Goal: Communication & Community: Answer question/provide support

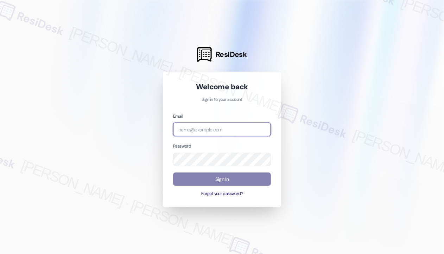
click at [229, 130] on input "email" at bounding box center [222, 130] width 98 height 14
click at [0, 254] on com-1password-button at bounding box center [0, 254] width 0 height 0
type input "[EMAIL_ADDRESS][PERSON_NAME][DOMAIN_NAME]"
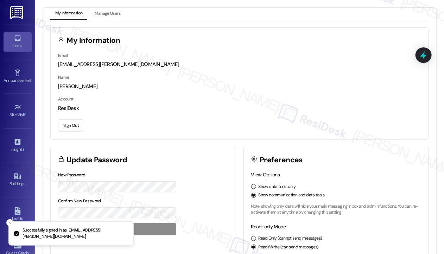
click at [11, 40] on link "Inbox" at bounding box center [18, 41] width 28 height 19
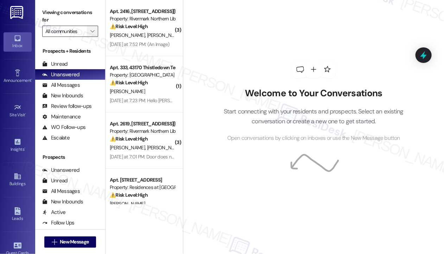
click at [93, 34] on span "" at bounding box center [92, 31] width 7 height 11
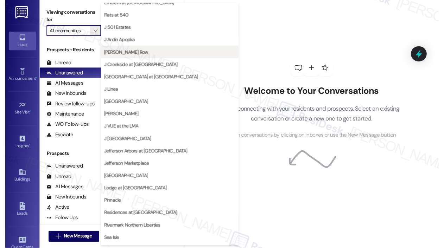
scroll to position [106, 0]
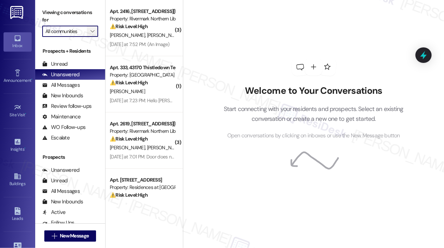
click at [92, 32] on icon "" at bounding box center [92, 31] width 4 height 6
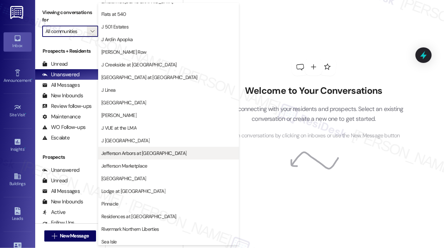
scroll to position [112, 0]
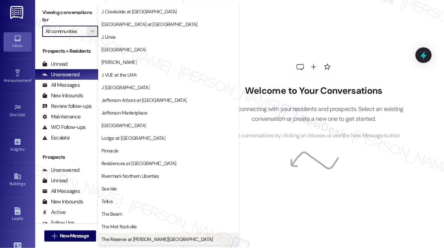
click at [209, 238] on span "The Reserve at Patterson Place" at bounding box center [168, 239] width 134 height 7
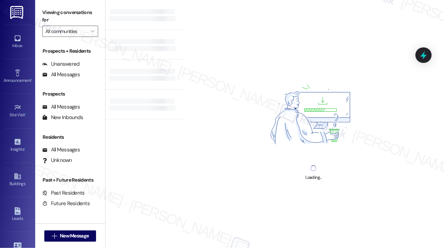
type input "The Reserve at Patterson Place"
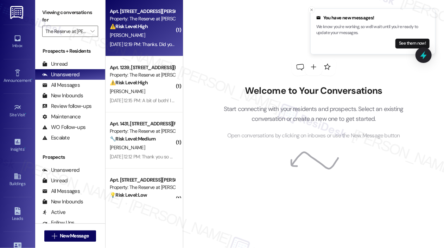
click at [155, 47] on div "Sep 04, 2025 at 12:19 PM: Thanks. Did you receive it? Sep 04, 2025 at 12:19 PM:…" at bounding box center [153, 44] width 86 height 6
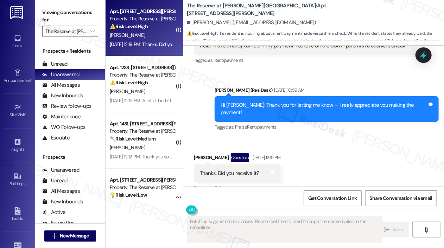
scroll to position [845, 0]
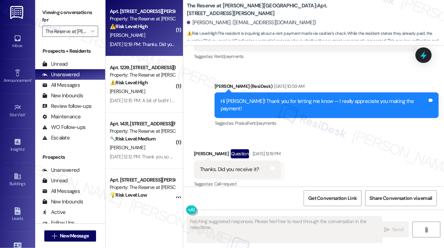
click at [353, 153] on div "Received via SMS Brittany Johnson Question Sep 04, 2025 at 12:19 PM Thanks. Did…" at bounding box center [313, 164] width 260 height 61
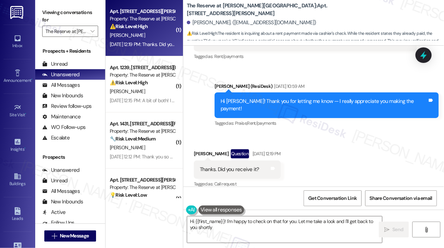
type textarea "Hi {{first_name}}! I'm happy to check on that for you. Let me take a look and I…"
click at [372, 143] on div "Received via SMS Brittany Johnson Question Sep 04, 2025 at 12:19 PM Thanks. Did…" at bounding box center [313, 164] width 260 height 61
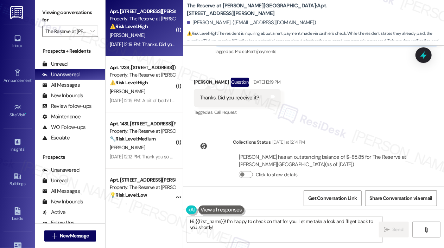
scroll to position [917, 0]
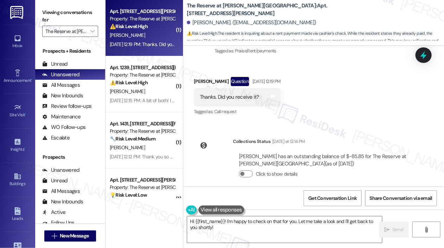
click at [280, 107] on div "Tagged as: Call request Click to highlight conversations about Call request" at bounding box center [237, 112] width 87 height 10
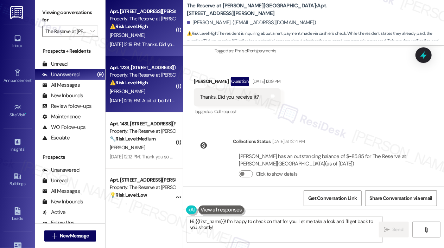
click at [137, 98] on div "Sep 04, 2025 at 12:15 PM: A bit of both! I was told when I called the office ye…" at bounding box center [290, 100] width 360 height 6
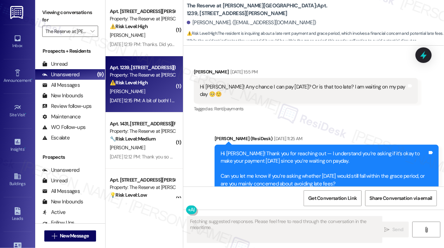
scroll to position [627, 0]
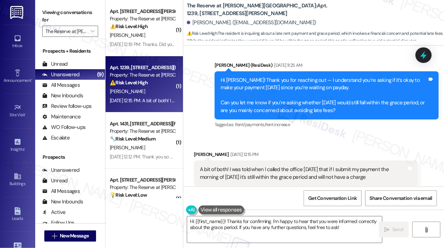
click at [378, 146] on div "Received via SMS Jordan Shumate Sep 04, 2025 at 12:15 PM A bit of both! I was t…" at bounding box center [305, 174] width 234 height 56
click at [379, 135] on div "Received via SMS Jordan Shumate Sep 04, 2025 at 12:15 PM A bit of both! I was t…" at bounding box center [313, 168] width 260 height 67
click at [344, 119] on div "Sent via SMS Jay (ResiDesk) Sep 04, 2025 at 11:25 AM Hi Jordan! Thank you for r…" at bounding box center [326, 95] width 234 height 79
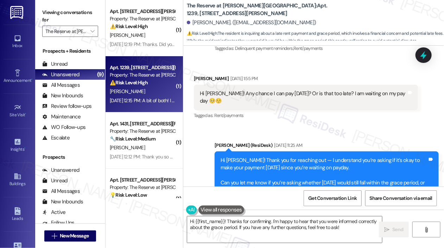
scroll to position [486, 0]
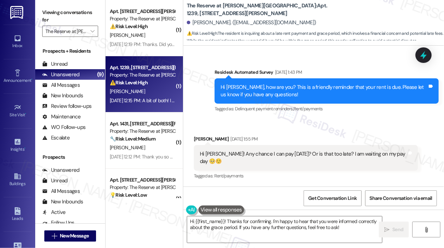
click at [288, 145] on div "Hi Jay! Any chance I can pay Friday? Or is that too late? I am waiting on my pa…" at bounding box center [306, 158] width 224 height 26
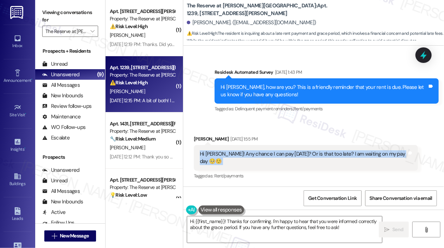
click at [288, 145] on div "Hi Jay! Any chance I can pay Friday? Or is that too late? I am waiting on my pa…" at bounding box center [306, 158] width 224 height 26
copy div "Hi Jay! Any chance I can pay Friday? Or is that too late? I am waiting on my pa…"
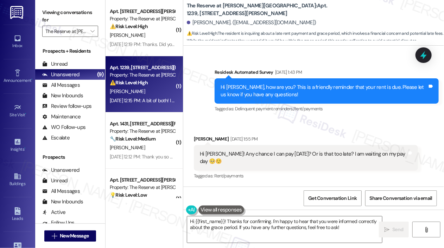
click at [299, 169] on div "Received via SMS Jordan Shumate Sep 03, 2025 at 1:55 PM Hi Jay! Any chance I ca…" at bounding box center [305, 158] width 234 height 56
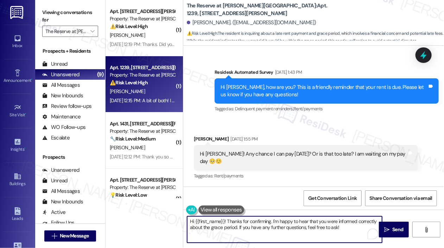
drag, startPoint x: 227, startPoint y: 221, endPoint x: 353, endPoint y: 231, distance: 125.9
click at [353, 233] on textarea "Hi {{first_name}}! Thanks for confirming. I'm happy to hear that you were infor…" at bounding box center [284, 230] width 195 height 26
paste textarea "were you able to make the payment last Friday as planned? Let me know if you st…"
click at [228, 224] on textarea "Hi {{first_name}}! were you able to make the payment last Friday as planned? Le…" at bounding box center [284, 230] width 195 height 26
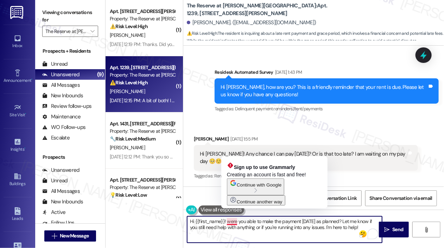
click at [229, 224] on textarea "Hi {{first_name}}! were you able to make the payment last Friday as planned? Le…" at bounding box center [284, 230] width 195 height 26
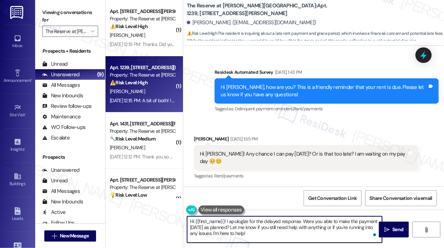
click at [271, 235] on textarea "Hi {{first_name}}! I apologize for the delayed response. Were you able to make …" at bounding box center [284, 230] width 195 height 26
click at [323, 236] on textarea "Hi {{first_name}}! I apologize for the delayed response. Were you able to make …" at bounding box center [284, 230] width 195 height 26
type textarea "Hi {{first_name}}! I apologize for the delayed response. Were you able to make …"
click at [384, 227] on icon "" at bounding box center [386, 230] width 5 height 6
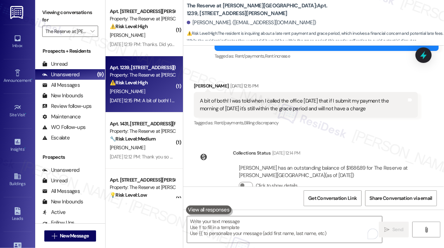
scroll to position [763, 0]
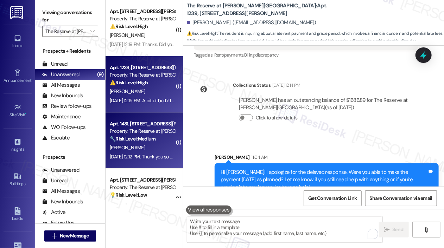
click at [163, 154] on div "Sep 04, 2025 at 12:12 PM: Thank you so much!!! Sep 04, 2025 at 12:12 PM: Thank …" at bounding box center [147, 157] width 75 height 6
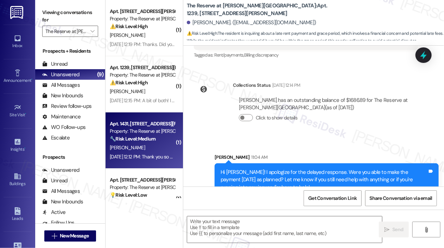
type textarea "Fetching suggested responses. Please feel free to read through the conversation…"
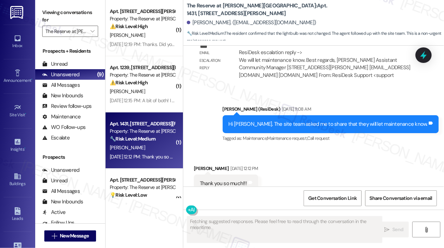
scroll to position [587, 0]
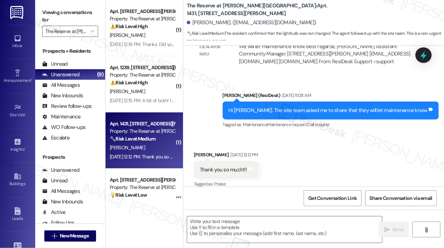
click at [321, 156] on div "Received via SMS Rachel Plzak Sep 04, 2025 at 12:12 PM Thank you so much!!! Tag…" at bounding box center [313, 164] width 260 height 59
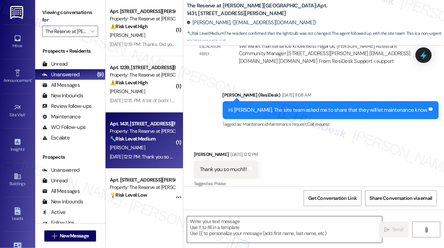
click at [290, 232] on textarea at bounding box center [284, 230] width 195 height 26
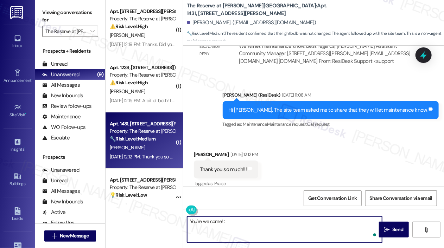
type textarea "You're welcome! :)"
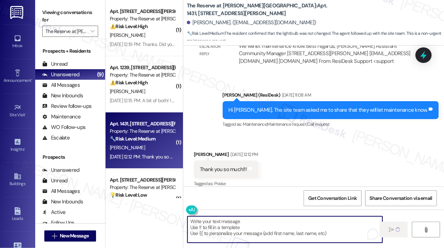
scroll to position [587, 0]
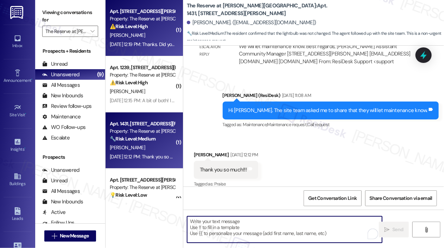
click at [157, 51] on div "Apt. 2409, 1055 Stillwell Drive Property: The Reserve at Patterson Place ⚠️ Ris…" at bounding box center [143, 28] width 77 height 56
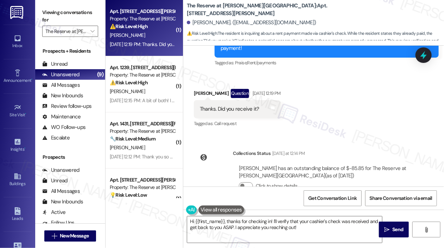
scroll to position [917, 0]
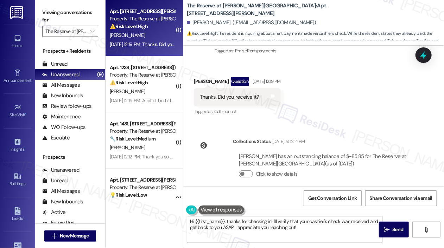
click at [358, 133] on div "Collections Status Yesterday at 12:14 PM Brittany Johnson has an outstanding ba…" at bounding box center [305, 164] width 234 height 62
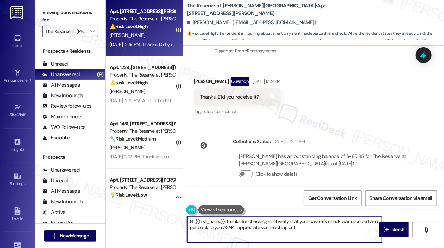
drag, startPoint x: 306, startPoint y: 233, endPoint x: 225, endPoint y: 221, distance: 82.0
click at [224, 221] on textarea "Hi {{first_name}}, thanks for checking in! I'll verify that your cashier's chec…" at bounding box center [284, 230] width 195 height 26
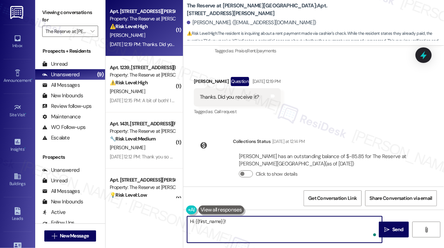
paste textarea "I can confirm that your payment was received and has been posted to your accoun…"
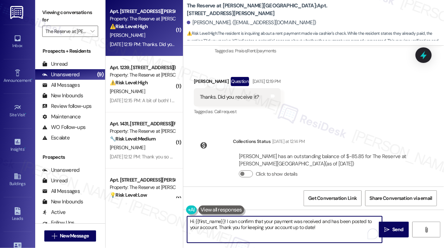
click at [328, 233] on textarea "Hi {{first_name}}! I can confirm that your payment was received and has been po…" at bounding box center [284, 230] width 195 height 26
type textarea "Hi {{first_name}}! I can confirm that your payment was received and has been po…"
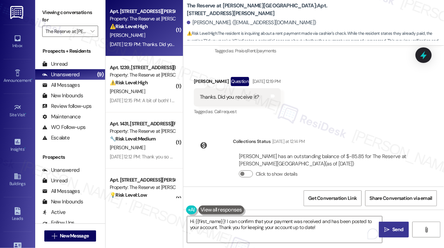
click at [392, 231] on span "Send" at bounding box center [397, 229] width 11 height 7
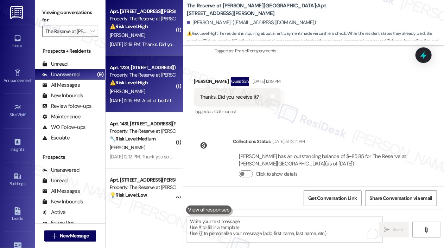
click at [143, 83] on strong "⚠️ Risk Level: High" at bounding box center [129, 82] width 38 height 6
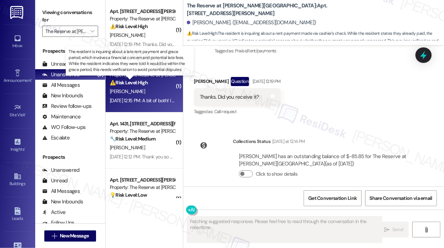
scroll to position [842, 0]
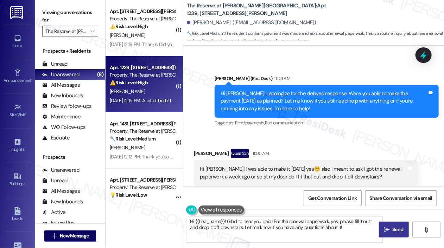
click at [334, 116] on div "Sent via SMS Jay (ResiDesk) 11:04 AM Hi Jordan! I apologize for the delayed res…" at bounding box center [326, 102] width 234 height 64
click at [315, 115] on div "Sent via SMS Jay (ResiDesk) 11:04 AM Hi Jordan! I apologize for the delayed res…" at bounding box center [326, 102] width 234 height 64
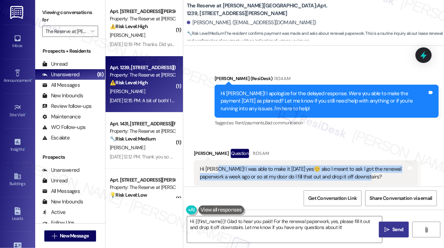
drag, startPoint x: 368, startPoint y: 166, endPoint x: 214, endPoint y: 155, distance: 154.3
click at [214, 166] on div "Hi Jay! I was able to make it last Friday yes☺️ also I meant to ask I got the r…" at bounding box center [303, 173] width 207 height 15
copy div "I was able to make it last Friday yes☺️ also I meant to ask I got the renewal p…"
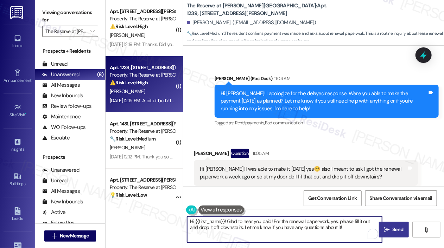
drag, startPoint x: 348, startPoint y: 232, endPoint x: 190, endPoint y: 224, distance: 158.4
click at [190, 224] on textarea "Hi {{first_name}}! Glad to hear you paid! For the renewal paperwork, yes, pleas…" at bounding box center [284, 230] width 195 height 26
click at [228, 222] on textarea "Hi {{first_name}}! Glad to hear you paid! For the renewal paperwork, yes, pleas…" at bounding box center [284, 230] width 195 height 26
paste textarea "Thanks for confirming your payment—glad to hear it went through! 😊 As for the r…"
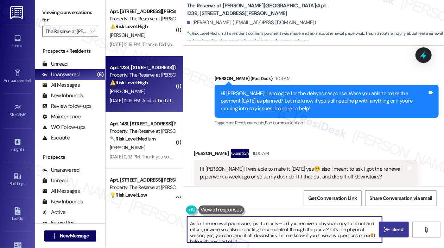
scroll to position [14, 0]
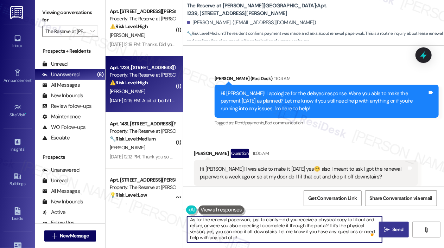
drag, startPoint x: 330, startPoint y: 225, endPoint x: 336, endPoint y: 239, distance: 15.6
click at [336, 239] on textarea "Hi {{first_name}}! Thanks for confirming your payment—glad to hear it went thro…" at bounding box center [284, 230] width 195 height 26
type textarea "Hi {{first_name}}! Thanks for confirming your payment—glad to hear it went thro…"
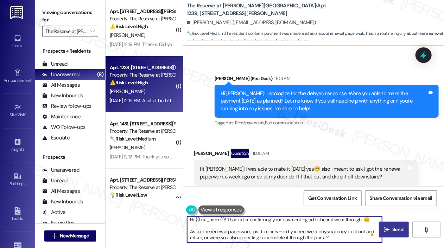
scroll to position [1, 0]
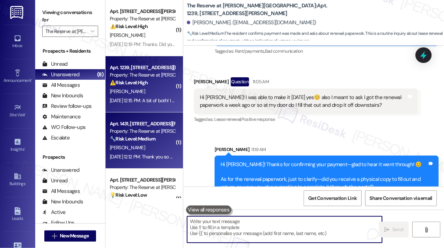
click at [162, 140] on div "🔧 Risk Level: Medium The resident confirmed that the lightbulb was not changed.…" at bounding box center [142, 138] width 65 height 7
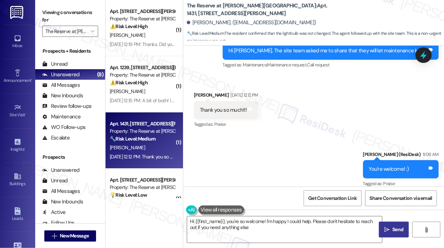
type textarea "Hi {{first_name}}, you're so welcome! I'm happy I could help. Please don't hesi…"
click at [293, 146] on div "Sent via SMS Jay (ResiDesk) 11:06 AM You're welcome! :) Tags and notes Tagged a…" at bounding box center [313, 164] width 260 height 59
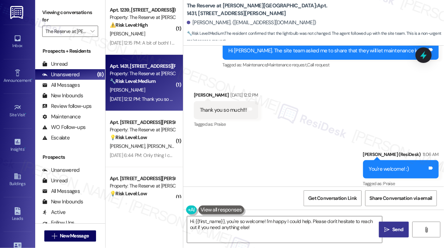
scroll to position [70, 0]
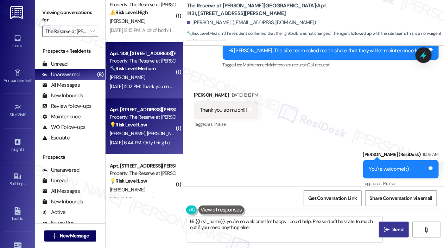
click at [157, 128] on div "💡 Risk Level: Low The resident is providing feedback on their move-in experienc…" at bounding box center [142, 124] width 65 height 7
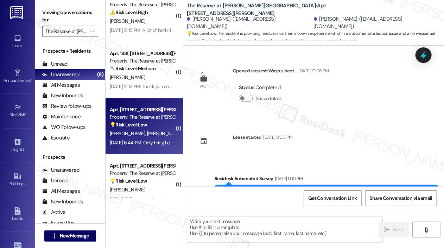
scroll to position [136, 0]
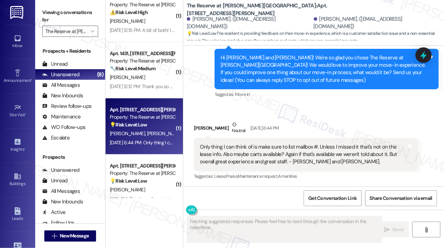
click at [307, 120] on div "Received via SMS Jovita Anderson Neutral Sep 05, 2025 at 6:44 PM Only thing I c…" at bounding box center [305, 151] width 234 height 71
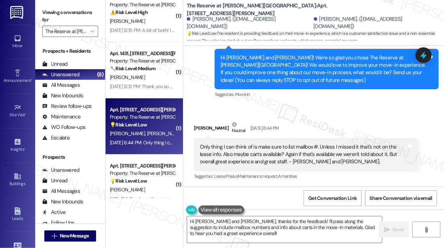
click at [348, 126] on div "Jovita Anderson Neutral Sep 05, 2025 at 6:44 PM" at bounding box center [306, 129] width 224 height 17
click at [356, 121] on div "Jovita Anderson Neutral Sep 05, 2025 at 6:44 PM" at bounding box center [306, 129] width 224 height 17
click at [354, 106] on div "Received via SMS Jovita Anderson Neutral Sep 05, 2025 at 6:44 PM Only thing I c…" at bounding box center [313, 146] width 260 height 82
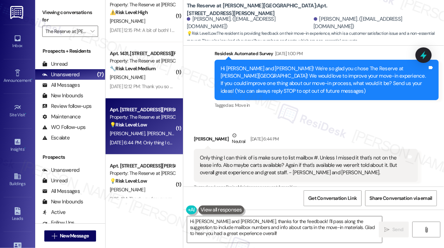
scroll to position [136, 0]
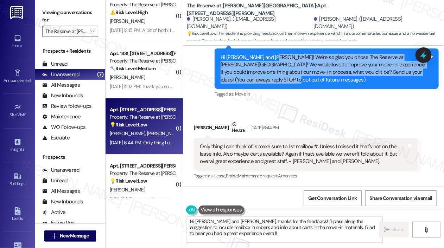
drag, startPoint x: 277, startPoint y: 82, endPoint x: 271, endPoint y: 58, distance: 24.6
click at [271, 58] on div "Hi Jovita and Timothy! We're so glad you chose The Reserve at Patterson Place! …" at bounding box center [323, 69] width 207 height 30
copy div "We're so glad you chose The Reserve at Patterson Place! We would love to improv…"
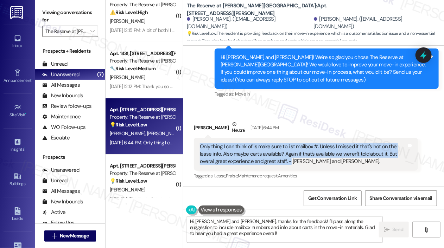
drag, startPoint x: 272, startPoint y: 162, endPoint x: 200, endPoint y: 144, distance: 74.8
click at [200, 144] on div "Only thing I can think of is make sure to list mailbox #. Unless I missed it th…" at bounding box center [303, 154] width 207 height 22
copy div "Only thing I can think of is make sure to list mailbox #. Unless I missed it th…"
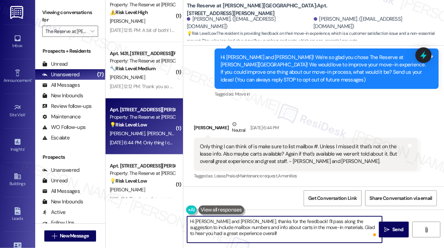
drag, startPoint x: 253, startPoint y: 237, endPoint x: 225, endPoint y: 220, distance: 33.3
click at [225, 220] on textarea "Hi Jovita and Tim, thanks for the feedback! I'll pass along the suggestion to i…" at bounding box center [284, 230] width 195 height 26
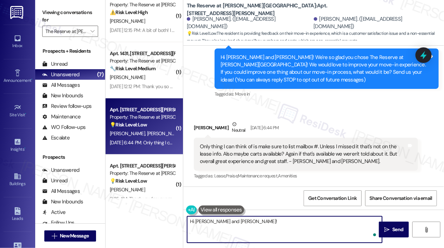
paste textarea "Thanks so much for the feedback—we really appreciate it! Just to follow up, do …"
type textarea "Hi Jovita and Tim! Thanks so much for the feedback—we really appreciate it! Jus…"
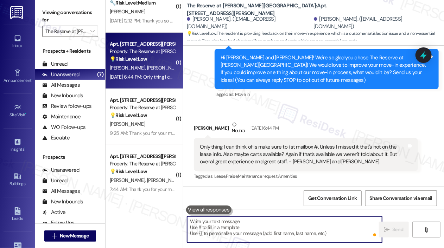
scroll to position [141, 0]
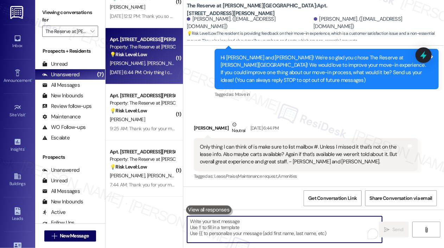
click at [154, 73] on div "Sep 05, 2025 at 6:44 PM: Only thing I can think of is make sure to list mailbox…" at bounding box center [392, 72] width 564 height 6
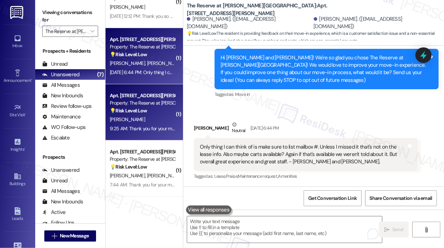
click at [150, 112] on div "💡 Risk Level: Low The resident is following up on a policy question. Without mo…" at bounding box center [142, 110] width 65 height 7
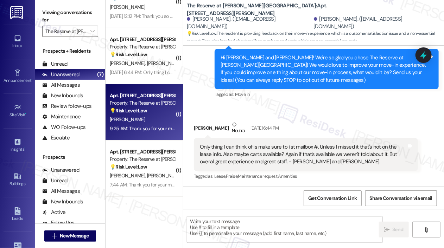
type textarea "Fetching suggested responses. Please feel free to read through the conversation…"
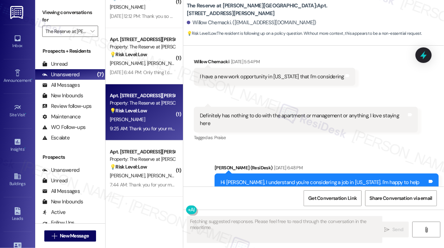
scroll to position [1325, 0]
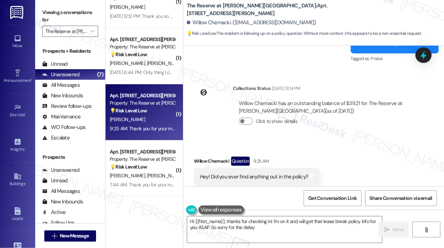
type textarea "Hi {{first_name}}, thanks for checking in! I'm on it and will get that lease br…"
click at [347, 141] on div "Received via SMS Willow Chemacki Question 9:25 AM Hey! Did you ever find anythi…" at bounding box center [313, 171] width 260 height 61
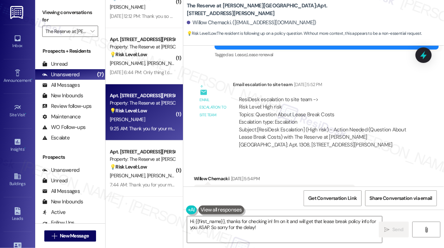
scroll to position [942, 0]
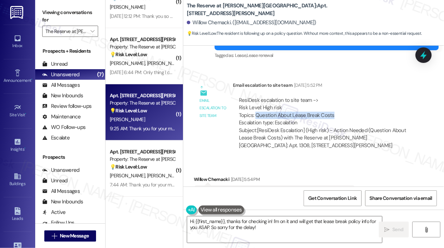
drag, startPoint x: 334, startPoint y: 99, endPoint x: 256, endPoint y: 99, distance: 78.4
click at [256, 99] on div "ResiDesk escalation to site team -> Risk Level: High risk Topics: Question Abou…" at bounding box center [325, 112] width 173 height 30
copy div "Question About Lease Break Costs"
click at [422, 56] on icon at bounding box center [423, 55] width 8 height 11
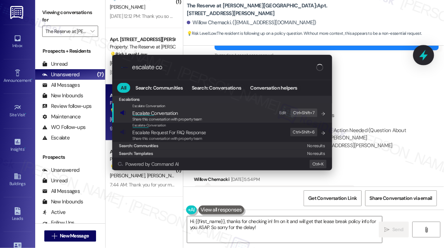
type input "escalate con"
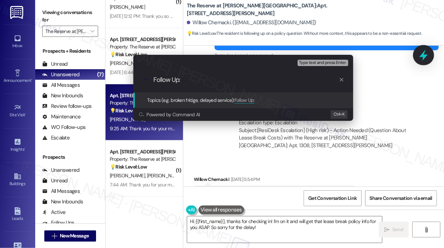
type input "Follow Up: Question About Lease Break Costs"
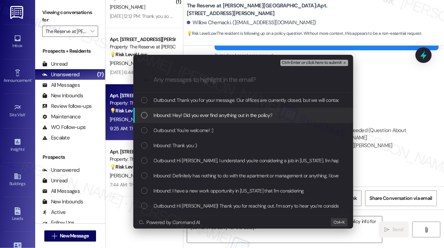
click at [214, 114] on span "Inbound: Hey! Did you ever find anything out in the policy?" at bounding box center [213, 115] width 119 height 8
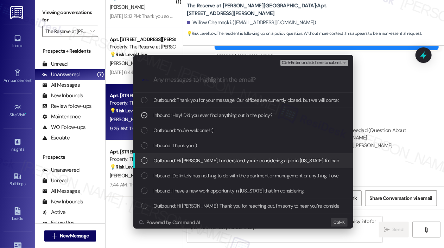
click at [209, 163] on span "Outbound: Hi Willow, I understand you're considering a job in Ohio. I'm happy t…" at bounding box center [331, 161] width 355 height 8
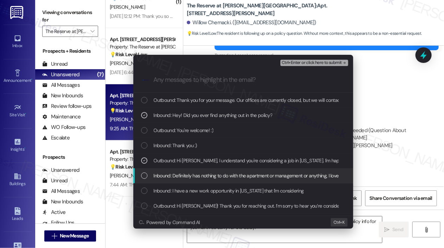
click at [213, 176] on span "Inbound: Definitely has nothing to do with the apartment or management or anyth…" at bounding box center [259, 176] width 211 height 8
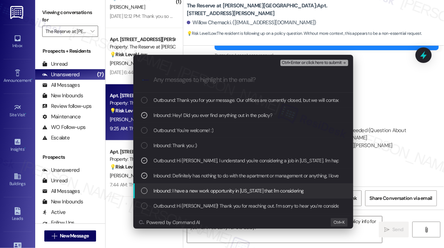
click at [214, 189] on span "Inbound: I have a new work opportunity in Ohio that I'm considering" at bounding box center [229, 191] width 150 height 8
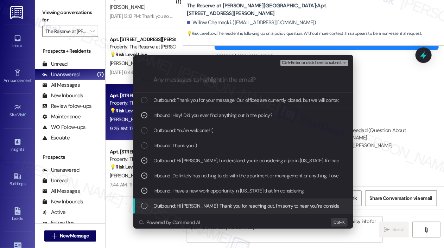
click at [215, 205] on span "Outbound: Hi Willow! Thank you for reaching out. I’m sorry to hear you’re consi…" at bounding box center [416, 206] width 524 height 8
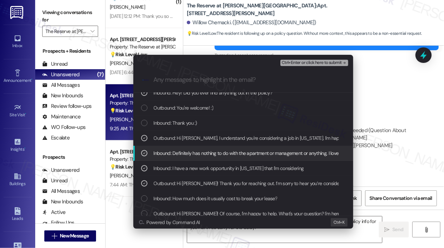
scroll to position [35, 0]
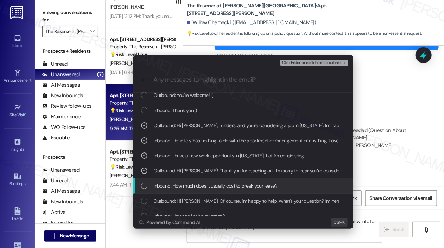
click at [217, 184] on span "Inbound: How much does it usually cost to break your lease?" at bounding box center [216, 186] width 124 height 8
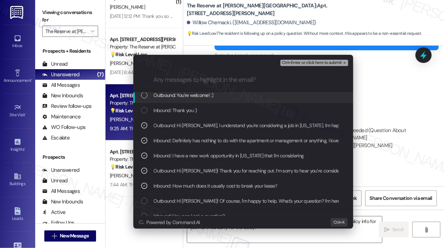
click at [297, 64] on span "Ctrl+Enter or click here to submit" at bounding box center [312, 62] width 60 height 5
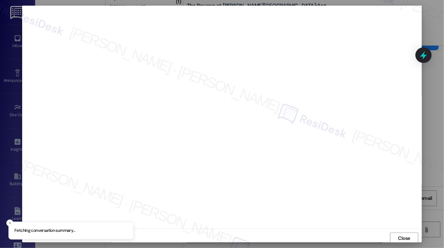
scroll to position [1, 0]
click at [401, 234] on span "Close" at bounding box center [404, 236] width 12 height 7
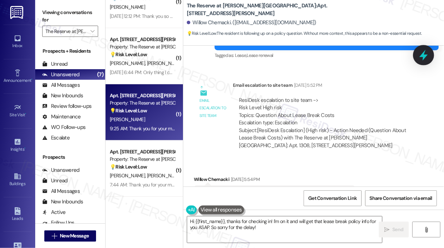
click at [423, 59] on icon at bounding box center [423, 55] width 8 height 11
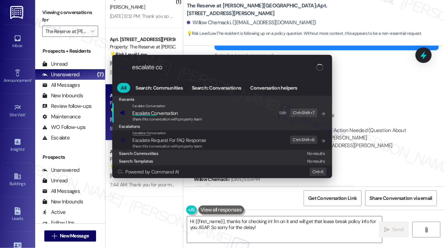
type input "escalate con"
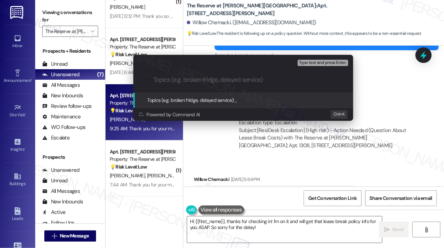
paste input "Follow Up: Question About Lease Break Costs"
type input "Follow Up: Question About Lease Break Costs"
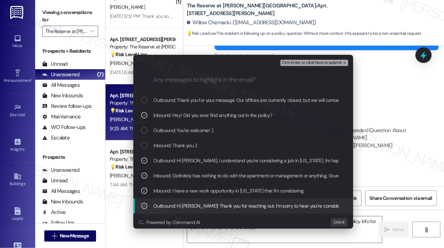
scroll to position [13, 0]
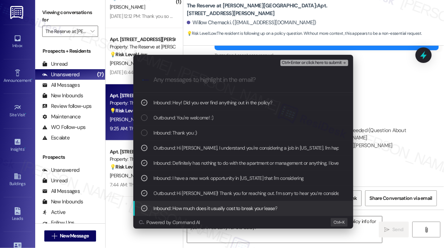
click at [302, 63] on span "Ctrl+Enter or click here to submit" at bounding box center [312, 62] width 60 height 5
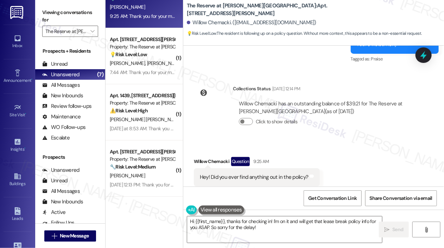
scroll to position [1325, 0]
click at [379, 155] on div "Received via SMS Willow Chemacki Question 9:25 AM Hey! Did you ever find anythi…" at bounding box center [313, 171] width 260 height 61
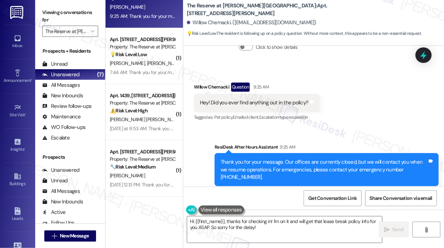
scroll to position [1399, 0]
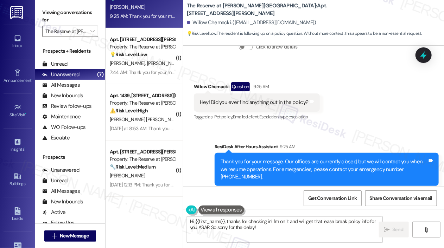
click at [311, 227] on textarea "Hi {{first_name}}, thanks for checking in! I'm on it and will get that lease br…" at bounding box center [284, 230] width 195 height 26
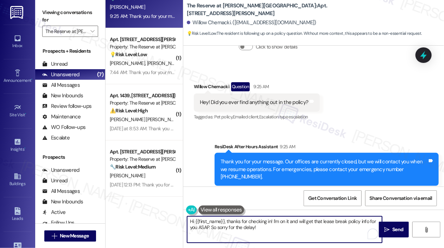
click at [303, 228] on textarea "Hi {{first_name}}, thanks for checking in! I'm on it and will get that lease br…" at bounding box center [284, 230] width 195 height 26
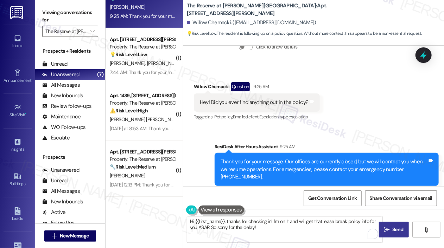
click at [390, 227] on span " Send" at bounding box center [393, 229] width 22 height 7
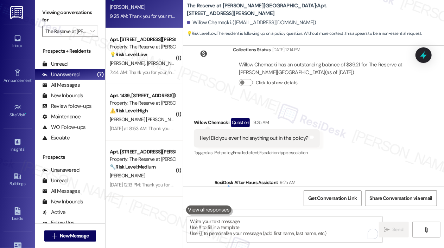
scroll to position [1325, 0]
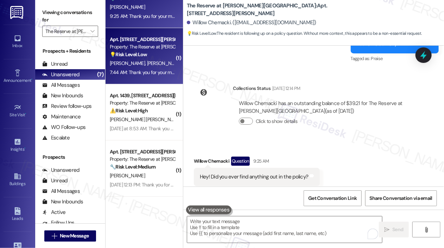
click at [151, 69] on div "7:44 AM: Thank you for your message. Our offices are currently closed, but we w…" at bounding box center [142, 72] width 66 height 9
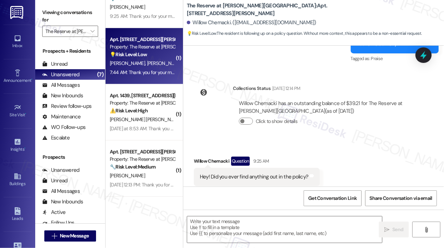
type textarea "Fetching suggested responses. Please feel free to read through the conversation…"
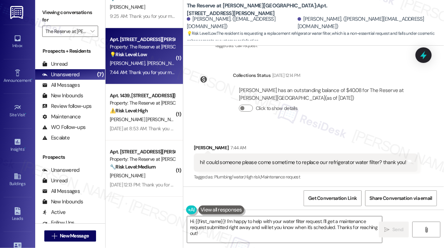
scroll to position [1967, 0]
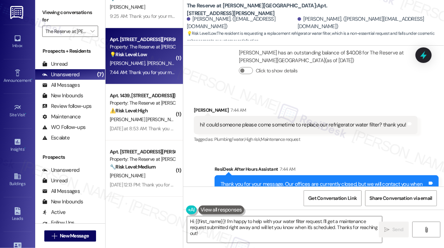
click at [343, 121] on div "hi! could someone please come sometime to replace our refrigerator water filter…" at bounding box center [303, 124] width 206 height 7
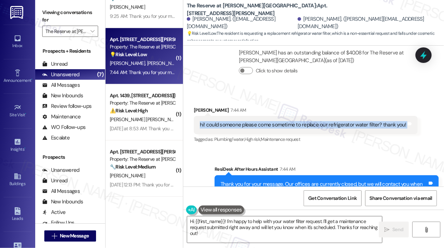
click at [343, 121] on div "hi! could someone please come sometime to replace our refrigerator water filter…" at bounding box center [303, 124] width 206 height 7
copy div "hi! could someone please come sometime to replace our refrigerator water filter…"
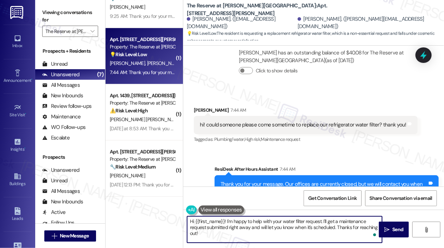
drag, startPoint x: 233, startPoint y: 236, endPoint x: 226, endPoint y: 222, distance: 14.6
click at [226, 222] on textarea "Hi {{first_name}}! I'm happy to help with your water filter request. I'll get a…" at bounding box center [284, 230] width 195 height 26
paste textarea "Thanks for reaching out! I’d be happy to help with that. Just to clarify—have y…"
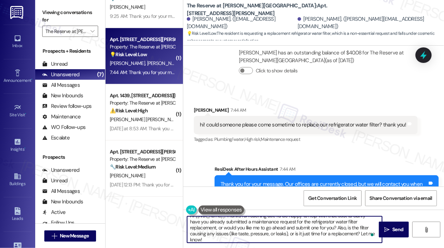
scroll to position [0, 0]
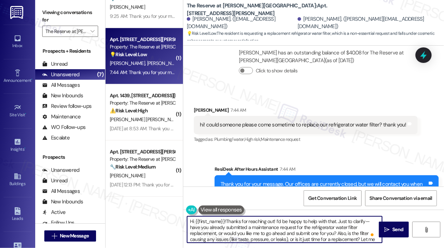
click at [226, 222] on textarea "Hi {{first_name}}!Thanks for reaching out! I’d be happy to help with that. Just…" at bounding box center [284, 230] width 195 height 26
click at [254, 242] on textarea "Hi {{first_name}}! Thanks for reaching out! I’d be happy to help with that. Jus…" at bounding box center [284, 230] width 195 height 26
type textarea "Hi {{first_name}}! Thanks for reaching out! I’d be happy to help with that. Jus…"
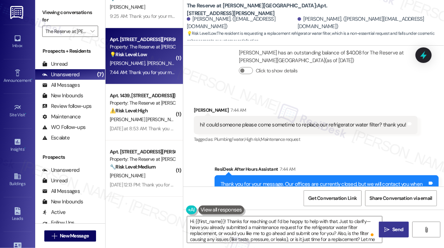
click at [398, 229] on span "Send" at bounding box center [397, 229] width 11 height 7
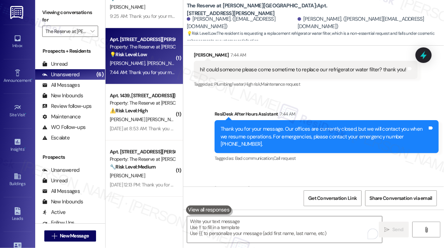
scroll to position [2046, 0]
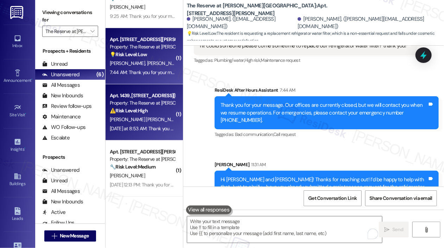
click at [183, 119] on span "L. Martinez" at bounding box center [200, 119] width 35 height 6
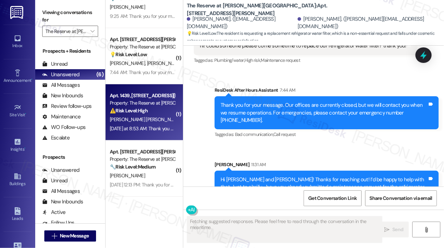
type textarea "Fetching suggested responses. Please feel free to read through the conversation…"
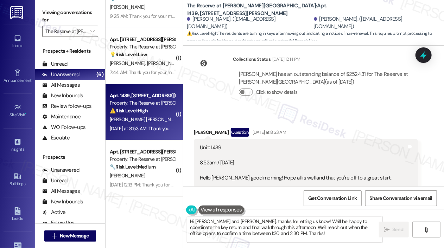
scroll to position [3817, 0]
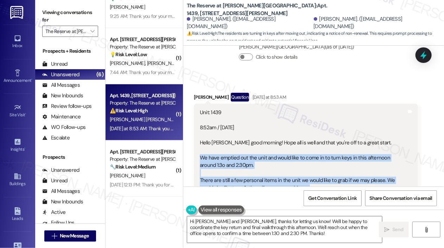
drag, startPoint x: 325, startPoint y: 118, endPoint x: 198, endPoint y: 90, distance: 130.0
click at [198, 104] on div "Unit: 1439 8:52am / 9/8/25 Hello Jay good morning! Hope all is well and that yo…" at bounding box center [306, 169] width 224 height 131
copy div "We have emptied out the unit and would like to come in to turn keys in this aft…"
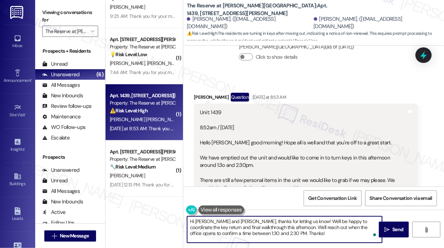
drag, startPoint x: 279, startPoint y: 235, endPoint x: 228, endPoint y: 220, distance: 53.7
click at [228, 220] on textarea "Hi Irving and Lillian, thanks for letting us know! We'll be happy to coordinate…" at bounding box center [284, 230] width 195 height 26
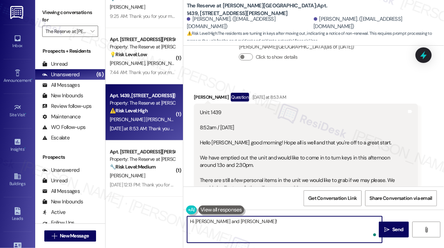
paste textarea "Thanks for the update! Just to confirm—were you able to return all the keys and…"
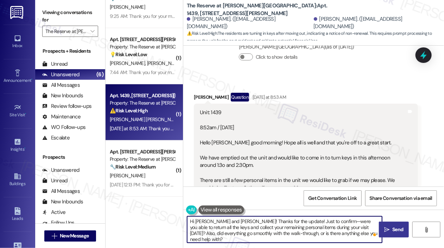
type textarea "Hi Irving and Lillian! Thanks for the update! Just to confirm—were you able to …"
click at [389, 230] on span " Send" at bounding box center [393, 229] width 22 height 7
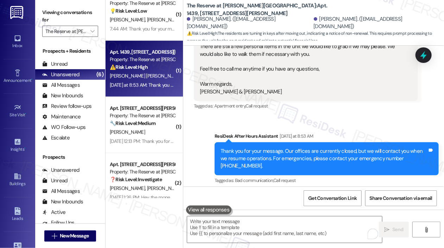
scroll to position [195, 0]
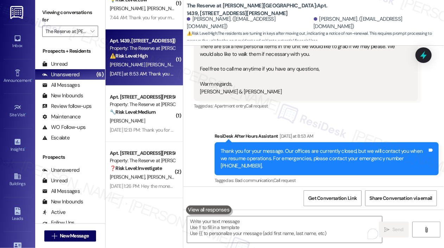
click at [164, 122] on div "J. Slone" at bounding box center [142, 121] width 66 height 9
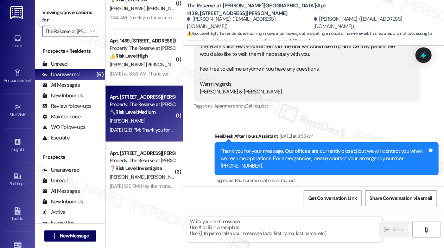
type textarea "Fetching suggested responses. Please feel free to read through the conversation…"
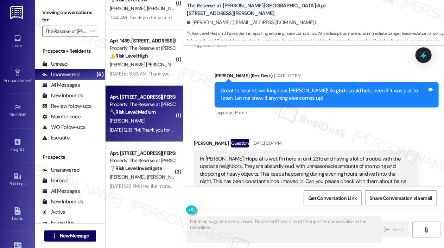
scroll to position [3422, 0]
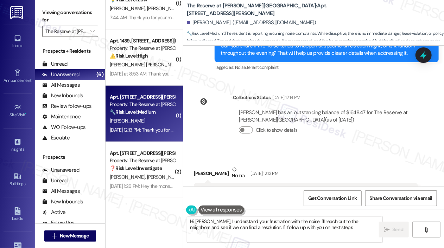
type textarea "Hi Jake, I understand your frustration with the noise. I'll reach out to the ne…"
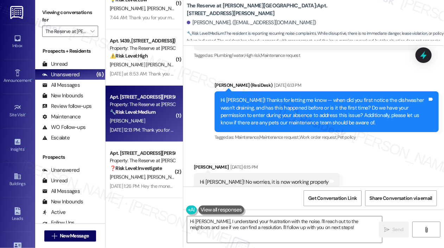
scroll to position [2899, 0]
click at [393, 155] on div "Received via SMS Jacob Slone Aug 14, 2025 at 6:15 PM Hi jay! No worries, it is …" at bounding box center [313, 202] width 260 height 109
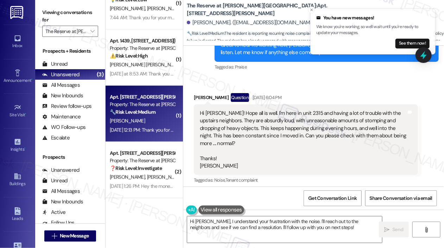
scroll to position [3145, 0]
click at [388, 110] on div "Hi Jay! Hope all is well. I'm here in unit 2315 and having a lot of trouble wit…" at bounding box center [303, 140] width 207 height 60
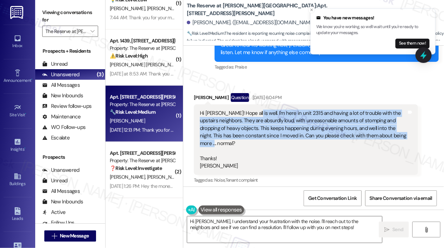
drag, startPoint x: 337, startPoint y: 105, endPoint x: 247, endPoint y: 77, distance: 93.7
click at [247, 110] on div "Hi Jay! Hope all is well. I'm here in unit 2315 and having a lot of trouble wit…" at bounding box center [303, 140] width 207 height 60
copy div "I'm here in unit 2315 and having a lot of trouble with the upstairs neighbors. …"
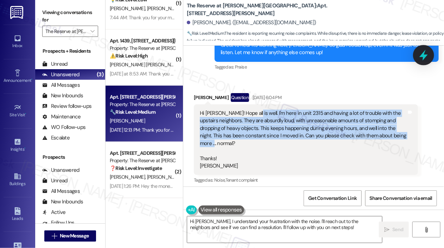
click at [424, 56] on icon at bounding box center [423, 55] width 8 height 11
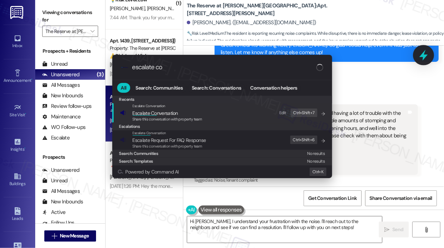
type input "escalate con"
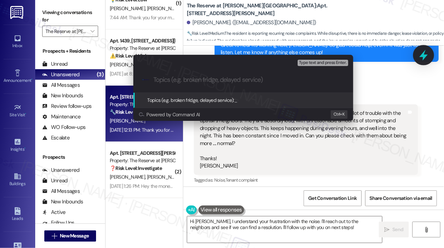
paste input "Ongoing Noise Issues from Upstairs Neighbors in Unit 2315"
type input "Ongoing Noise Issues from Upstairs Neighbors in Unit 2315"
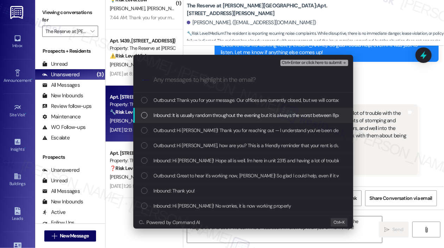
click at [236, 113] on span "Inbound: It is usually random throughout the evening but it is always the worst…" at bounding box center [259, 115] width 211 height 8
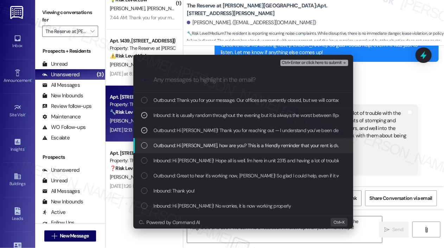
click at [239, 146] on span "Outbound: Hi Jacob, how are you? This is a friendly reminder that your rent is …" at bounding box center [295, 146] width 282 height 8
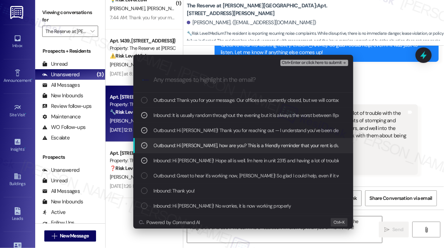
click at [241, 144] on span "Outbound: Hi Jacob, how are you? This is a friendly reminder that your rent is …" at bounding box center [295, 146] width 282 height 8
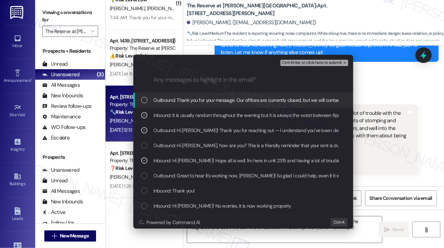
click at [303, 64] on span "Ctrl+Enter or click here to submit" at bounding box center [312, 62] width 60 height 5
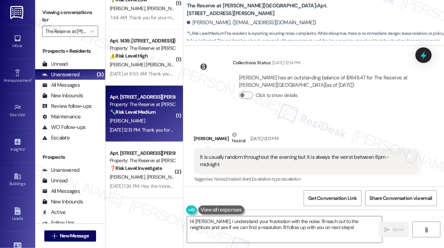
scroll to position [3497, 0]
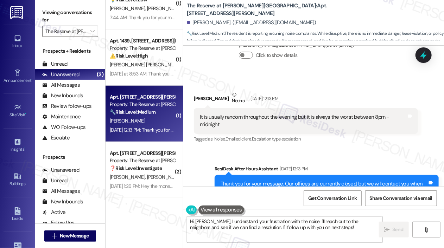
click at [330, 227] on textarea "Hi Jake, I understand your frustration with the noise. I'll reach out to the ne…" at bounding box center [284, 230] width 195 height 26
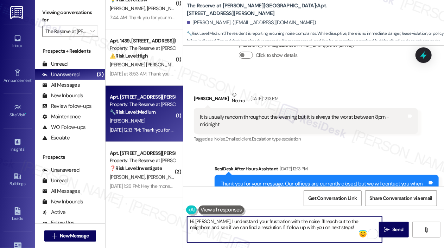
click at [351, 222] on textarea "Hi Jake, I understand your frustration with the noise. I'll reach out to the ne…" at bounding box center [284, 230] width 195 height 26
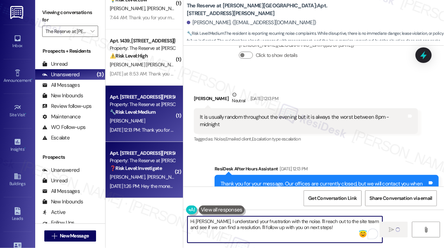
type textarea "Hi Jake, I understand your frustration with the noise. I'll reach out to the si…"
click at [158, 179] on span "E. Clerjuste" at bounding box center [164, 177] width 35 height 6
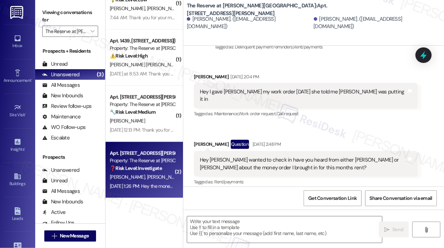
type textarea "Fetching suggested responses. Please feel free to read through the conversation…"
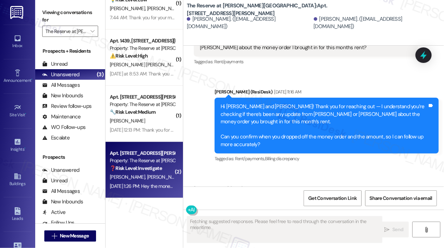
scroll to position [398, 0]
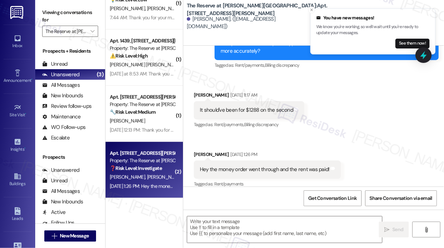
click at [368, 126] on div "Received via SMS Emanuel Clerjuste Sep 04, 2025 at 11:17 AM It should've been f…" at bounding box center [313, 135] width 260 height 119
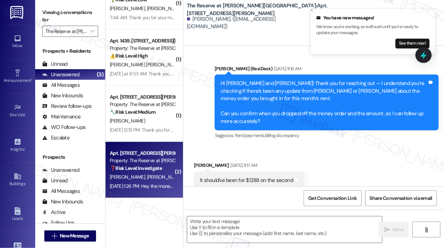
scroll to position [468, 0]
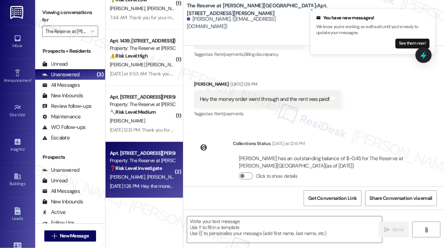
click at [363, 121] on div "Lease started Jul 01, 2025 at 8:00 PM Survey, sent via SMS Residesk Automated S…" at bounding box center [313, 116] width 260 height 141
click at [273, 225] on textarea at bounding box center [284, 230] width 195 height 26
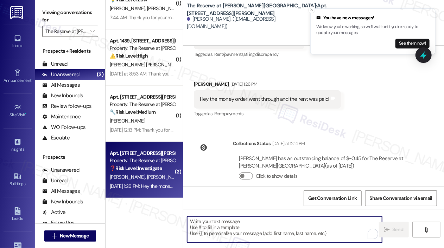
paste textarea "Hi {{first_name}}! Thanks for letting us know you've already paid. We appreciat…"
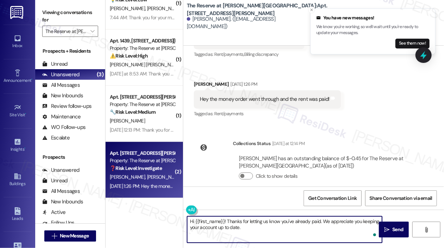
scroll to position [0, 0]
type textarea "Hi {{first_name}}! Thanks for letting us know you've already paid. We appreciat…"
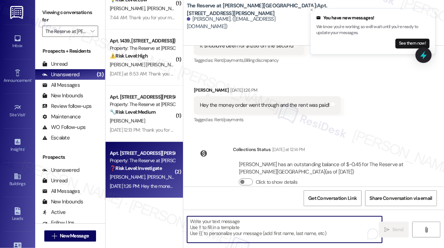
scroll to position [527, 0]
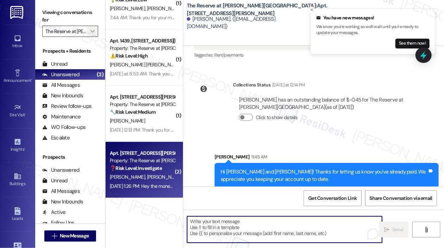
click at [92, 33] on icon "" at bounding box center [92, 31] width 4 height 6
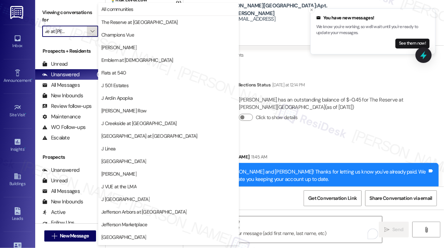
scroll to position [112, 0]
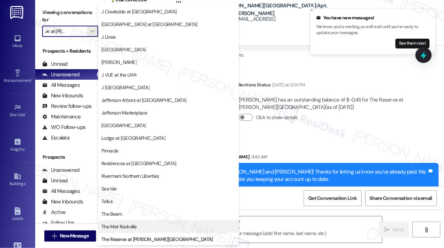
click at [151, 224] on span "The Met Rockville" at bounding box center [168, 226] width 134 height 7
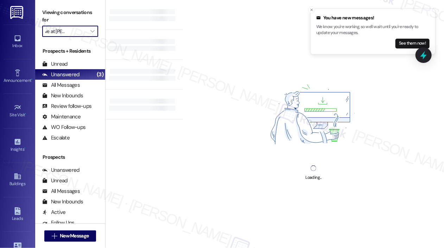
type input "The Met Rockville"
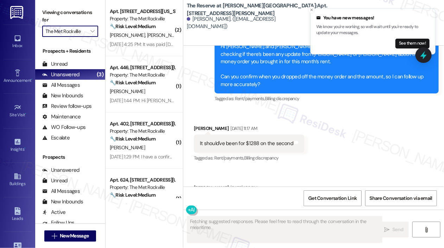
scroll to position [398, 0]
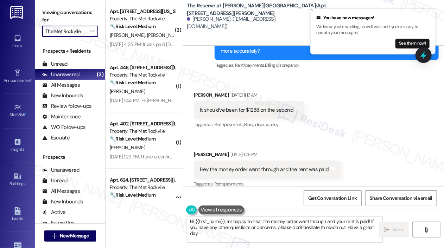
type textarea "Hi {{first_name}}, I'm happy to hear the money order went through and your rent…"
click at [336, 120] on div "Received via SMS Emanuel Clerjuste Sep 04, 2025 at 11:17 AM It should've been f…" at bounding box center [313, 135] width 260 height 119
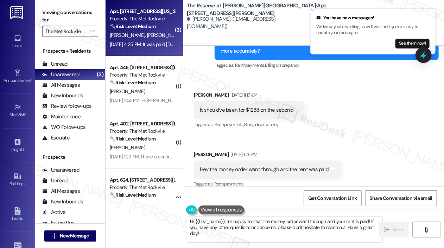
click at [141, 46] on div "Sep 05, 2025 at 4:25 PM: It was paid today through FLEX. Sep 05, 2025 at 4:25 P…" at bounding box center [159, 44] width 98 height 6
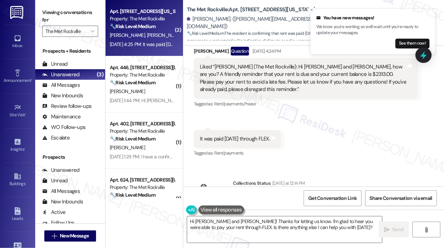
scroll to position [504, 0]
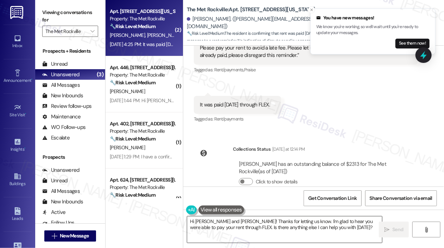
click at [341, 233] on textarea "Hi Barbara and Robert! Thanks for letting us know. I'm glad to hear you were ab…" at bounding box center [284, 230] width 195 height 26
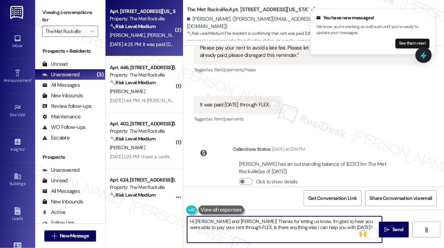
drag, startPoint x: 337, startPoint y: 230, endPoint x: 227, endPoint y: 227, distance: 109.7
click at [227, 227] on textarea "Hi Barbara and Robert! Thanks for letting us know. I'm glad to hear you were ab…" at bounding box center [284, 230] width 195 height 26
type textarea "Hi Barbara and Robert! Thanks for letting us know. I'm glad to hear you were ab…"
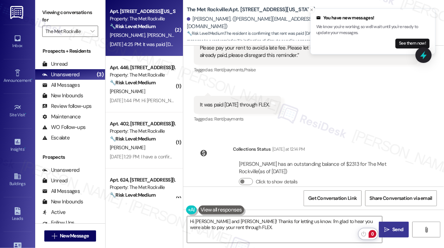
click at [387, 230] on icon "" at bounding box center [386, 230] width 5 height 6
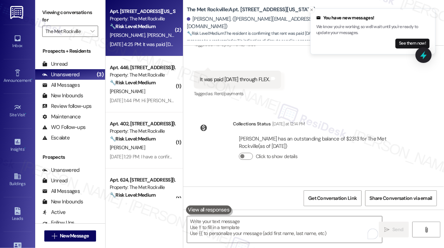
scroll to position [560, 0]
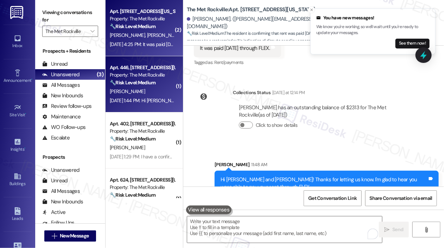
click at [144, 99] on div "Sep 05, 2025 at 1:44 PM: Hi Jay( The Met Rockville) I recommend you to please c…" at bounding box center [425, 100] width 630 height 6
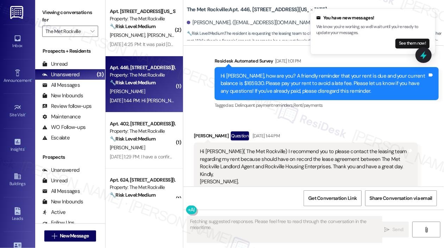
scroll to position [1620, 0]
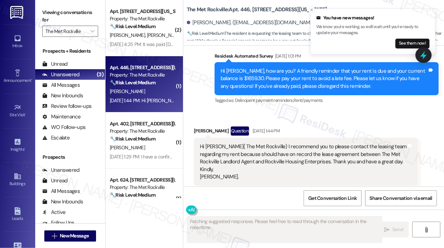
click at [368, 111] on div "Received via SMS Veronica Palmer Question Sep 05, 2025 at 1:44 PM Hi Jay( The M…" at bounding box center [313, 156] width 260 height 91
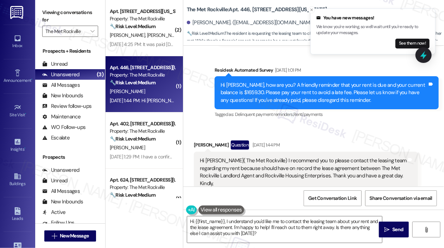
scroll to position [1621, 0]
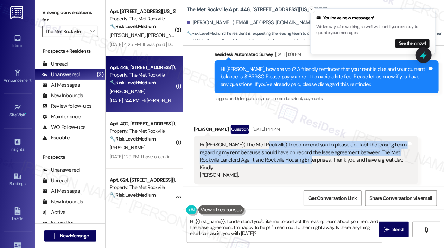
drag, startPoint x: 309, startPoint y: 147, endPoint x: 256, endPoint y: 130, distance: 55.5
click at [256, 141] on div "Hi Jay( The Met Rockville) I recommend you to please contact the leasing team r…" at bounding box center [303, 160] width 207 height 38
copy div "I recommend you to please contact the leasing team regarding my rent because sh…"
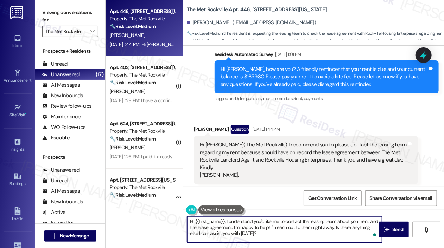
drag, startPoint x: 291, startPoint y: 233, endPoint x: 226, endPoint y: 223, distance: 66.1
click at [226, 223] on textarea "Hi {{first_name}}, I understand you'd like me to contact the leasing team about…" at bounding box center [284, 230] width 195 height 26
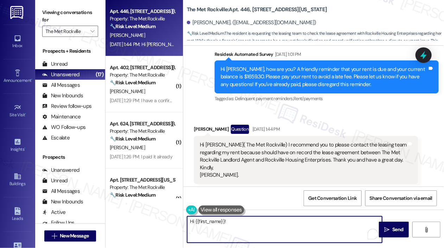
paste textarea "Thanks for reaching out! Just to clarify—are you referring to a specific rent c…"
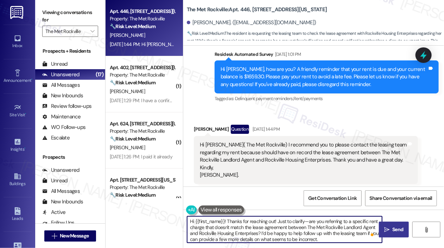
type textarea "Hi {{first_name}}! Thanks for reaching out! Just to clarify—are you referring t…"
click at [383, 228] on span " Send" at bounding box center [393, 229] width 22 height 7
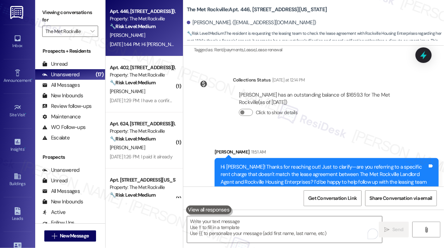
scroll to position [1763, 0]
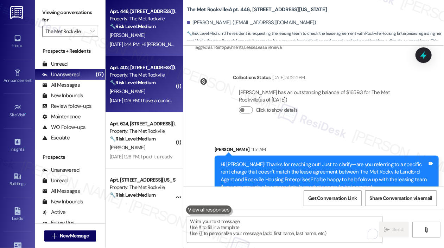
click at [149, 98] on div "Sep 05, 2025 at 1:29 PM: I have a confirmation that my rent has been paid throu…" at bounding box center [202, 100] width 184 height 6
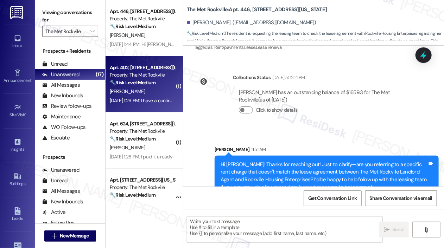
type textarea "Fetching suggested responses. Please feel free to read through the conversation…"
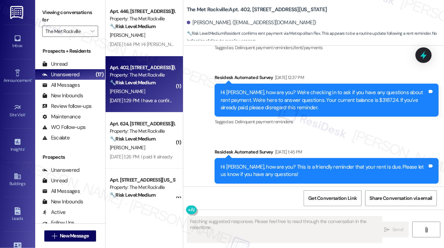
scroll to position [694, 0]
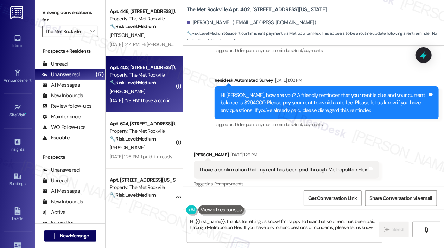
type textarea "Hi {{first_name}}, thanks for letting us know! I'm happy to hear that your rent…"
click at [405, 124] on div "Survey, sent via SMS Residesk Automated Survey Sep 05, 2025 at 1:02 PM Hi Barba…" at bounding box center [326, 103] width 234 height 64
click at [404, 124] on div "Survey, sent via SMS Residesk Automated Survey Sep 05, 2025 at 1:02 PM Hi Barba…" at bounding box center [326, 103] width 234 height 64
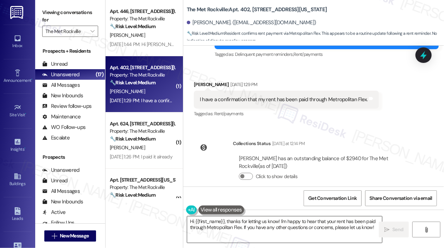
click at [321, 226] on textarea "Hi {{first_name}}, thanks for letting us know! I'm happy to hear that your rent…" at bounding box center [284, 230] width 195 height 26
click at [394, 227] on span "Send" at bounding box center [397, 229] width 11 height 7
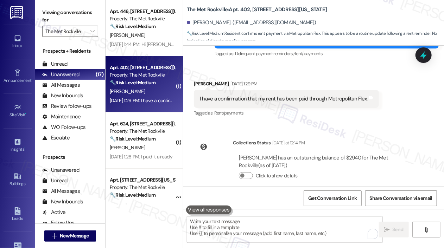
scroll to position [823, 0]
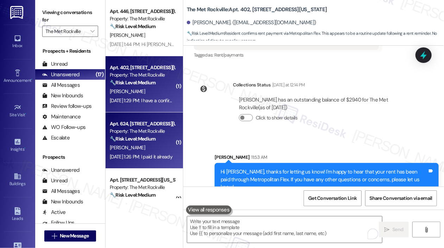
click at [146, 142] on div "🔧 Risk Level: Medium The resident confirmed they already paid their rent in res…" at bounding box center [142, 138] width 65 height 7
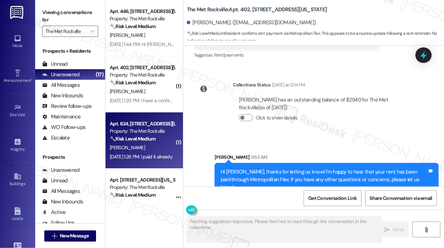
scroll to position [633, 0]
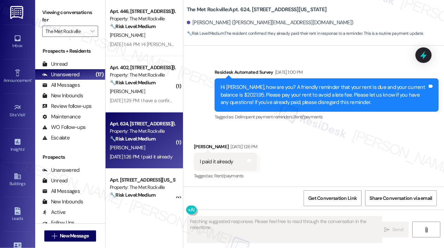
click at [327, 139] on div "Received via SMS Alton Henley Jr Sep 05, 2025 at 1:26 PM I paid it already Tags…" at bounding box center [313, 156] width 260 height 59
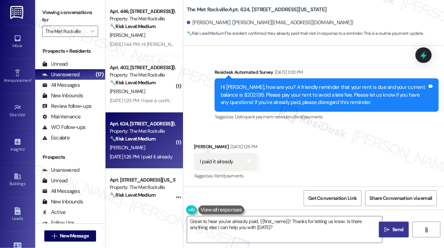
click at [353, 162] on div "Received via SMS Alton Henley Jr Sep 05, 2025 at 1:26 PM I paid it already Tags…" at bounding box center [313, 156] width 260 height 59
click at [324, 229] on textarea "Great to hear you've already paid, {{first_name}}! Thanks for letting us know. …" at bounding box center [284, 230] width 195 height 26
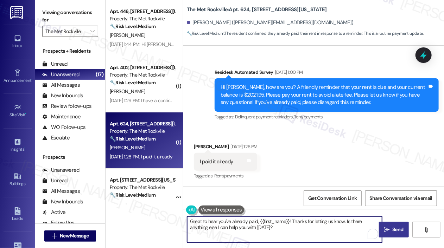
click at [324, 229] on textarea "Great to hear you've already paid, {{first_name}}! Thanks for letting us know. …" at bounding box center [284, 230] width 195 height 26
drag, startPoint x: 342, startPoint y: 230, endPoint x: 346, endPoint y: 222, distance: 8.8
click at [346, 222] on textarea "Great to hear you've already paid, {{first_name}}! Thanks for letting us know. …" at bounding box center [284, 230] width 195 height 26
type textarea "Great to hear you've already paid, {{first_name}}! Thanks for letting us know."
click at [395, 233] on span "Send" at bounding box center [397, 229] width 11 height 7
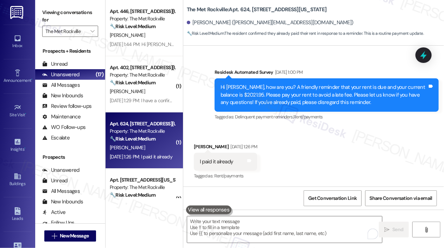
click at [350, 157] on div "Received via SMS Alton Henley Jr Sep 05, 2025 at 1:26 PM I paid it already Tags…" at bounding box center [313, 156] width 260 height 59
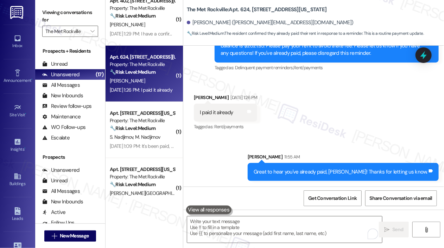
scroll to position [70, 0]
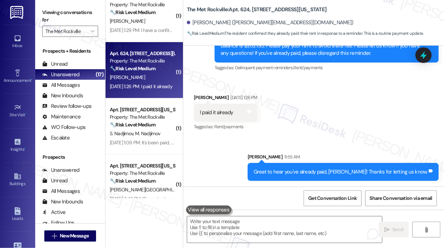
click at [150, 85] on div "Sep 05, 2025 at 1:26 PM: I paid it already Sep 05, 2025 at 1:26 PM: I paid it a…" at bounding box center [141, 86] width 63 height 6
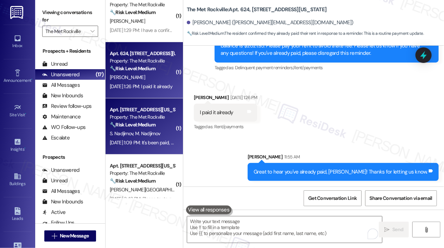
click at [147, 125] on strong "🔧 Risk Level: Medium" at bounding box center [133, 125] width 46 height 6
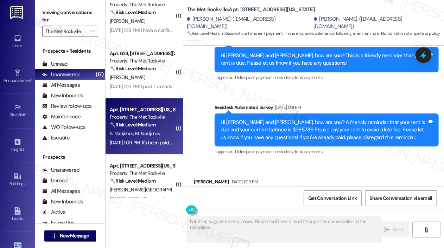
scroll to position [620, 0]
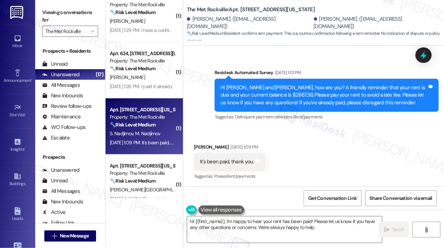
type textarea "Hi {{first_name}}, I'm happy to hear your rent has been paid! Please let us kno…"
click at [312, 152] on div "Received via SMS Muzaffar Nadjimov Sep 05, 2025 at 1:09 PM It's been paid, than…" at bounding box center [313, 157] width 260 height 59
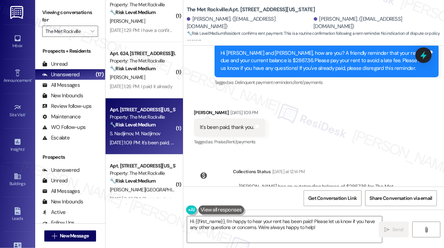
scroll to position [692, 0]
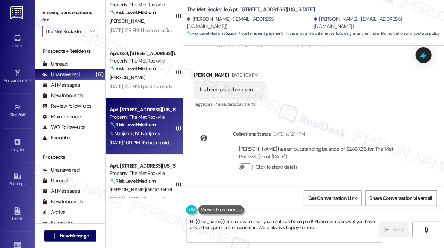
click at [323, 231] on textarea "Hi {{first_name}}, I'm happy to hear your rent has been paid! Please let us kno…" at bounding box center [284, 230] width 195 height 26
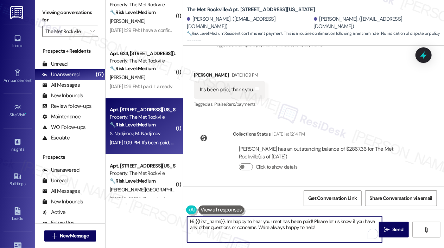
click at [326, 228] on textarea "Hi {{first_name}}, I'm happy to hear your rent has been paid! Please let us kno…" at bounding box center [284, 230] width 195 height 26
click at [342, 229] on textarea "Hi {{first_name}}, I'm happy to hear your rent has been paid! Please let us kno…" at bounding box center [284, 230] width 195 height 26
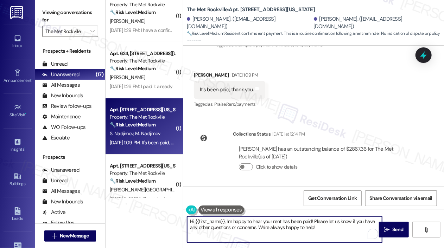
click at [342, 229] on textarea "Hi {{first_name}}, I'm happy to hear your rent has been paid! Please let us kno…" at bounding box center [284, 230] width 195 height 26
click at [328, 231] on textarea "Hi {{first_name}}, I'm happy to hear your rent has been paid! Please let us kno…" at bounding box center [284, 230] width 195 height 26
click at [390, 226] on span " Send" at bounding box center [393, 229] width 22 height 7
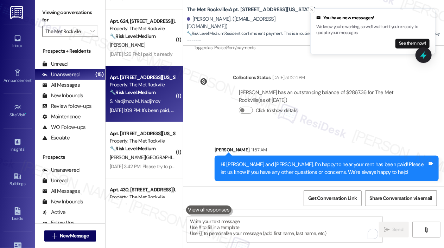
scroll to position [141, 0]
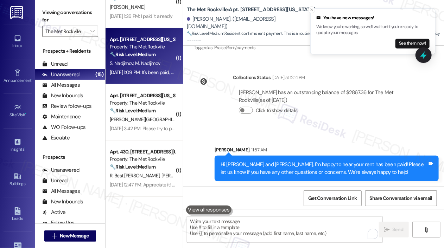
click at [296, 128] on div "Collections Status Yesterday at 12:14 PM Muzaffar Nadjimov has an outstanding b…" at bounding box center [305, 100] width 234 height 62
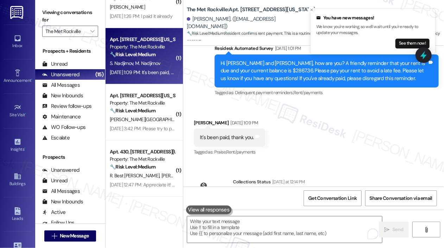
scroll to position [643, 0]
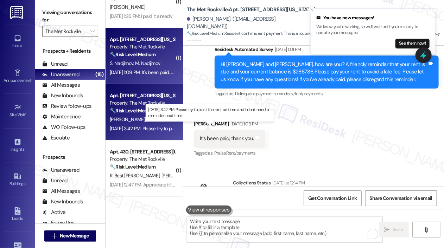
click at [158, 125] on div "Sep 04, 2025 at 3:42 PM: Please try to post the rent on time and I don't need a…" at bounding box center [200, 128] width 180 height 6
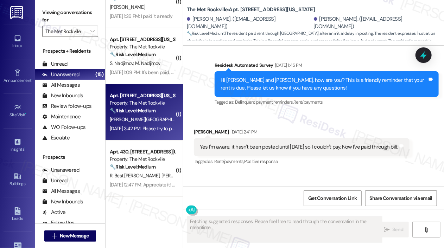
scroll to position [1831, 0]
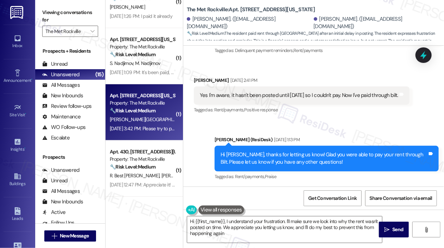
type textarea "Hi {{first_name}}, I understand your frustration. I'll make sure we look into w…"
click at [345, 131] on div "Sent via SMS Jay (ResiDesk) Sep 04, 2025 at 1:13 PM Hi Shino, thanks for lettin…" at bounding box center [326, 159] width 234 height 56
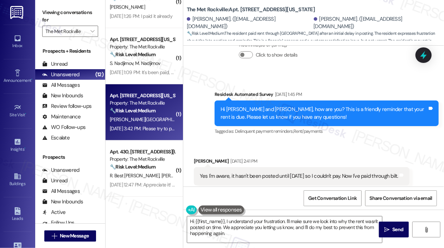
scroll to position [1708, 0]
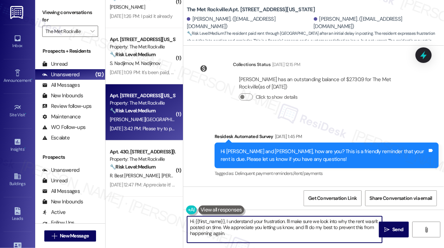
click at [274, 231] on textarea "Hi {{first_name}}, I understand your frustration. I'll make sure we look into w…" at bounding box center [284, 230] width 195 height 26
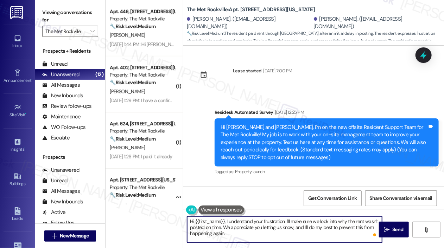
scroll to position [1708, 0]
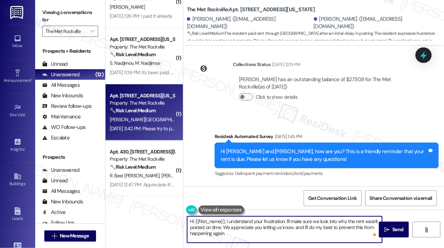
click at [254, 222] on textarea "Hi {{first_name}}, I understand your frustration. I'll make sure we look into w…" at bounding box center [284, 230] width 195 height 26
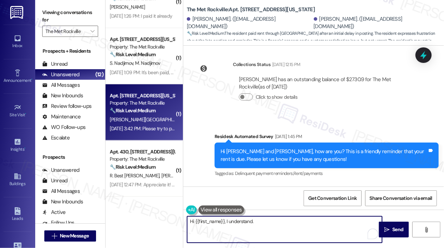
click at [265, 220] on textarea "Hi {{first_name}}, I understand." at bounding box center [284, 230] width 195 height 26
paste textarea "[PERSON_NAME] you for letting me know — I really appreciate you making the paym…"
click at [285, 224] on textarea "Hi {{first_name}}, I understand and thank you for letting me know — I really ap…" at bounding box center [284, 230] width 195 height 26
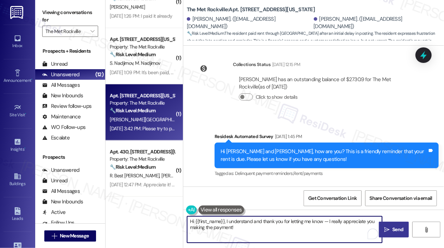
type textarea "Hi {{first_name}}, I understand and thank you for letting me know — I really ap…"
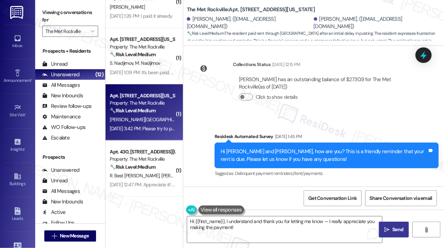
click at [391, 227] on span "Send" at bounding box center [398, 229] width 14 height 7
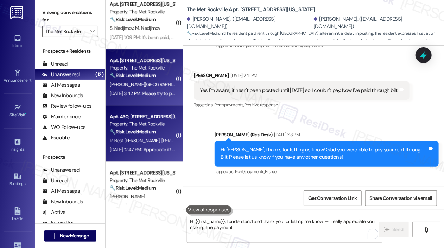
scroll to position [1883, 0]
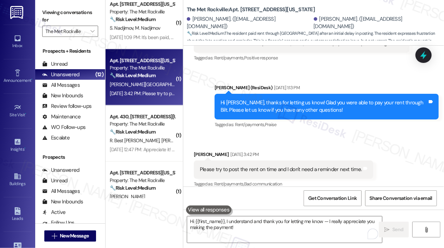
click at [319, 135] on div "Received via SMS [PERSON_NAME] [DATE] 3:42 PM Please try to post the rent on ti…" at bounding box center [313, 164] width 260 height 59
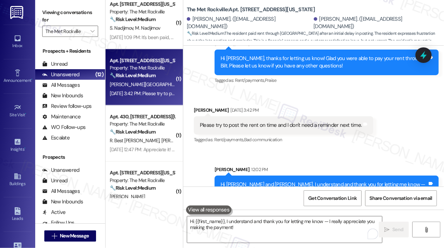
scroll to position [1940, 0]
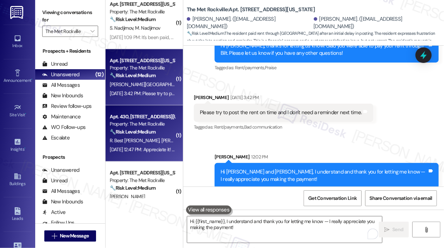
click at [151, 130] on strong "🔧 Risk Level: Medium" at bounding box center [133, 132] width 46 height 6
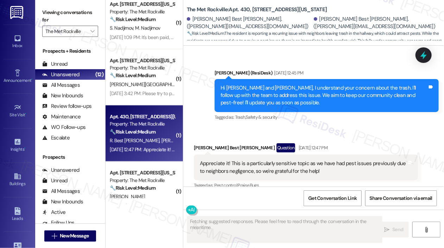
scroll to position [908, 0]
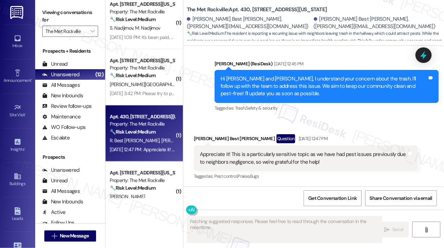
click at [287, 131] on div "Received via SMS [PERSON_NAME] Best [PERSON_NAME] Question [DATE] 12:47 PM Appr…" at bounding box center [305, 158] width 234 height 58
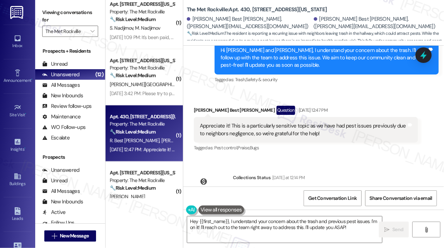
scroll to position [873, 0]
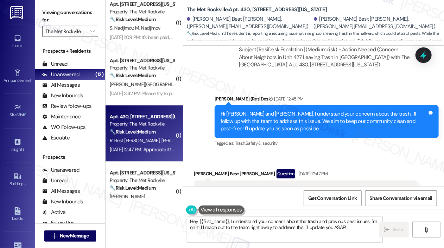
click at [362, 228] on textarea "Hey {{first_name}}, I understand your concern about the trash and previous pest…" at bounding box center [284, 230] width 195 height 26
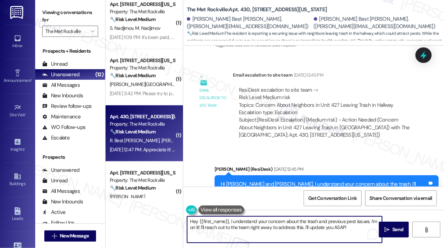
scroll to position [943, 0]
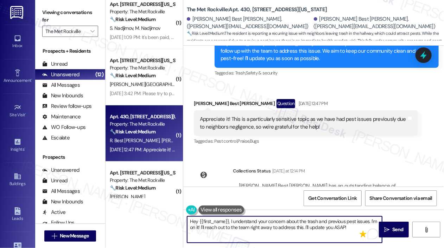
click at [305, 226] on textarea "Hey {{first_name}}, I understand your concern about the trash and previous pest…" at bounding box center [284, 230] width 195 height 26
click at [261, 232] on textarea "Hey {{first_name}}, I understand your concern about the trash and previous pest…" at bounding box center [284, 230] width 195 height 26
type textarea "Hey {{first_name}}, I understand your concern about the trash and previous pest…"
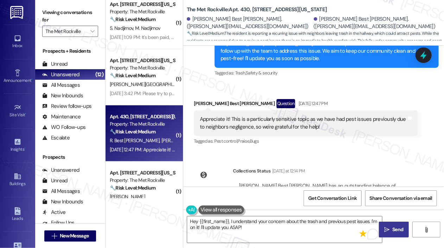
click at [392, 226] on button " Send" at bounding box center [394, 230] width 30 height 16
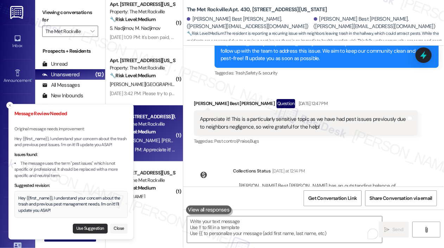
click at [91, 227] on button "Use Suggestion" at bounding box center [90, 229] width 35 height 10
type textarea "Hey {{first_name}}, I understand your concern about the trash and previous pest…"
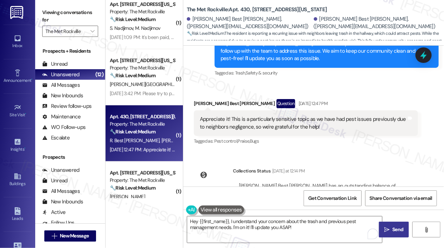
click at [394, 228] on span "Send" at bounding box center [397, 229] width 11 height 7
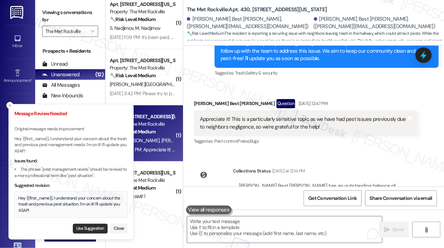
click at [92, 230] on button "Use Suggestion" at bounding box center [90, 229] width 35 height 10
type textarea "Hey {{first_name}}, I understand your concern about the trash and previous pest…"
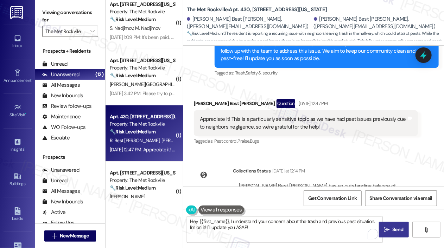
click at [391, 229] on span "Send" at bounding box center [398, 229] width 14 height 7
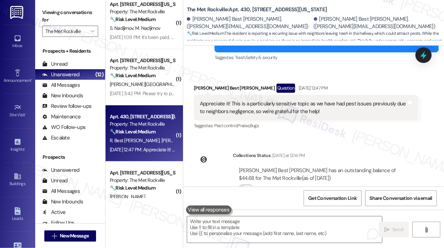
scroll to position [981, 0]
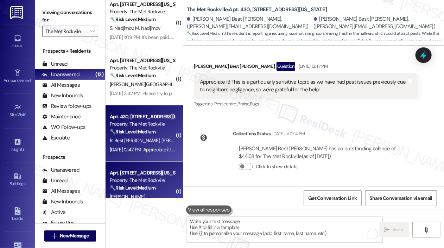
click at [159, 180] on div "Property: The Met Rockville" at bounding box center [142, 180] width 65 height 7
type textarea "Fetching suggested responses. Please feel free to read through the conversation…"
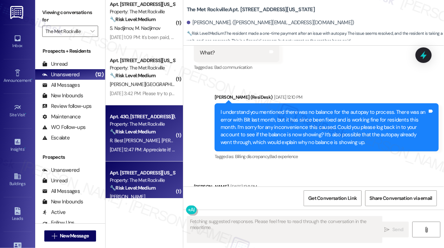
scroll to position [1589, 0]
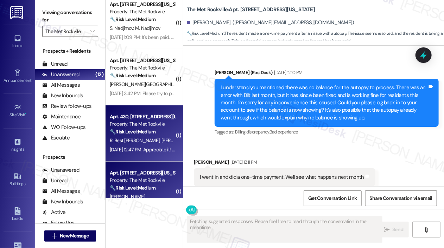
click at [159, 150] on div "[DATE] 12:47 PM: Appreciate it! This is a particularly sensitive topic as we ha…" at bounding box center [276, 150] width 332 height 6
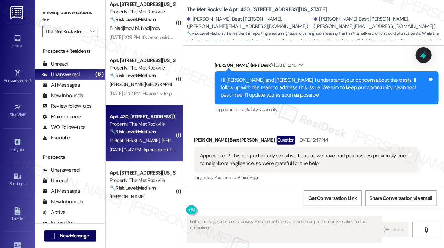
scroll to position [908, 0]
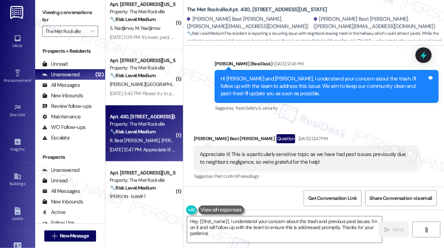
type textarea "Hey {{first_name}}, I understand your concern about the trash and previous pest…"
click at [346, 234] on textarea "Hey {{first_name}}, I understand your concern about the trash and previous pest…" at bounding box center [284, 230] width 195 height 26
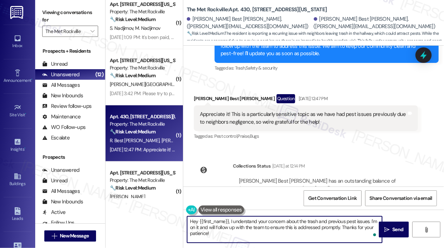
scroll to position [981, 0]
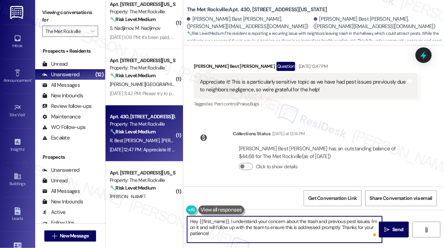
click at [309, 236] on textarea "Hey {{first_name}}, I understand your concern about the trash and previous pest…" at bounding box center [284, 230] width 195 height 26
click at [308, 236] on textarea "Hey {{first_name}}, I understand your concern about the trash and previous pest…" at bounding box center [284, 230] width 195 height 26
click at [394, 227] on span "Send" at bounding box center [397, 229] width 11 height 7
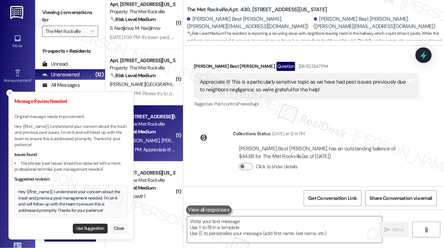
click at [97, 230] on button "Use Suggestion" at bounding box center [90, 229] width 35 height 10
type textarea "Hey {{first_name}}, I understand your concern about the trash and previous pest…"
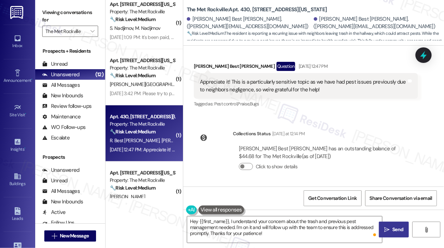
click at [396, 228] on span "Send" at bounding box center [397, 229] width 11 height 7
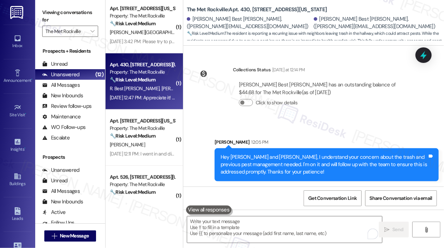
scroll to position [246, 0]
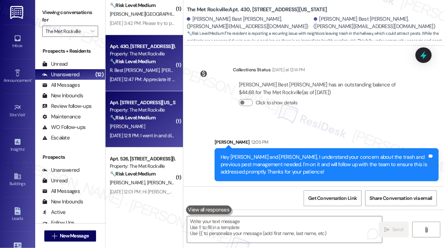
click at [153, 136] on div "[DATE] 12:11 PM: I went in and did a one-time payment. We'll see what happens n…" at bounding box center [201, 136] width 182 height 6
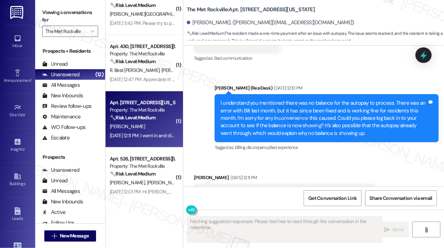
scroll to position [1589, 0]
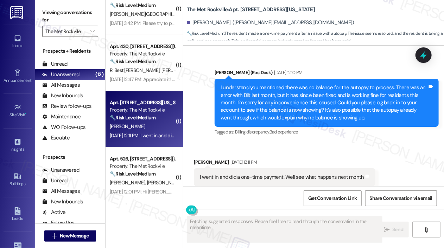
click at [297, 143] on div "Received via SMS [PERSON_NAME] [DATE] 12:11 PM I went in and did a one-time pay…" at bounding box center [313, 172] width 260 height 59
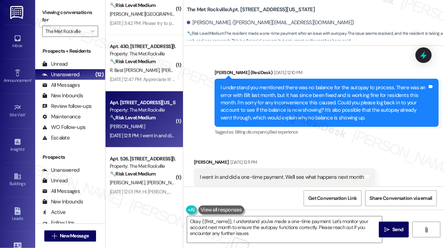
type textarea "Okay {{first_name}}, I understand you've made a one-time payment. Let's monitor…"
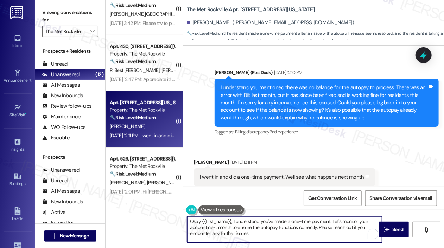
click at [292, 234] on textarea "Okay {{first_name}}, I understand you've made a one-time payment. Let's monitor…" at bounding box center [284, 230] width 195 height 26
click at [389, 232] on span " Send" at bounding box center [393, 229] width 22 height 7
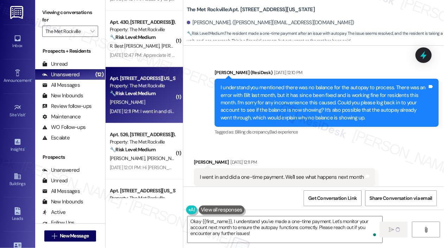
scroll to position [281, 0]
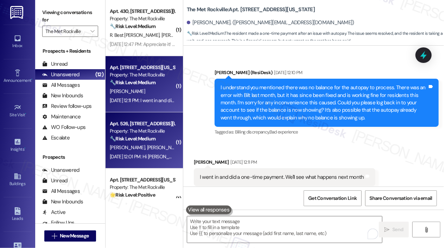
click at [151, 153] on div "[DATE] 12:01 PM: Hi [PERSON_NAME] It was on "submitted" on 09/03 Now I checked …" at bounding box center [142, 157] width 66 height 9
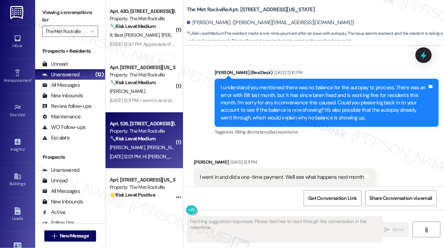
scroll to position [1175, 0]
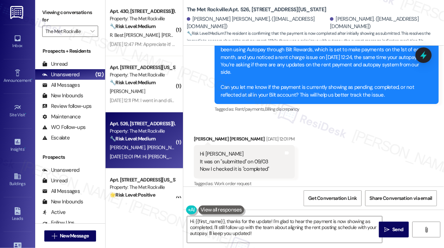
click at [303, 137] on div "Received via SMS [PERSON_NAME] [PERSON_NAME] [DATE] 12:01 PM Hi [PERSON_NAME] I…" at bounding box center [313, 157] width 260 height 75
click at [370, 169] on div "Received via SMS [PERSON_NAME] [PERSON_NAME] [DATE] 12:01 PM Hi [PERSON_NAME] I…" at bounding box center [313, 157] width 260 height 75
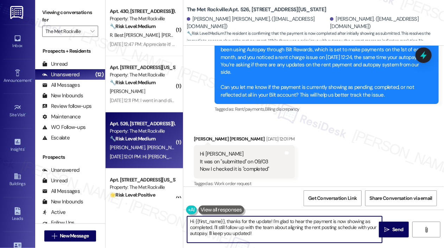
click at [309, 239] on textarea "Hi {{first_name}}, thanks for the update! I'm glad to hear the payment is now s…" at bounding box center [284, 230] width 195 height 26
click at [317, 234] on textarea "Hi {{first_name}}, thanks for the update! I'm glad to hear the payment is now s…" at bounding box center [284, 230] width 195 height 26
drag, startPoint x: 304, startPoint y: 235, endPoint x: 212, endPoint y: 230, distance: 92.3
click at [212, 230] on textarea "Hi {{first_name}}, thanks for the update! I'm glad to hear the payment is now s…" at bounding box center [284, 230] width 195 height 26
click at [269, 231] on textarea "Hi {{first_name}}, thanks for the update! I'm glad to hear the payment is now s…" at bounding box center [284, 230] width 195 height 26
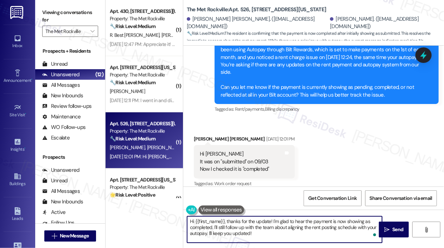
drag, startPoint x: 274, startPoint y: 241, endPoint x: 180, endPoint y: 215, distance: 96.9
click at [180, 215] on div "( 1 ) Apt. 437, [STREET_ADDRESS][US_STATE] Property: The Met Rockville 🔧 Risk L…" at bounding box center [274, 124] width 338 height 248
paste textarea "! Thanks for letting us know you've already paid. We appreciate you keeping you…"
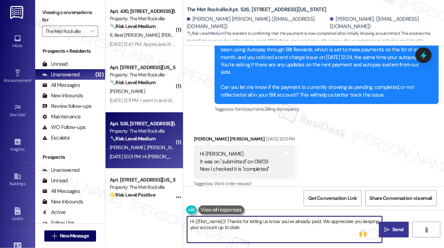
type textarea "Hi {{first_name}}! Thanks for letting us know you've already paid. We appreciat…"
click at [395, 228] on span "Send" at bounding box center [397, 229] width 11 height 7
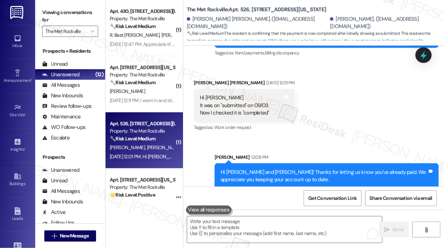
scroll to position [1231, 0]
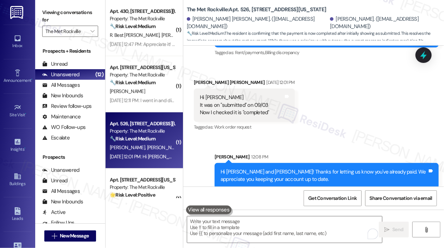
click at [366, 100] on div "Received via SMS [PERSON_NAME] [PERSON_NAME] [DATE] 12:01 PM Hi [PERSON_NAME] I…" at bounding box center [313, 100] width 260 height 75
click at [331, 90] on div "Received via SMS [PERSON_NAME] [PERSON_NAME] [DATE] 12:01 PM Hi [PERSON_NAME] I…" at bounding box center [313, 100] width 260 height 75
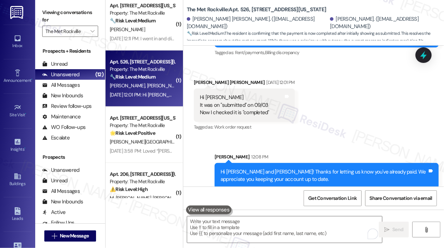
scroll to position [351, 0]
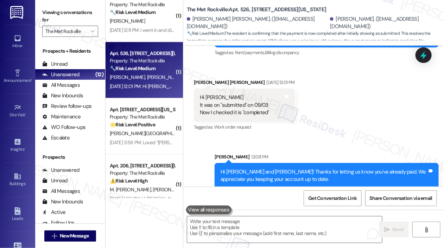
click at [311, 110] on div "Received via SMS [PERSON_NAME] [PERSON_NAME] [DATE] 12:01 PM Hi [PERSON_NAME] I…" at bounding box center [313, 100] width 260 height 75
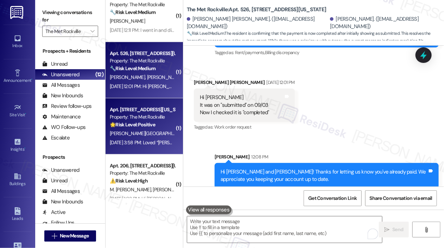
click at [165, 126] on div "🌟 Risk Level: Positive The resident is expressing positive sentiment ('Loved') …" at bounding box center [142, 124] width 65 height 7
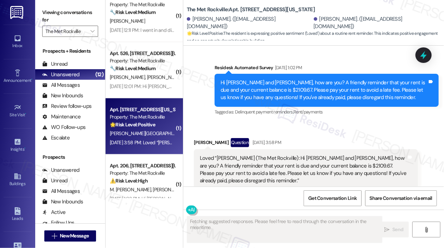
scroll to position [872, 0]
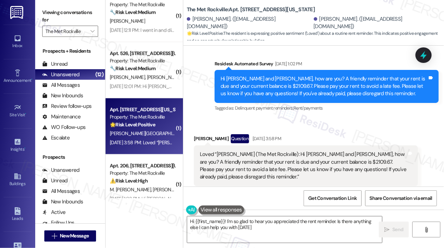
type textarea "Hi {{first_name}}! I'm so glad to hear you appreciated the rent reminder. Is th…"
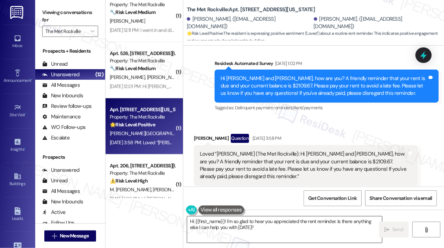
click at [304, 230] on textarea "Hi {{first_name}}! I'm so glad to hear you appreciated the rent reminder. Is th…" at bounding box center [284, 230] width 195 height 26
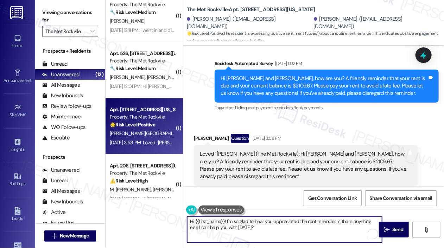
click at [304, 230] on textarea "Hi {{first_name}}! I'm so glad to hear you appreciated the rent reminder. Is th…" at bounding box center [284, 230] width 195 height 26
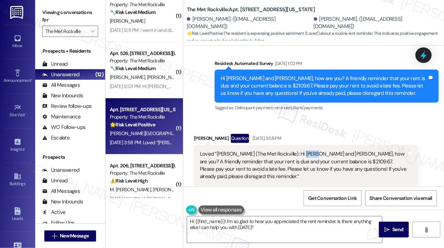
drag, startPoint x: 297, startPoint y: 136, endPoint x: 311, endPoint y: 137, distance: 14.9
click at [311, 150] on div "Loved “[PERSON_NAME] (The Met Rockville): Hi [PERSON_NAME] and [PERSON_NAME], h…" at bounding box center [303, 165] width 207 height 30
click at [315, 232] on textarea "Hi {{first_name}}! I'm so glad to hear you appreciated the rent reminder. Is th…" at bounding box center [284, 230] width 195 height 26
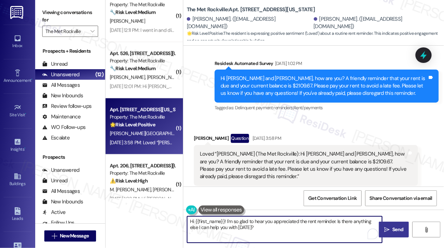
click at [400, 227] on span "Send" at bounding box center [397, 229] width 11 height 7
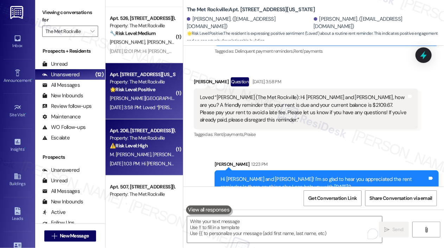
scroll to position [422, 0]
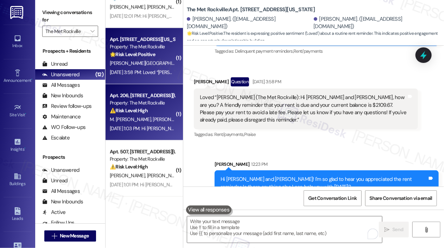
click at [170, 102] on div "Property: The Met Rockville" at bounding box center [142, 102] width 65 height 7
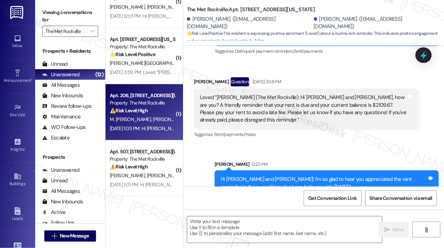
type textarea "Fetching suggested responses. Please feel free to read through the conversation…"
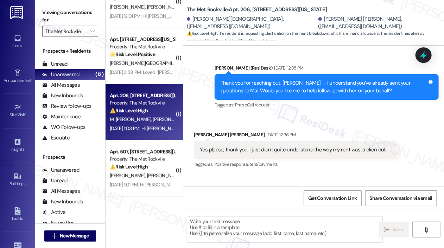
scroll to position [4369, 0]
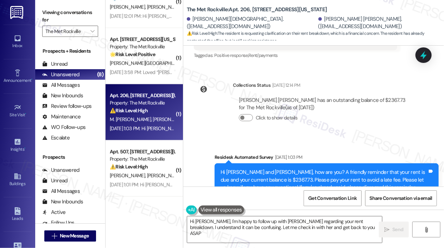
type textarea "Hi [PERSON_NAME], I'm happy to follow up with [PERSON_NAME] regarding your rent…"
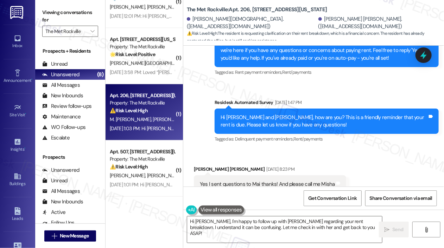
scroll to position [4017, 0]
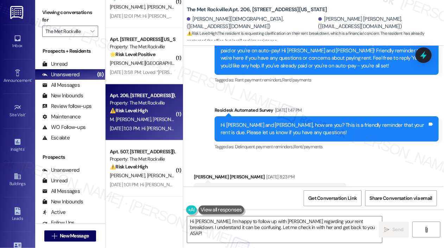
click at [268, 188] on div "Yes I sent questions to Mai thanks! And please call me Misha" at bounding box center [267, 191] width 135 height 7
copy div "Yes I sent questions to Mai thanks! And please call me Misha Tags and notes"
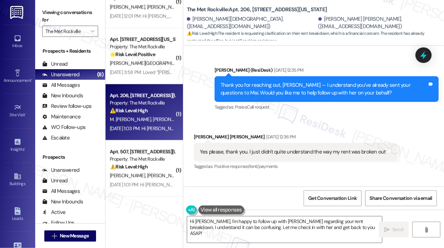
scroll to position [4263, 0]
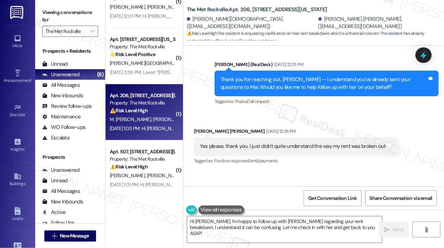
click at [281, 143] on div "Yes please, thank you. I just didn't quite understand the way my rent was broke…" at bounding box center [293, 146] width 186 height 7
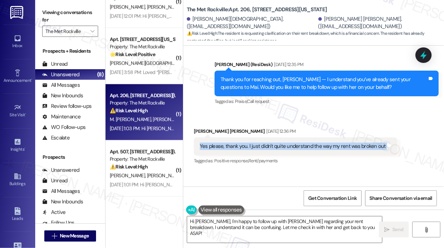
click at [281, 143] on div "Yes please, thank you. I just didn't quite understand the way my rent was broke…" at bounding box center [293, 146] width 186 height 7
copy div "Yes please, thank you. I just didn't quite understand the way my rent was broke…"
click at [419, 113] on div "Received via SMS [PERSON_NAME] [PERSON_NAME] [DATE] 12:36 PM Yes please, thank …" at bounding box center [313, 141] width 260 height 59
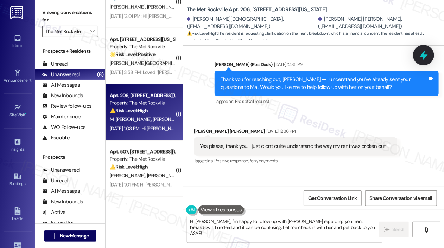
click at [424, 54] on icon at bounding box center [423, 55] width 12 height 12
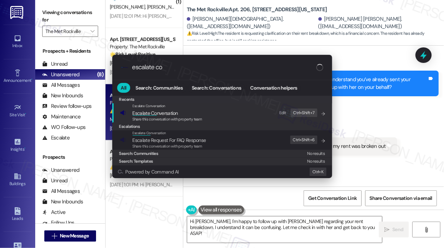
type input "escalate con"
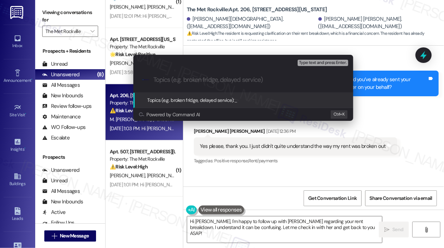
paste input "Questions Sent to Mai — Clarification Needed on Rent Breakdown"
type input "Questions Sent to Mai — Clarification Needed on Rent Breakdown"
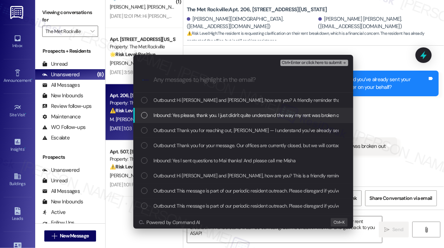
click at [205, 114] on span "Inbound: Yes please, thank you. I just didn't quite understand the way my rent …" at bounding box center [248, 115] width 189 height 8
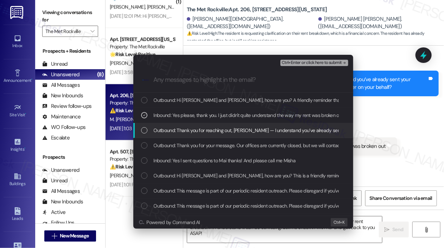
click at [204, 129] on span "Outbound: Thank you for reaching out, [PERSON_NAME] — I understand you’ve alrea…" at bounding box center [332, 131] width 356 height 8
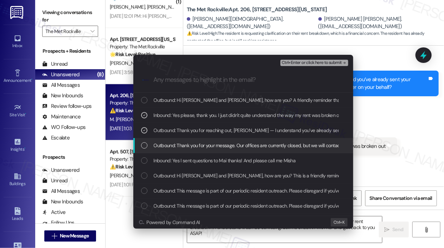
click at [204, 141] on div "Outbound: Thank you for your message. Our offices are currently closed, but we …" at bounding box center [243, 145] width 220 height 15
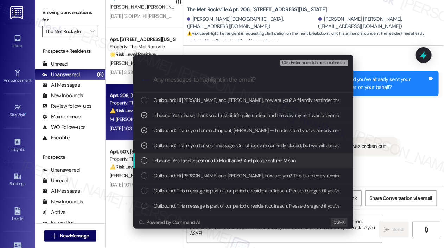
click at [204, 157] on span "Inbound: Yes I sent questions to Mai thanks! And please call me Misha" at bounding box center [225, 161] width 142 height 8
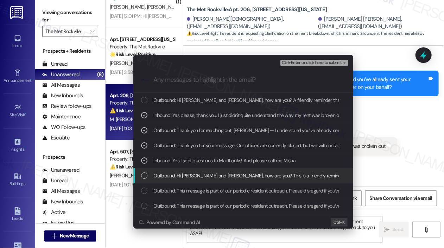
click at [208, 177] on span "Outbound: Hi [PERSON_NAME] and [PERSON_NAME], how are you? This is a friendly r…" at bounding box center [317, 176] width 327 height 8
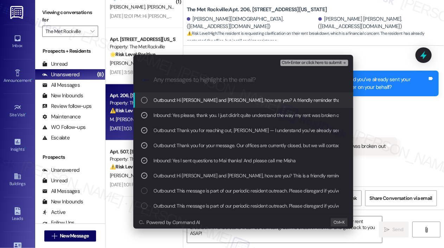
click at [315, 62] on span "Ctrl+Enter or click here to submit" at bounding box center [312, 62] width 60 height 5
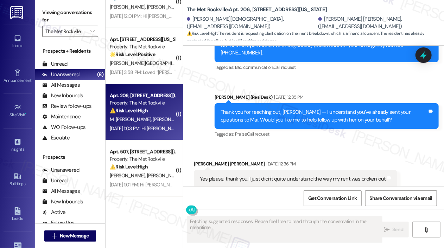
scroll to position [4222, 0]
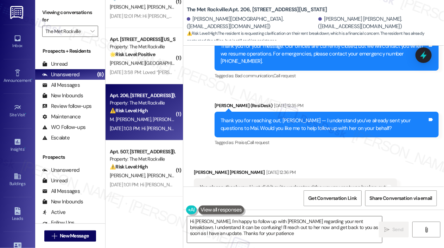
type textarea "Hi [PERSON_NAME], I'm happy to follow up with [PERSON_NAME] regarding your rent…"
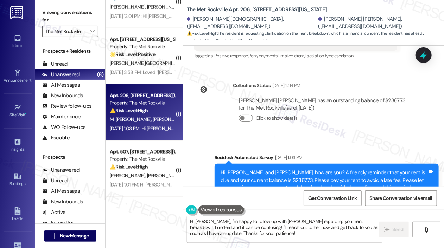
scroll to position [4369, 0]
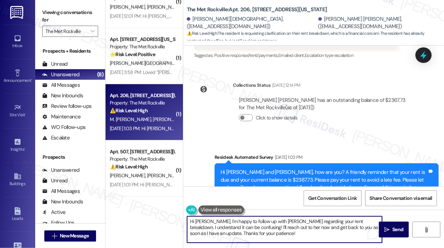
click at [259, 235] on textarea "Hi [PERSON_NAME], I'm happy to follow up with [PERSON_NAME] regarding your rent…" at bounding box center [284, 230] width 195 height 26
click at [260, 233] on textarea "Hi [PERSON_NAME], I'm happy to follow up with [PERSON_NAME] regarding your rent…" at bounding box center [284, 230] width 195 height 26
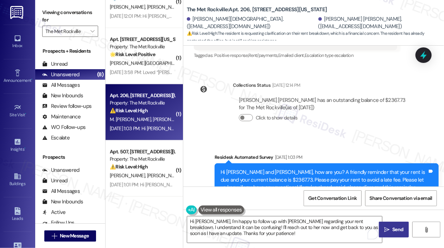
click at [391, 231] on span "Send" at bounding box center [398, 229] width 14 height 7
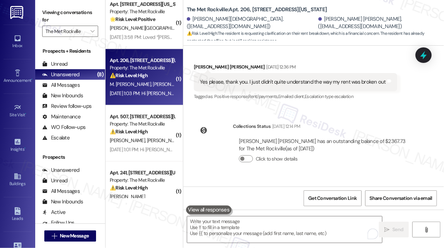
scroll to position [4433, 0]
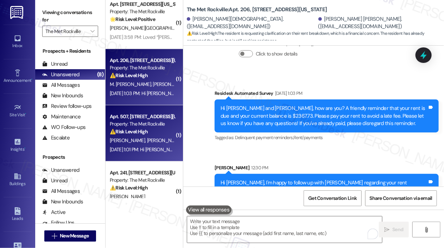
click at [160, 138] on div "[PERSON_NAME] [PERSON_NAME]" at bounding box center [142, 140] width 66 height 9
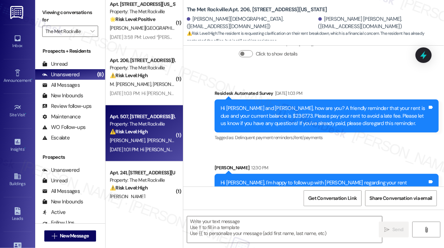
type textarea "Fetching suggested responses. Please feel free to read through the conversation…"
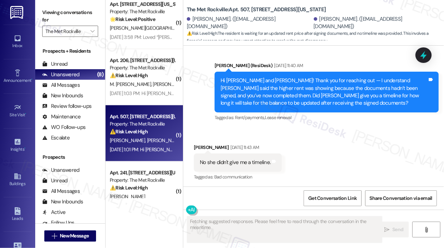
scroll to position [449, 0]
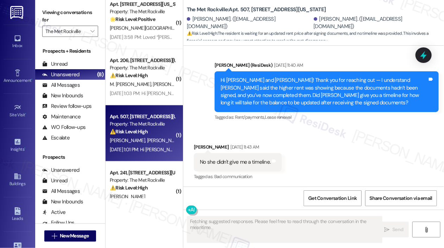
click at [359, 143] on div "Received via SMS [PERSON_NAME] [DATE] 11:43 AM No she didn't give me a timeline…" at bounding box center [313, 157] width 260 height 59
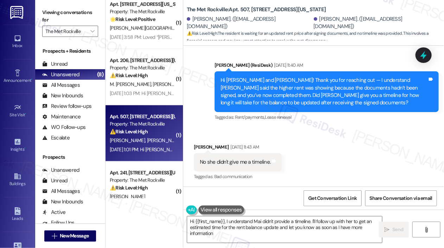
type textarea "Hi {{first_name}}, I understand Mai didn't provide a timeline. I'll follow up w…"
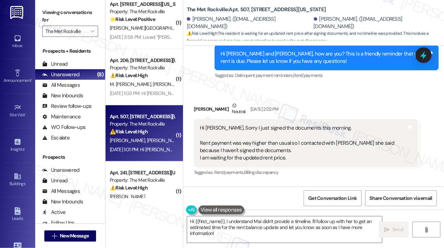
scroll to position [343, 0]
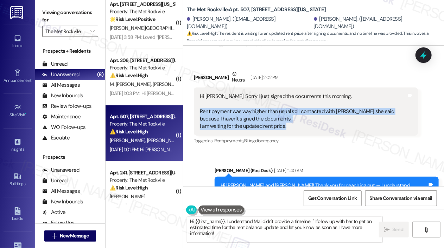
drag, startPoint x: 307, startPoint y: 124, endPoint x: 200, endPoint y: 111, distance: 107.4
click at [200, 111] on div "Hi [PERSON_NAME]. Sorry I just signed the documents this morning. Rent payment …" at bounding box center [303, 112] width 207 height 38
copy div "Rent payment was way higher than usual so I contacted with [PERSON_NAME] she sa…"
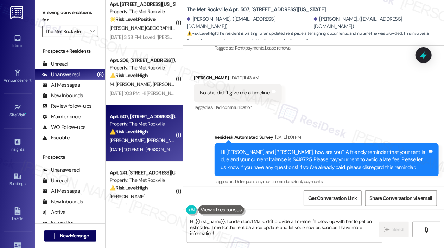
scroll to position [519, 0]
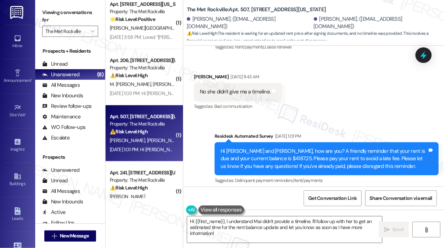
click at [369, 104] on div "Received via SMS [PERSON_NAME] [DATE] 11:43 AM No she didn't give me a timeline…" at bounding box center [313, 86] width 260 height 59
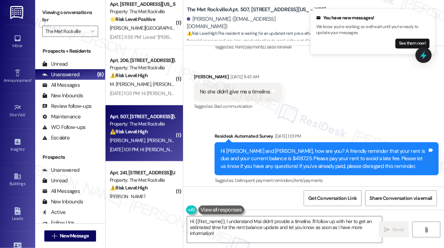
click at [420, 56] on icon at bounding box center [423, 55] width 9 height 9
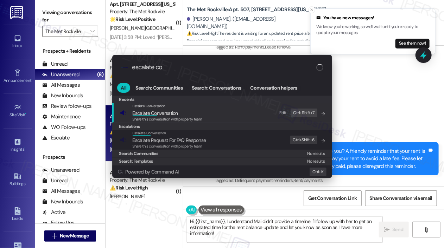
type input "escalate con"
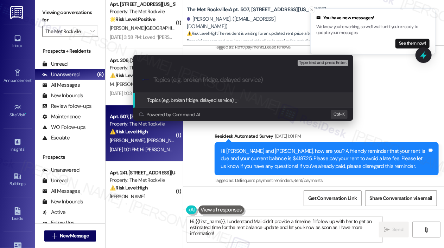
paste input "Higher Rent Charge — Waiting on Updated Pricing Before Signing"
type input "Higher Rent Charge — Waiting on Updated Pricing Before Signing"
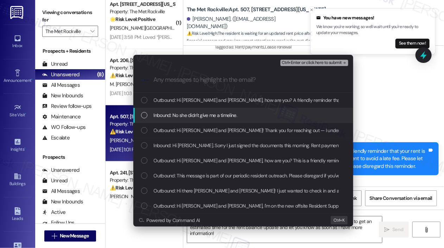
click at [222, 114] on span "Inbound: No she didn't give me a timeline." at bounding box center [196, 115] width 84 height 8
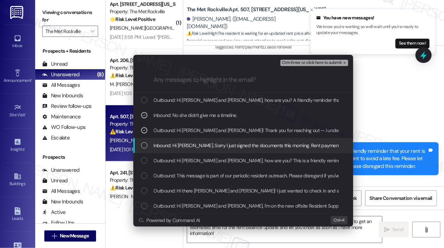
click at [229, 147] on span "Inbound: Hi [PERSON_NAME]. Sorry I just signed the documents this morning. Rent…" at bounding box center [390, 146] width 473 height 8
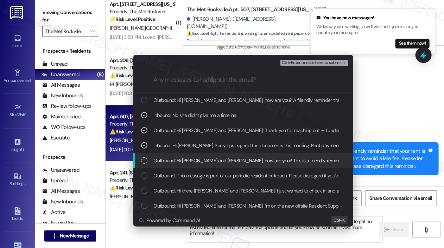
click at [230, 161] on span "Outbound: Hi [PERSON_NAME] and [PERSON_NAME], how are you? This is a friendly r…" at bounding box center [317, 161] width 327 height 8
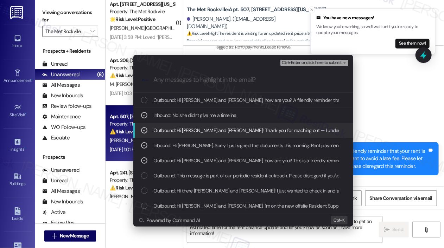
click at [308, 64] on span "Ctrl+Enter or click here to submit" at bounding box center [312, 62] width 60 height 5
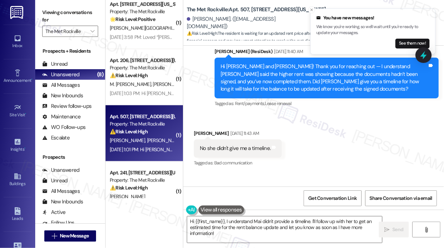
scroll to position [449, 0]
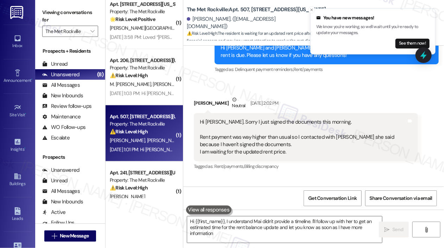
type textarea "Hi {{first_name}}, I understand Mai didn't provide a timeline. I'll follow up w…"
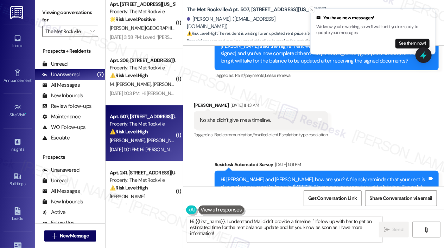
scroll to position [596, 0]
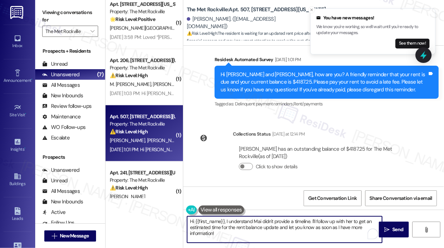
click at [309, 238] on textarea "Hi {{first_name}}, I understand Mai didn't provide a timeline. I'll follow up w…" at bounding box center [284, 230] width 195 height 26
click at [310, 235] on textarea "Hi {{first_name}}, I understand Mai didn't provide a timeline. I'll follow up w…" at bounding box center [284, 230] width 195 height 26
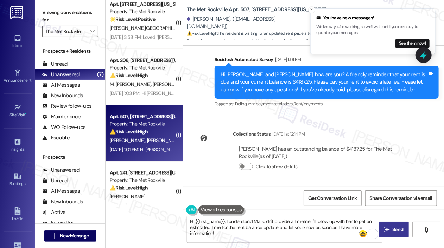
click at [392, 227] on span "Send" at bounding box center [398, 229] width 14 height 7
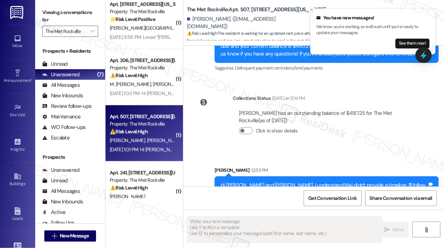
scroll to position [660, 0]
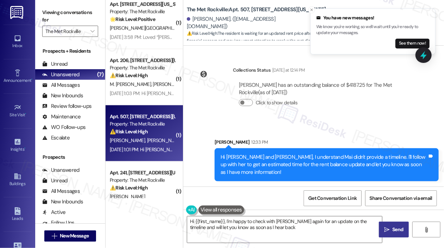
type textarea "Hi {{first_name}}, I'm happy to check with [PERSON_NAME] again for an update on…"
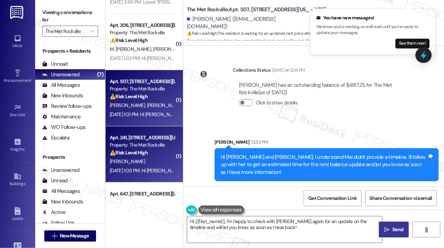
click at [155, 137] on div "Apt. 241, [STREET_ADDRESS][US_STATE]" at bounding box center [142, 137] width 65 height 7
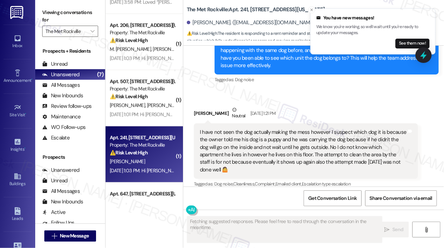
scroll to position [2271, 0]
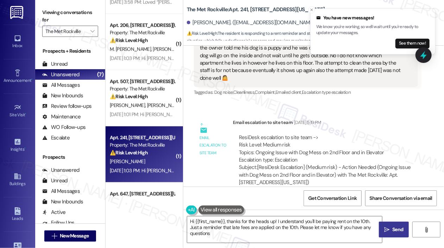
type textarea "Hi {{first_name}}, thanks for the heads up! I understand you'll be paying rent …"
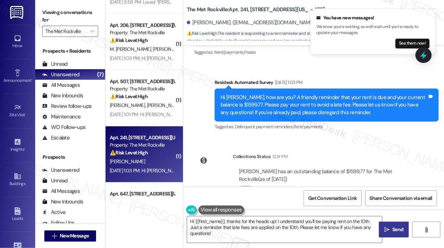
scroll to position [2493, 0]
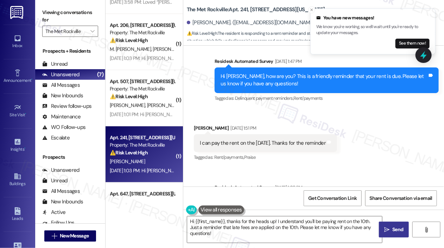
click at [307, 140] on div "I can pay the rent on the [DATE]. Thanks for the reminder" at bounding box center [263, 143] width 126 height 7
click at [308, 140] on div "I can pay the rent on the [DATE]. Thanks for the reminder" at bounding box center [263, 143] width 126 height 7
click at [311, 140] on div "I can pay the rent on the [DATE]. Thanks for the reminder" at bounding box center [263, 143] width 126 height 7
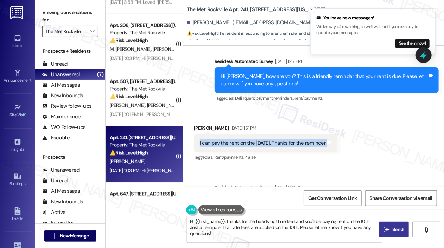
click at [311, 140] on div "I can pay the rent on the [DATE]. Thanks for the reminder" at bounding box center [263, 143] width 126 height 7
copy div "I can pay the rent on the [DATE]. Thanks for the reminder Tags and notes"
click at [412, 109] on div "Received via SMS [PERSON_NAME] [DATE] 1:51 PM I can pay the rent on the [DATE].…" at bounding box center [313, 138] width 260 height 59
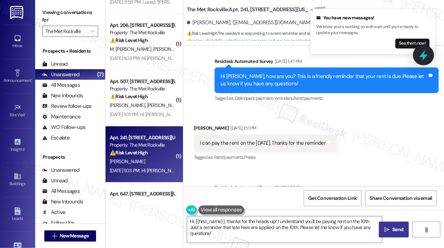
click at [425, 52] on icon at bounding box center [423, 55] width 8 height 11
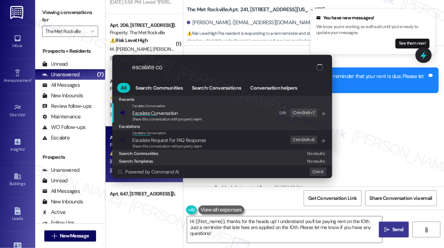
type input "escalate con"
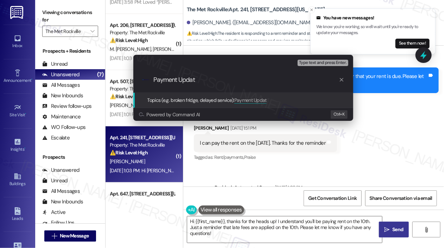
type input "Payment Update"
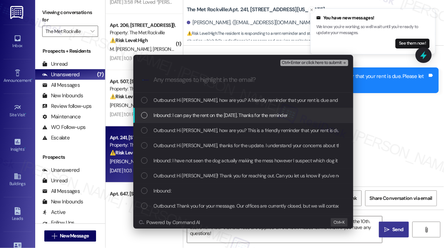
click at [200, 119] on span "Inbound: I can pay the rent on the [DATE]. Thanks for the reminder" at bounding box center [221, 115] width 134 height 8
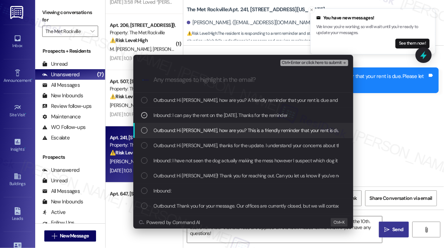
click at [207, 134] on span "Outbound: Hi [PERSON_NAME], how are you? This is a friendly reminder that your …" at bounding box center [295, 131] width 282 height 8
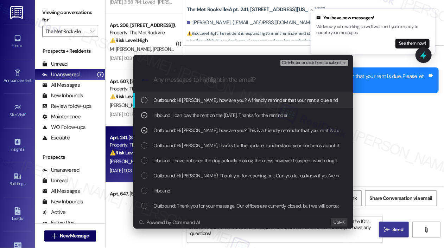
click at [307, 63] on span "Ctrl+Enter or click here to submit" at bounding box center [312, 62] width 60 height 5
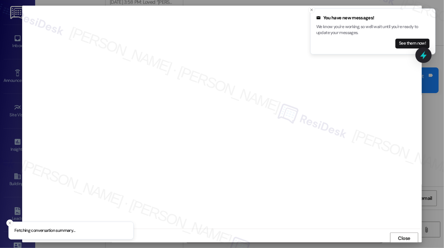
scroll to position [1, 0]
click at [311, 9] on icon "Close toast" at bounding box center [311, 10] width 4 height 4
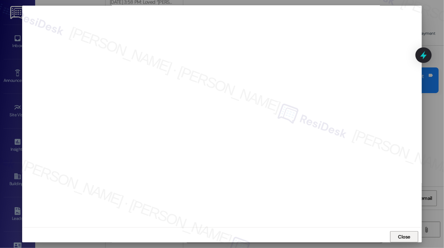
click at [409, 237] on span "Close" at bounding box center [404, 236] width 12 height 7
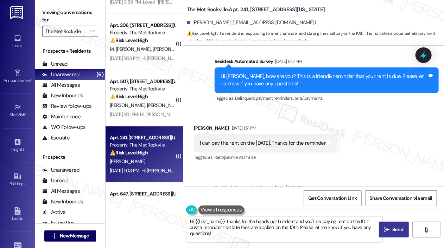
click at [422, 114] on div "Received via SMS [PERSON_NAME] [DATE] 1:51 PM I can pay the rent on the [DATE].…" at bounding box center [313, 138] width 260 height 59
click at [426, 60] on icon at bounding box center [423, 55] width 12 height 12
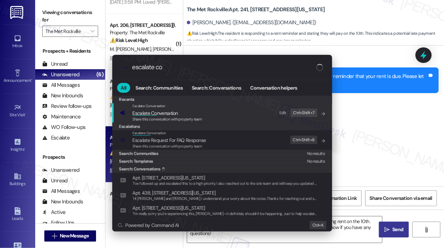
type input "escalate con"
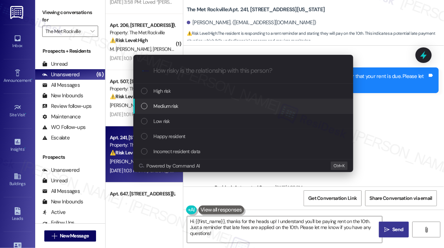
click at [153, 105] on div "Medium risk" at bounding box center [244, 106] width 206 height 8
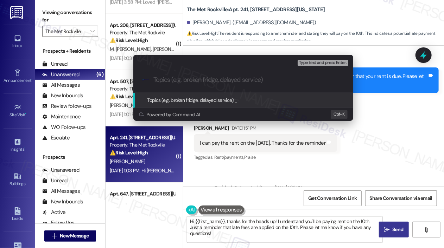
paste input "Payment Update"
type input "Payment Update"
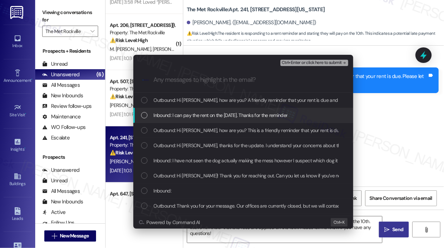
click at [207, 115] on span "Inbound: I can pay the rent on the [DATE]. Thanks for the reminder" at bounding box center [221, 115] width 134 height 8
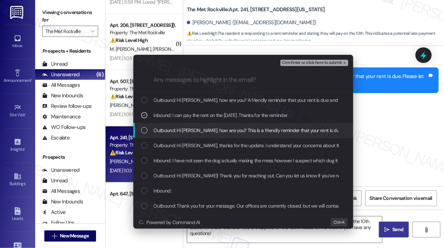
click at [205, 130] on span "Outbound: Hi [PERSON_NAME], how are you? This is a friendly reminder that your …" at bounding box center [295, 131] width 282 height 8
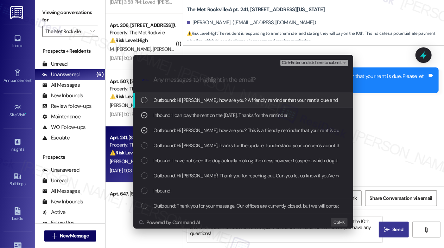
click at [288, 63] on span "Ctrl+Enter or click here to submit" at bounding box center [312, 62] width 60 height 5
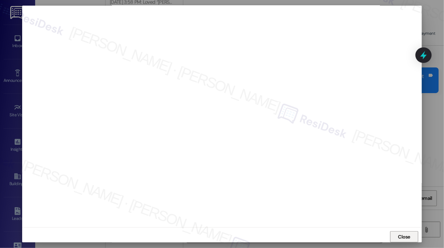
click at [406, 234] on span "Close" at bounding box center [404, 236] width 12 height 7
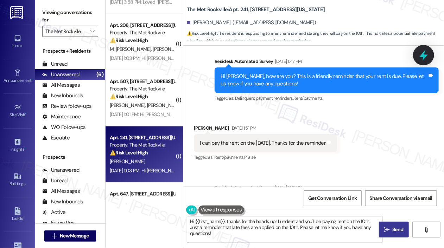
click at [423, 58] on icon at bounding box center [423, 55] width 8 height 11
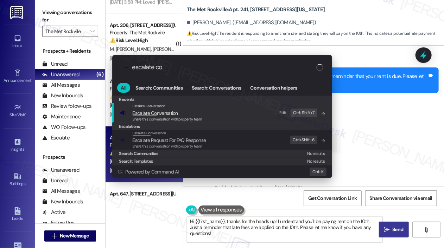
type input "escalate con"
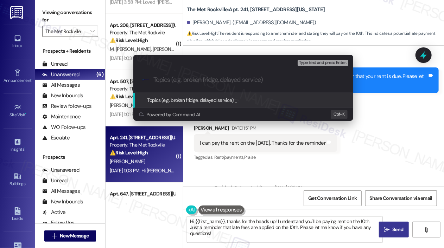
paste input "Payment Update"
type input "Payment Update"
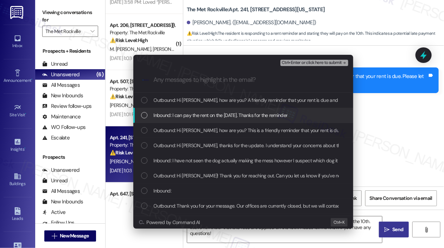
click at [243, 116] on span "Inbound: I can pay the rent on the [DATE]. Thanks for the reminder" at bounding box center [221, 115] width 134 height 8
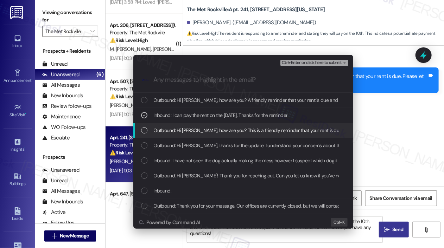
click at [245, 125] on div "Outbound: Hi [PERSON_NAME], how are you? This is a friendly reminder that your …" at bounding box center [243, 130] width 220 height 15
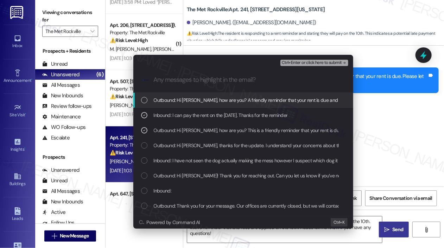
click at [303, 63] on span "Ctrl+Enter or click here to submit" at bounding box center [312, 62] width 60 height 5
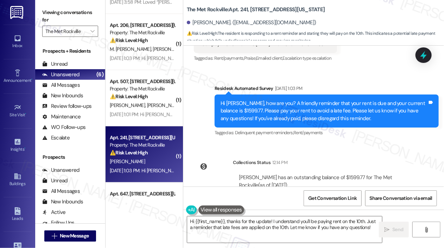
scroll to position [2599, 0]
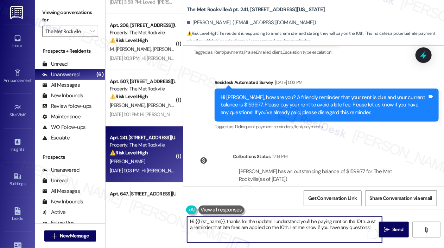
click at [338, 224] on textarea "Hi {{first_name}}, thanks for the update! I understand you'll be paying rent on…" at bounding box center [284, 230] width 195 height 26
click at [367, 226] on textarea "Hi {{first_name}}, thanks for the update! I understand you'll be paying rent on…" at bounding box center [284, 230] width 195 height 26
drag, startPoint x: 284, startPoint y: 227, endPoint x: 366, endPoint y: 220, distance: 81.6
click at [366, 220] on textarea "Hi {{first_name}}, thanks for the update! I understand you'll be paying rent on…" at bounding box center [284, 230] width 195 height 26
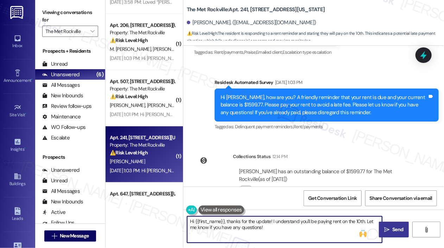
type textarea "Hi {{first_name}}, thanks for the update! I understand you'll be paying rent on…"
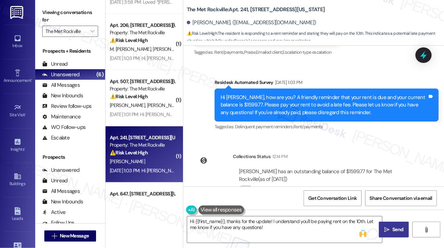
click at [391, 229] on span "Send" at bounding box center [398, 229] width 14 height 7
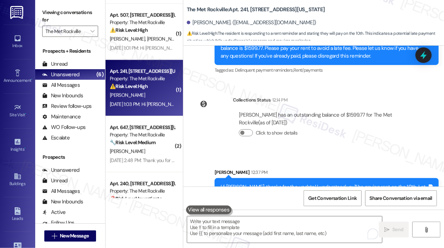
scroll to position [562, 0]
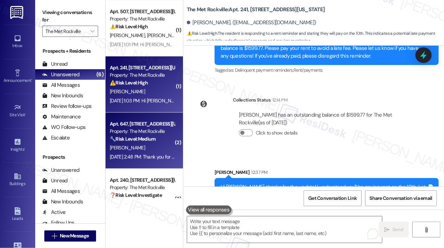
click at [141, 138] on strong "🔧 Risk Level: Medium" at bounding box center [133, 139] width 46 height 6
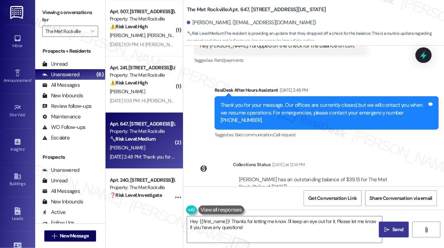
scroll to position [3129, 0]
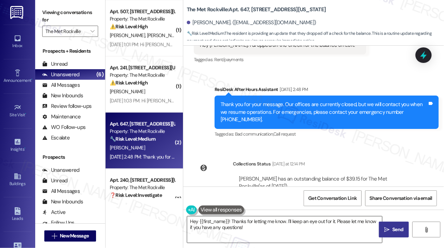
drag, startPoint x: 335, startPoint y: 219, endPoint x: 336, endPoint y: 223, distance: 4.6
click at [335, 219] on textarea "Hey {{first_name}}! Thanks for letting me know. I'll keep an eye out for it. Pl…" at bounding box center [284, 230] width 195 height 26
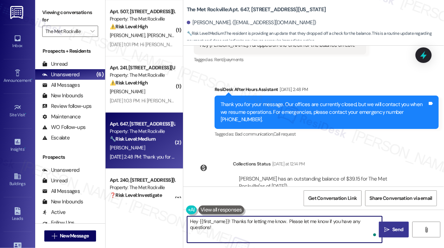
type textarea "Hey {{first_name}}! Thanks for letting me know. Please let me know if you have …"
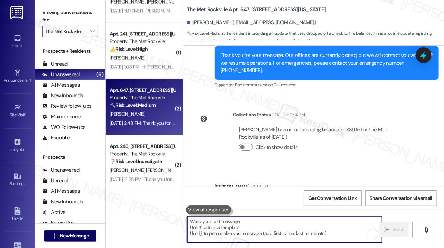
scroll to position [633, 0]
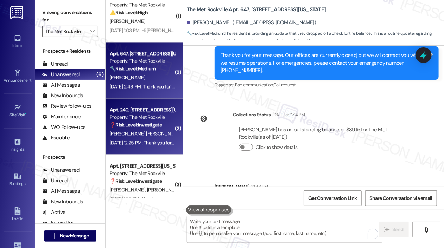
click at [159, 125] on strong "❓ Risk Level: Investigate" at bounding box center [136, 125] width 52 height 6
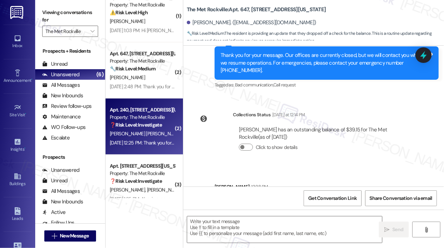
type textarea "Fetching suggested responses. Please feel free to read through the conversation…"
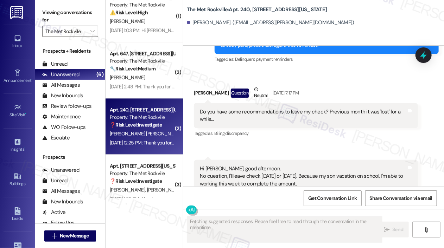
scroll to position [3740, 0]
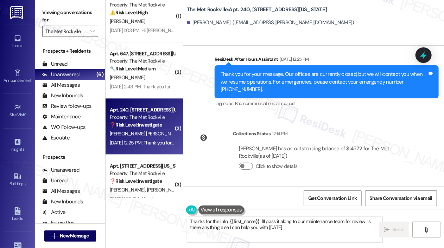
type textarea "Thanks for the info, {{first_name}}! I'll pass it along to our maintenance team…"
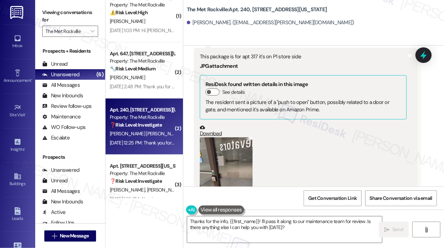
scroll to position [3494, 0]
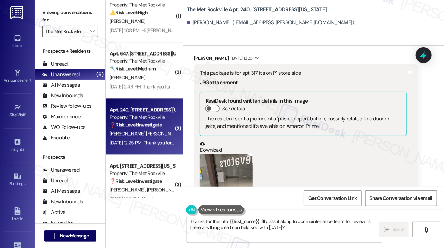
click at [270, 77] on div "This package is for apt 317 it's on P1 store side" at bounding box center [303, 73] width 207 height 7
click at [271, 77] on div "This package is for apt 317 it's on P1 store side" at bounding box center [303, 73] width 207 height 7
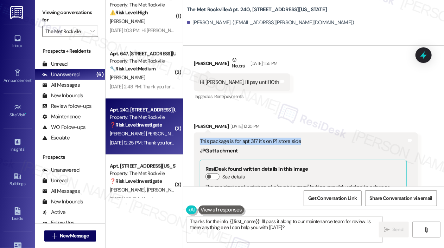
scroll to position [3424, 0]
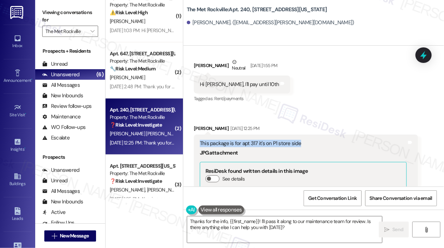
copy div "This package is for apt 317 it's on P1 store side"
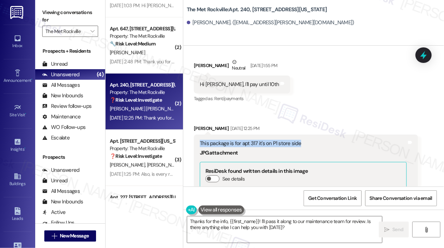
scroll to position [758, 0]
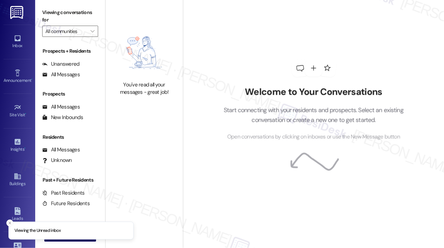
type input "The Met Rockville"
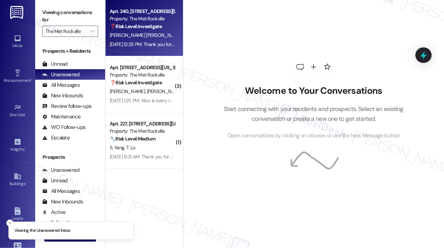
click at [143, 39] on div "[PERSON_NAME] [PERSON_NAME]" at bounding box center [142, 35] width 66 height 9
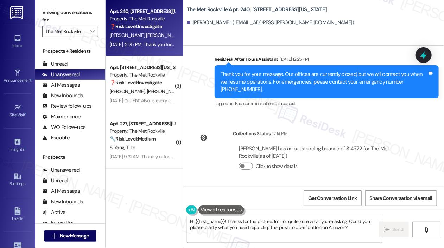
scroll to position [3740, 0]
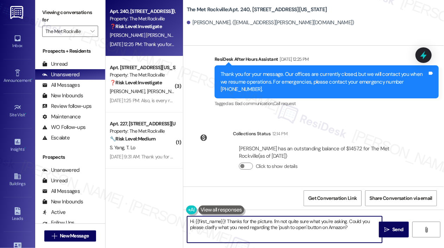
click at [270, 235] on textarea "Hi {{first_name}}! Thanks for the picture. I'm not quite sure what you're askin…" at bounding box center [284, 230] width 195 height 26
paste textarea "Thanks for the update! Just to confirm—do you still see the package on the P1 s…"
type textarea "Thanks for the update! Just to confirm—do you still see the package on the P1 s…"
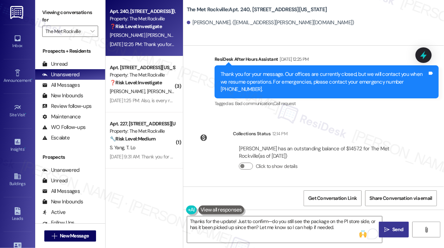
click at [400, 228] on span "Send" at bounding box center [397, 229] width 11 height 7
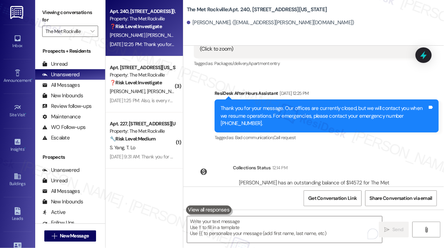
scroll to position [3796, 0]
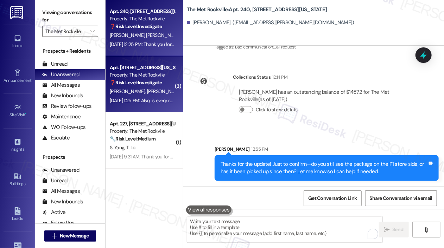
click at [146, 95] on div "Z. Goldman H. Goldman" at bounding box center [142, 91] width 66 height 9
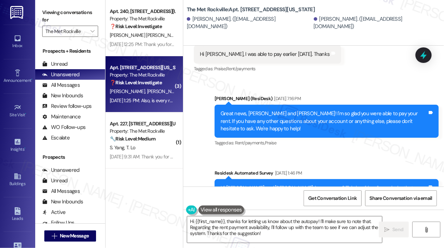
scroll to position [1922, 0]
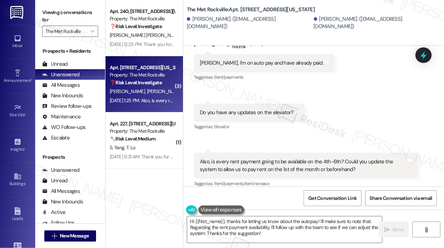
click at [336, 84] on div "Received via SMS Zachary Goldman Neutral Sep 05, 2025 at 1:19 PM Jay, I'm on au…" at bounding box center [313, 107] width 260 height 173
click at [295, 85] on div "Received via SMS Zachary Goldman Neutral Sep 05, 2025 at 1:19 PM Jay, I'm on au…" at bounding box center [313, 107] width 260 height 173
click at [364, 164] on div "Also, is every rent payment going to be available on the 4th-6th? Could you upd…" at bounding box center [303, 165] width 207 height 15
click at [238, 59] on div "Jay, I'm on auto pay and have already paid." at bounding box center [261, 62] width 123 height 7
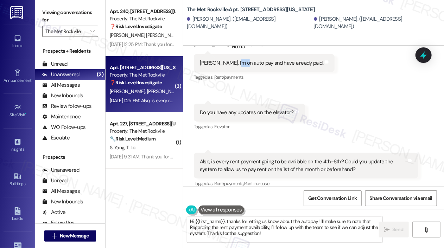
click at [238, 59] on div "Jay, I'm on auto pay and have already paid." at bounding box center [261, 62] width 123 height 7
copy div "Jay, I'm on auto pay and have already paid. Tags and notes"
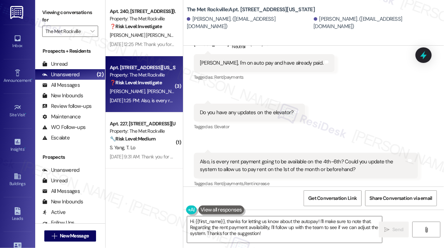
click at [252, 109] on div "Do you have any updates on the elevator?" at bounding box center [247, 112] width 94 height 7
copy div "Do you have any updates on the elevator? Tags and notes"
click at [272, 160] on div "Also, is every rent payment going to be available on the 4th-6th? Could you upd…" at bounding box center [303, 165] width 207 height 15
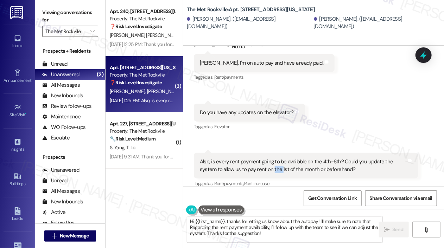
click at [272, 160] on div "Also, is every rent payment going to be available on the 4th-6th? Could you upd…" at bounding box center [303, 165] width 207 height 15
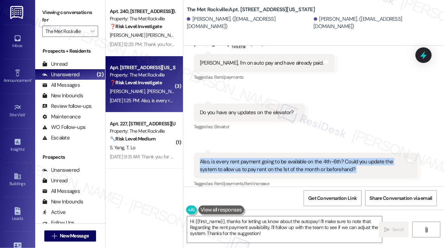
click at [272, 160] on div "Also, is every rent payment going to be available on the 4th-6th? Could you upd…" at bounding box center [303, 165] width 207 height 15
copy div "Also, is every rent payment going to be available on the 4th-6th? Could you upd…"
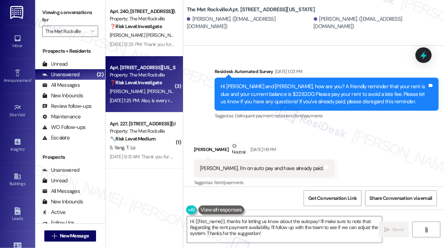
scroll to position [1887, 0]
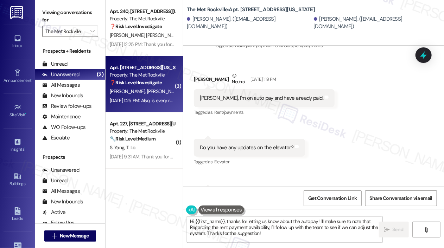
click at [226, 227] on textarea "Hi {{first_name}}, thanks for letting us know about the autopay! I'll make sure…" at bounding box center [284, 230] width 195 height 26
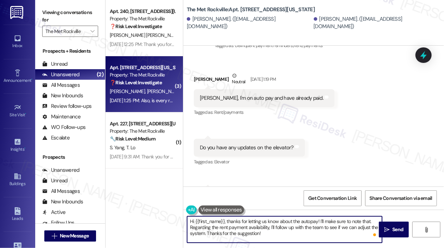
drag, startPoint x: 267, startPoint y: 234, endPoint x: 225, endPoint y: 221, distance: 44.4
click at [225, 221] on textarea "Hi {{first_name}}, thanks for letting us know about the autopay! I'll make sure…" at bounding box center [284, 230] width 195 height 26
drag, startPoint x: 318, startPoint y: 220, endPoint x: 320, endPoint y: 243, distance: 22.2
click at [320, 243] on textarea "Hi {{first_name}}, thanks for letting us know about the autopay! I'll make sure…" at bounding box center [284, 230] width 195 height 26
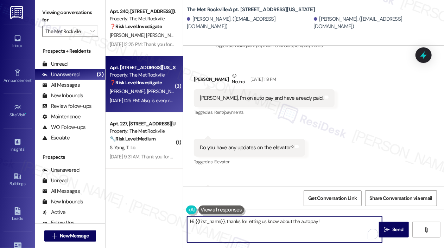
paste textarea "Thanks for your message—I see that your payment has been received, and I apprec…"
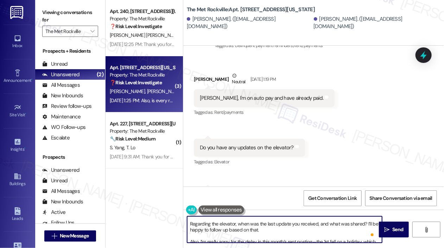
scroll to position [0, 0]
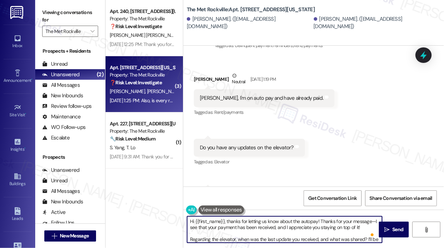
drag, startPoint x: 361, startPoint y: 225, endPoint x: 276, endPoint y: 228, distance: 85.8
click at [276, 228] on textarea "Hi {{first_name}}, thanks for letting us know about the autopay! Thanks for you…" at bounding box center [284, 230] width 195 height 26
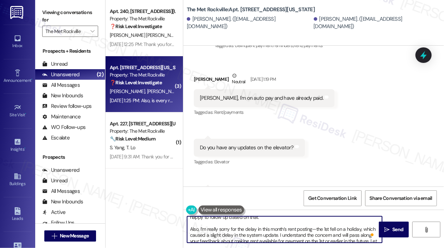
scroll to position [38, 0]
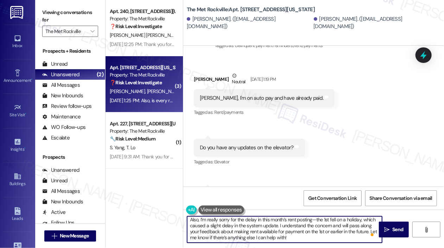
click at [315, 231] on textarea "Hi {{first_name}}, thanks for letting us know about the autopay, and I apprecia…" at bounding box center [284, 230] width 195 height 26
click at [314, 229] on textarea "Hi {{first_name}}, thanks for letting us know about the autopay, and I apprecia…" at bounding box center [284, 230] width 195 height 26
type textarea "Hi {{first_name}}, thanks for letting us know about the autopay, and I apprecia…"
click at [386, 228] on icon "" at bounding box center [386, 230] width 5 height 6
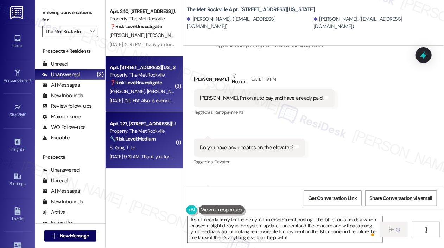
click at [163, 143] on div "S. Yang T. Lo" at bounding box center [142, 147] width 66 height 9
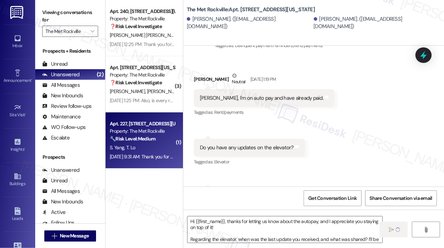
type textarea "Fetching suggested responses. Please feel free to read through the conversation…"
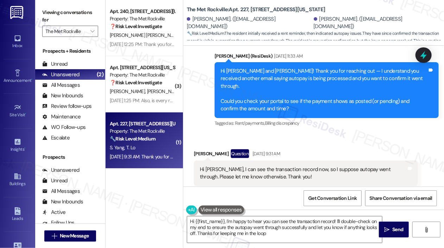
type textarea "Hi {{first_name}}, I'm happy to hear you can see the transaction record! I'll d…"
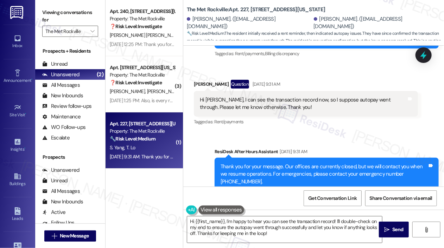
scroll to position [1768, 0]
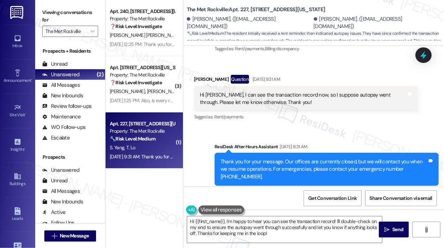
click at [319, 138] on div "Sent via SMS ResiDesk After Hours Assistant Sep 05, 2025 at 9:31 AM Thank you f…" at bounding box center [326, 170] width 234 height 64
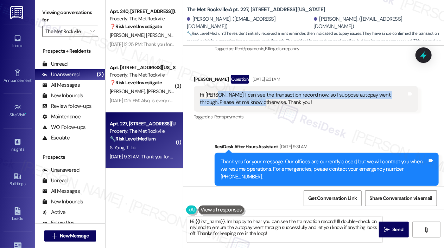
drag, startPoint x: 236, startPoint y: 86, endPoint x: 214, endPoint y: 81, distance: 22.8
click at [214, 91] on div "Hi Jay, I can see the transaction record now, so I suppose autopay went through…" at bounding box center [303, 98] width 207 height 15
copy div "I can see the transaction record now, so I suppose autopay went through. Please…"
click at [425, 56] on icon at bounding box center [423, 55] width 8 height 11
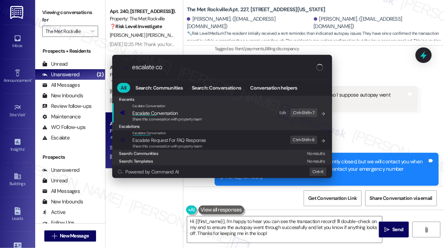
type input "escalate con"
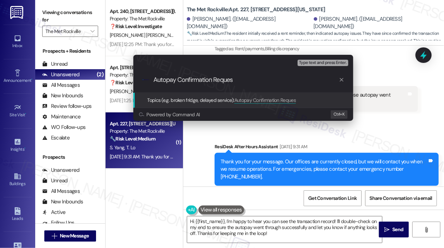
type input "Autopay Confirmation Request"
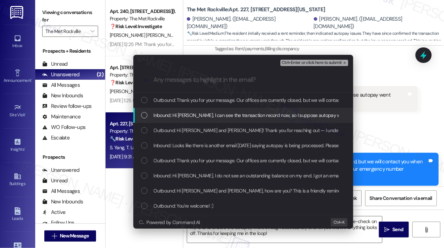
click at [237, 114] on span "Inbound: Hi Jay, I can see the transaction record now, so I suppose autopay wen…" at bounding box center [302, 115] width 297 height 8
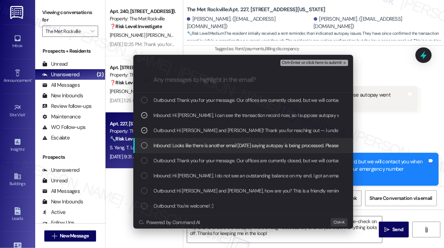
click at [242, 142] on span "Inbound: Looks like there is another email today saying autopay is being proces…" at bounding box center [301, 146] width 295 height 8
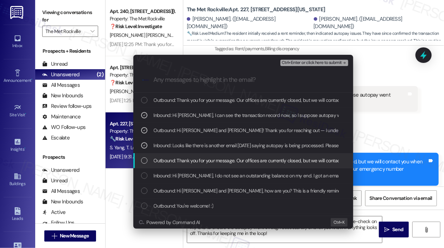
click at [242, 155] on div "Outbound: Thank you for your message. Our offices are currently closed, but we …" at bounding box center [243, 160] width 220 height 15
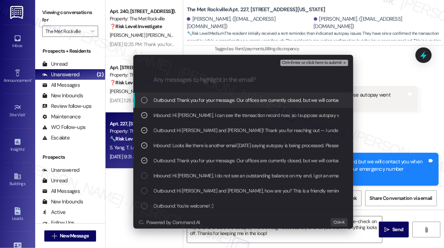
click at [302, 63] on span "Ctrl+Enter or click here to submit" at bounding box center [312, 62] width 60 height 5
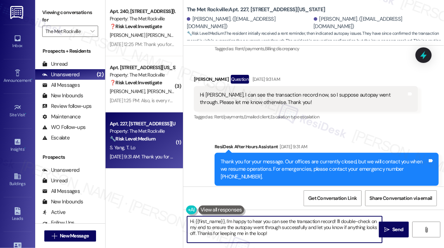
click at [282, 221] on textarea "Hi {{first_name}}, I'm happy to hear you can see the transaction record! I'll d…" at bounding box center [284, 230] width 195 height 26
click at [292, 227] on textarea "Hi {{first_name}}, I'm happy to hear you can see the transaction record! I'll d…" at bounding box center [284, 230] width 195 height 26
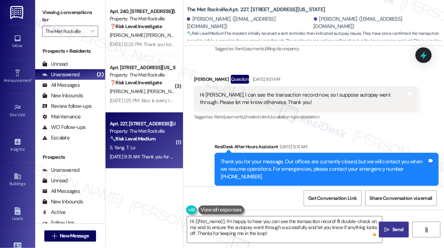
click at [387, 229] on icon "" at bounding box center [386, 230] width 5 height 6
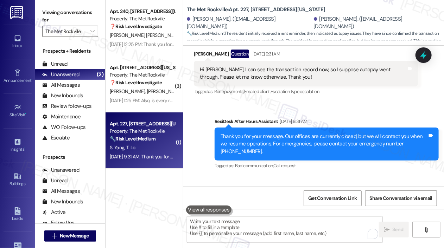
scroll to position [1832, 0]
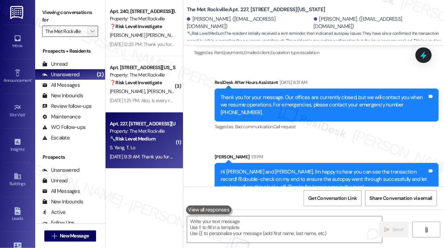
click at [90, 32] on icon "" at bounding box center [92, 31] width 4 height 6
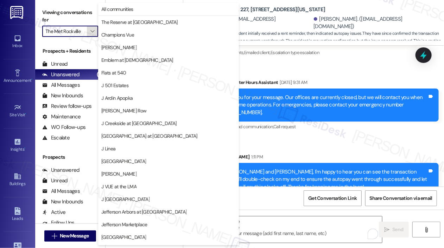
scroll to position [112, 0]
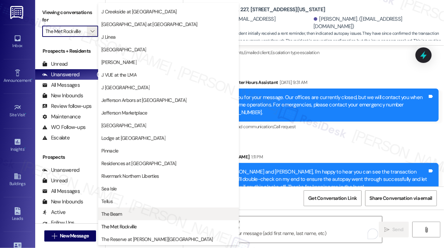
click at [142, 209] on button "The Beam" at bounding box center [168, 214] width 141 height 13
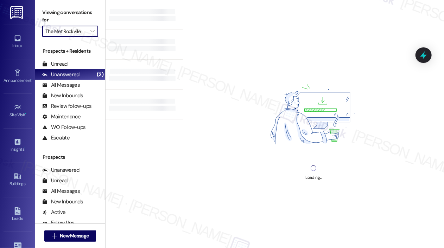
type input "The Beam"
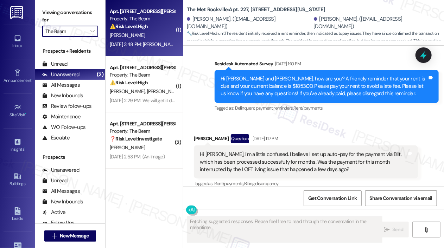
type textarea "Fetching suggested responses. Please feel free to read through the conversation…"
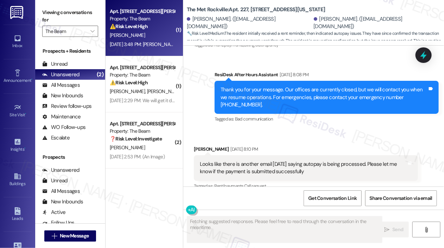
click at [138, 47] on div "Sep 05, 2025 at 3:48 PM: Jay what date is payment considered late? Sep 05, 2025…" at bounding box center [142, 44] width 66 height 9
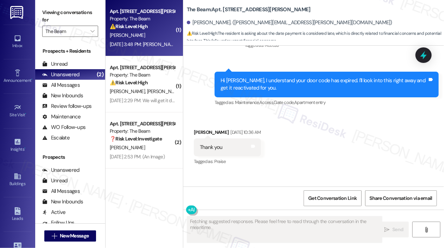
scroll to position [17933, 0]
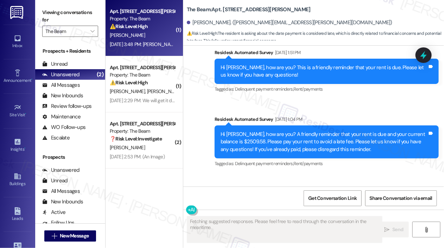
click at [376, 174] on div "Received via SMS Kristine Lawson Question Sep 05, 2025 at 3:48 PM Jay what date…" at bounding box center [313, 204] width 260 height 61
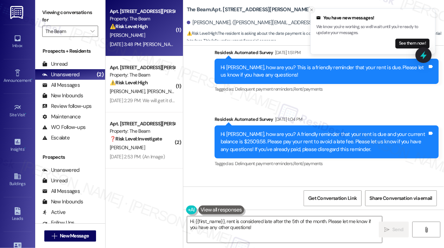
click at [312, 9] on icon "Close toast" at bounding box center [311, 10] width 4 height 4
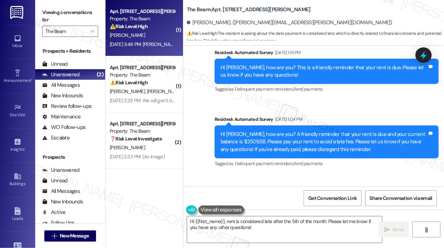
click at [338, 174] on div "Received via SMS Kristine Lawson Question Sep 05, 2025 at 3:48 PM Jay what date…" at bounding box center [313, 204] width 260 height 61
click at [356, 174] on div "Received via SMS Kristine Lawson Question Sep 05, 2025 at 3:48 PM Jay what date…" at bounding box center [313, 204] width 260 height 61
click at [247, 206] on div "Jay what date is payment considered late?" at bounding box center [263, 209] width 126 height 7
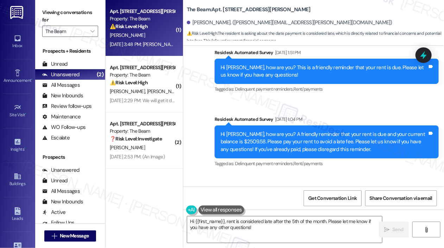
copy div "Jay what date is payment considered late? Tags and notes"
click at [250, 228] on textarea "Hi {{first_name}}, rent is considered late after the 5th of the month. Please l…" at bounding box center [284, 230] width 195 height 26
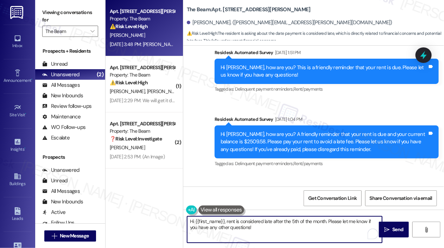
drag, startPoint x: 250, startPoint y: 227, endPoint x: 186, endPoint y: 218, distance: 65.0
click at [186, 218] on div "Hi {{first_name}}, rent is considered late after the 5th of the month. Please l…" at bounding box center [280, 229] width 195 height 27
paste textarea "Thanks for reaching out! Just to clarify—are you asking about the specific date…"
drag, startPoint x: 267, startPoint y: 220, endPoint x: 267, endPoint y: 230, distance: 10.2
click at [267, 220] on textarea "Thanks for reaching out! Just to clarify—are you asking about the specific date…" at bounding box center [284, 230] width 195 height 26
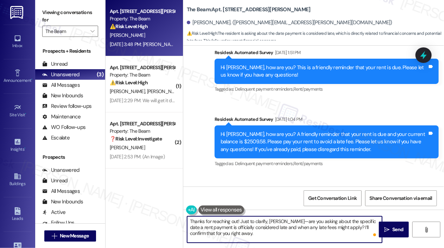
type textarea "Thanks for reaching out! Just to clarify, Kristine—are you asking about the spe…"
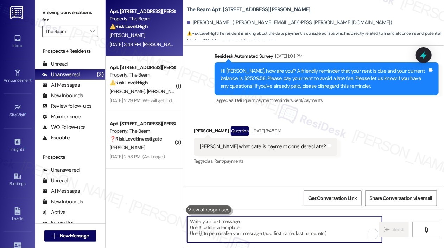
scroll to position [17997, 0]
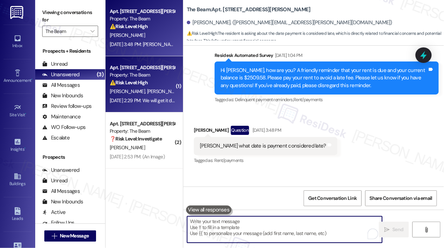
click at [164, 85] on div "⚠️ Risk Level: High The resident is questioning charges related to rent, includ…" at bounding box center [142, 82] width 65 height 7
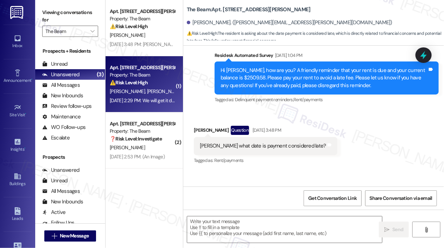
type textarea "Fetching suggested responses. Please feel free to read through the conversation…"
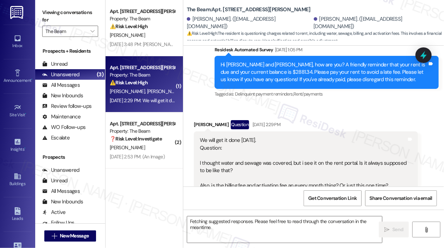
scroll to position [225, 0]
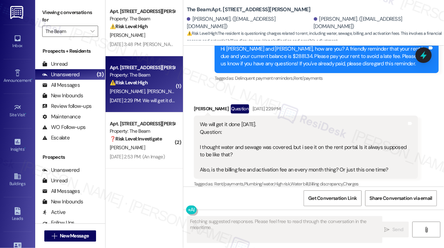
click at [316, 99] on div "Received via SMS Mark Lapioli Question Sep 05, 2025 at 2:29 PM We will get it d…" at bounding box center [305, 146] width 234 height 95
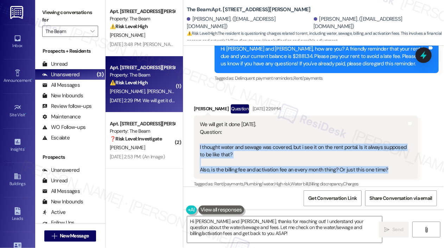
drag, startPoint x: 394, startPoint y: 163, endPoint x: 200, endPoint y: 140, distance: 195.8
click at [200, 140] on div "We will get it done today. Question: I thought water and sewage was covered, bu…" at bounding box center [303, 147] width 207 height 53
copy div "I thought water and sewage was covered, but i see it on the rent portal. Is it …"
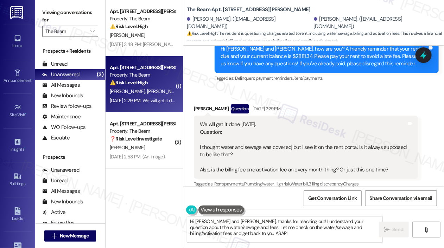
click at [327, 104] on div "Mark Lapioli Question Sep 05, 2025 at 2:29 PM" at bounding box center [306, 109] width 224 height 11
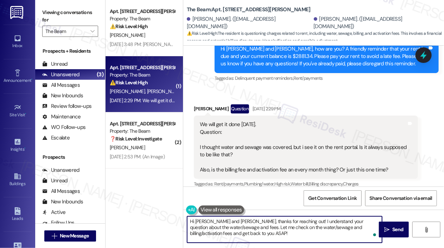
drag, startPoint x: 266, startPoint y: 237, endPoint x: 177, endPoint y: 223, distance: 90.7
click at [177, 223] on div "Apt. 528, 211 Howard Street Property: The Beam ⚠️ Risk Level: High The resident…" at bounding box center [274, 124] width 338 height 248
paste textarea "Thanks for your message! Just to clarify—have you always seen water and sewage …"
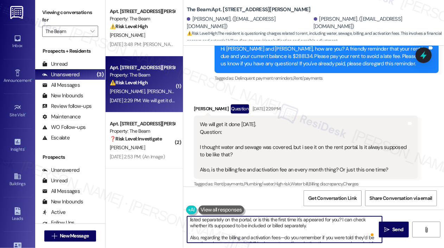
scroll to position [0, 0]
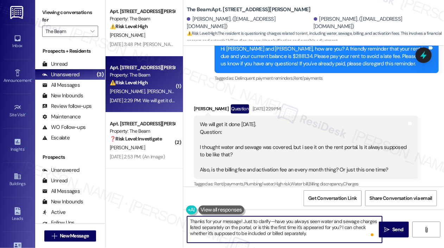
click at [191, 223] on textarea "Thanks for your message! Just to clarify—have you always seen water and sewage …" at bounding box center [284, 230] width 195 height 26
click at [190, 221] on textarea "Thanks for your message! Just to clarify—have you always seen water and sewage …" at bounding box center [284, 230] width 195 height 26
click at [234, 224] on textarea "Hi Mark! Thanks for your message! Just to clarify—have you always seen water an…" at bounding box center [284, 230] width 195 height 26
click at [308, 229] on textarea "Hi Mark! Thanks for your message! Just to clarify—have you always seen water an…" at bounding box center [284, 230] width 195 height 26
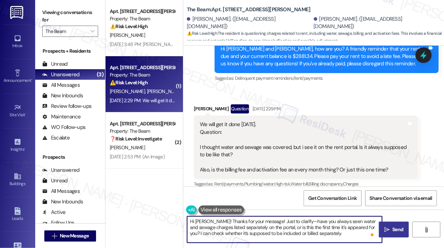
type textarea "Hi Mark! Thanks for your message! Just to clarify—have you always seen water an…"
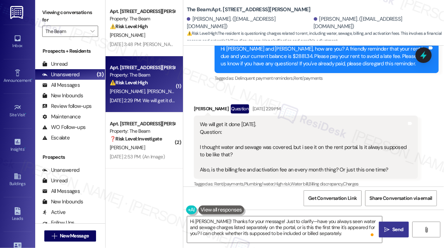
click at [388, 232] on icon "" at bounding box center [386, 230] width 5 height 6
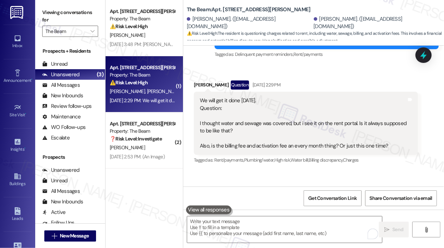
scroll to position [320, 0]
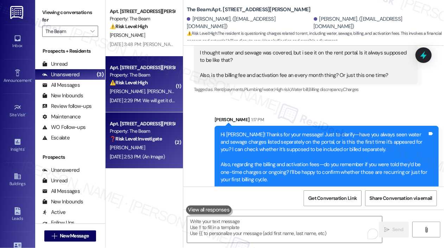
click at [155, 140] on strong "❓ Risk Level: Investigate" at bounding box center [136, 139] width 52 height 6
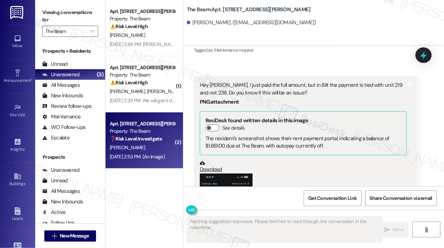
scroll to position [1902, 0]
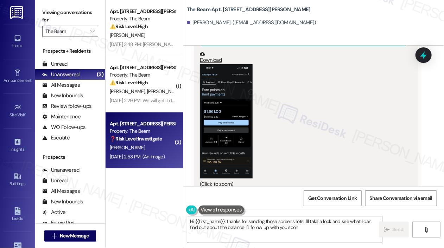
type textarea "Hi {{first_name}}, thanks for sending those screenshots! I'll take a look and s…"
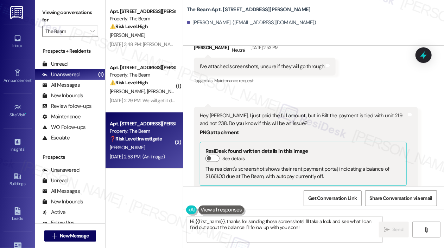
scroll to position [1761, 0]
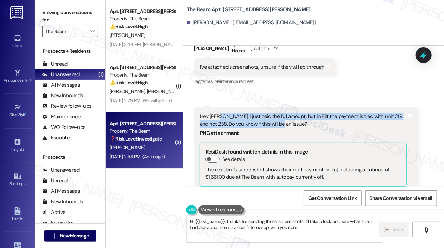
drag, startPoint x: 282, startPoint y: 100, endPoint x: 218, endPoint y: 95, distance: 64.2
click at [218, 113] on div "Hey Jay, I just paid the full amount, but in Bilt the payment is tied with unit…" at bounding box center [303, 120] width 207 height 15
copy div "I just paid the full amount, but in Bilt the payment is tied with unit 219 and …"
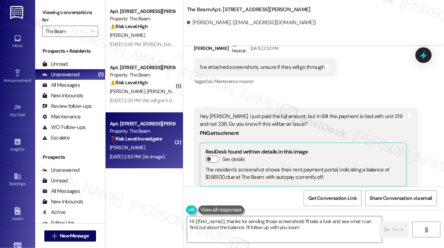
click at [432, 126] on div "Received via SMS Austin Lin Neutral Sep 05, 2025 at 2:53 PM I've attached scree…" at bounding box center [313, 187] width 260 height 325
click at [423, 54] on icon at bounding box center [423, 55] width 8 height 11
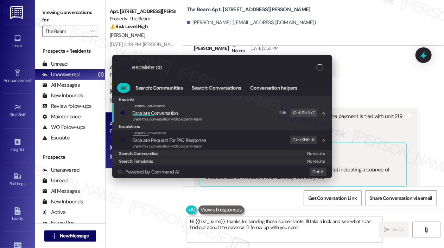
type input "escalate con"
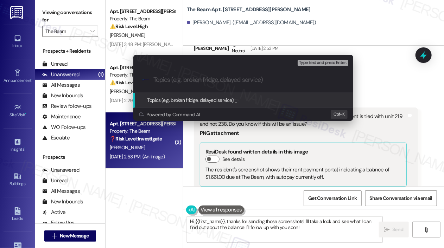
paste input "Payment Made in Bilt — Linked to Unit 219 Instead of 238"
type input "Payment Made in Bilt — Linked to Unit 219 Instead of 238"
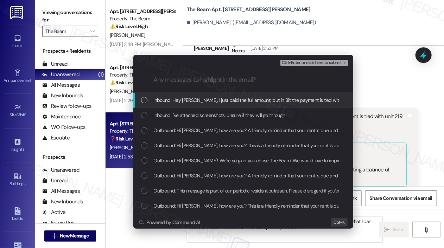
click at [233, 98] on span "Inbound: Hey Jay, I just paid the full amount, but in Bilt the payment is tied …" at bounding box center [306, 100] width 304 height 8
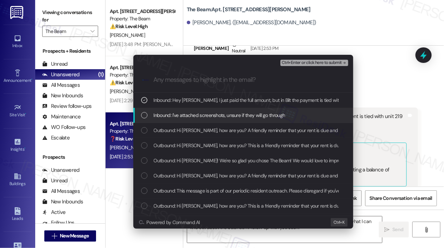
click at [229, 120] on div "Inbound: I've attached screenshots, unsure if they will go through" at bounding box center [243, 115] width 220 height 15
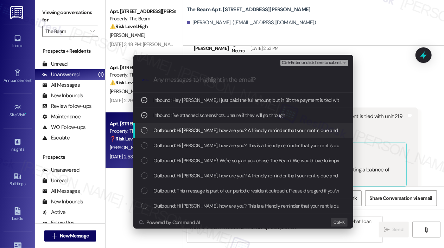
click at [231, 134] on span "Outbound: Hi Austin, how are you? A friendly reminder that your rent is due and…" at bounding box center [421, 131] width 534 height 8
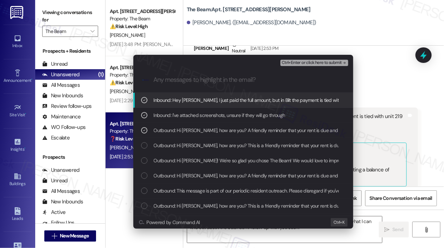
click at [294, 62] on span "Ctrl+Enter or click here to submit" at bounding box center [312, 62] width 60 height 5
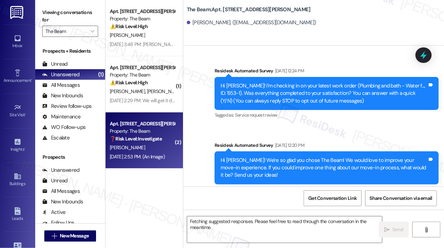
scroll to position [1901, 0]
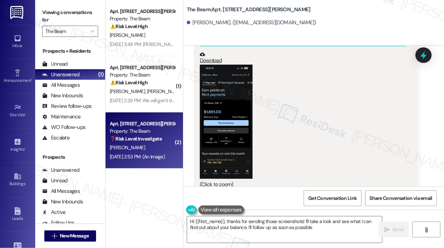
type textarea "Hi {{first_name}}, thanks for sending those screenshots! I'll take a look and s…"
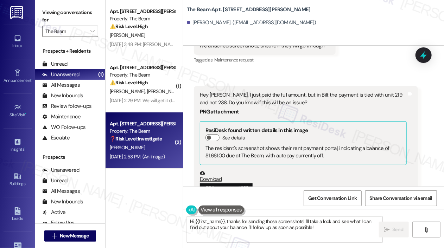
scroll to position [1902, 0]
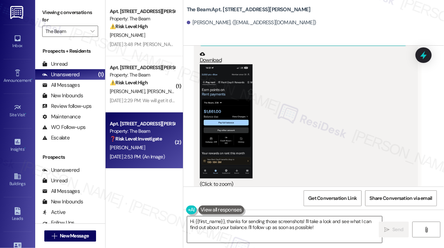
click at [320, 233] on textarea "Hi {{first_name}}, thanks for sending those screenshots! I'll take a look and s…" at bounding box center [284, 230] width 195 height 26
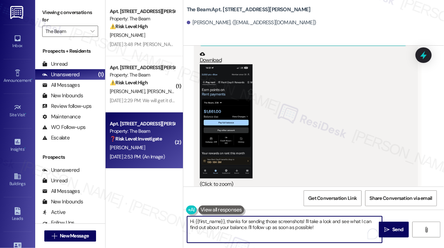
click at [321, 230] on textarea "Hi {{first_name}}, thanks for sending those screenshots! I'll take a look and s…" at bounding box center [284, 230] width 195 height 26
click at [401, 232] on span "Send" at bounding box center [397, 229] width 11 height 7
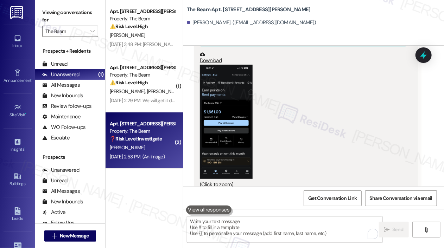
scroll to position [1958, 0]
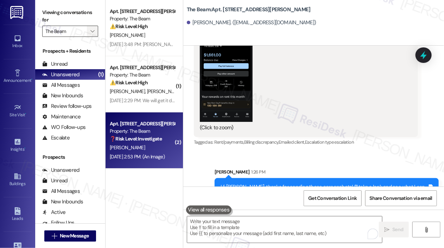
click at [93, 31] on icon "" at bounding box center [92, 31] width 4 height 6
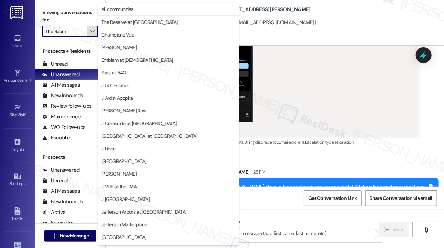
scroll to position [112, 0]
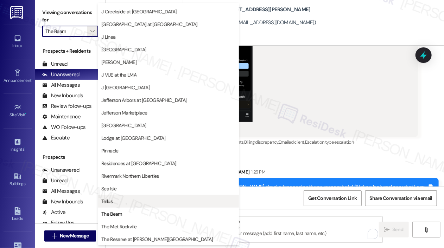
click at [150, 200] on span "Tellus" at bounding box center [168, 201] width 134 height 7
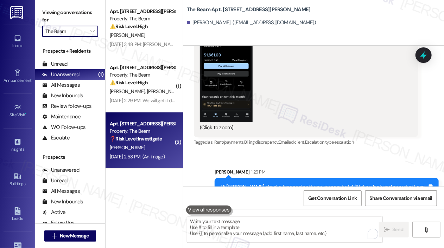
type input "Tellus"
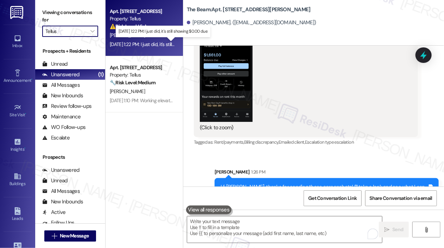
click at [138, 42] on div "Sep 04, 2025 at 1:22 PM: I just did, it's still showing $0.00 due Sep 04, 2025 …" at bounding box center [161, 44] width 103 height 6
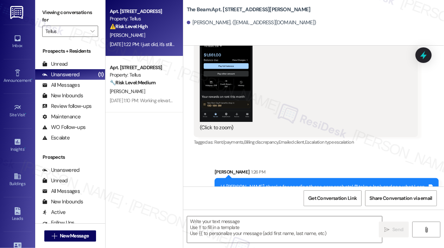
type textarea "Fetching suggested responses. Please feel free to read through the conversation…"
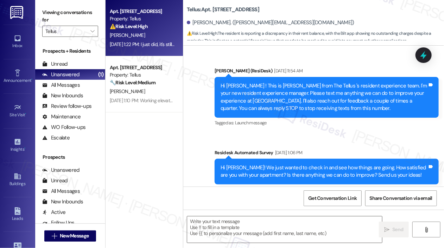
scroll to position [3640, 0]
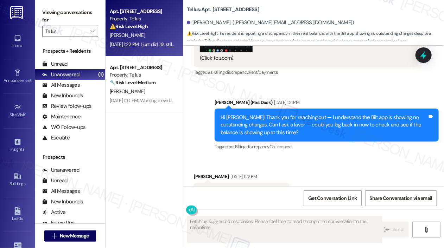
click at [359, 157] on div "Received via SMS David Wallace Sep 04, 2025 at 1:22 PM I just did, it's still s…" at bounding box center [313, 186] width 260 height 59
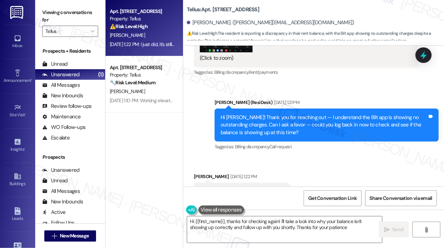
type textarea "Hi {{first_name}}, thanks for checking again! I'll take a look into why your ba…"
click at [357, 157] on div "Received via SMS David Wallace Sep 04, 2025 at 1:22 PM I just did, it's still s…" at bounding box center [313, 186] width 260 height 59
click at [342, 230] on textarea "Hi {{first_name}}, thanks for checking again! I'll take a look into why your ba…" at bounding box center [284, 230] width 195 height 26
click at [394, 231] on span "Send" at bounding box center [397, 229] width 11 height 7
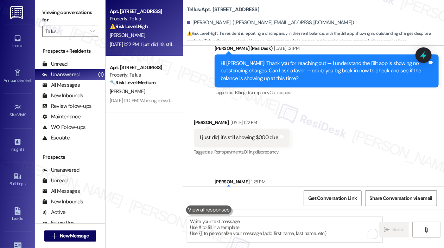
scroll to position [3696, 0]
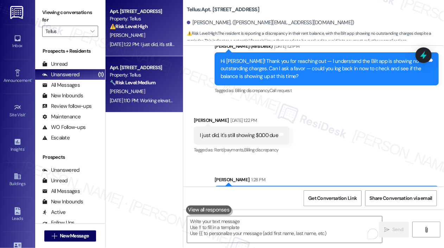
click at [159, 80] on div "🔧 Risk Level: Medium The resident's response indicates a potential maintenance …" at bounding box center [142, 82] width 65 height 7
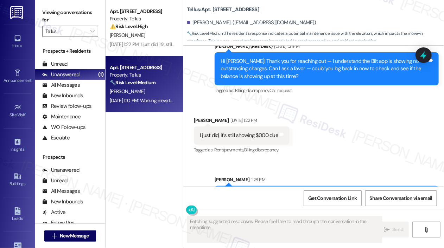
scroll to position [40, 0]
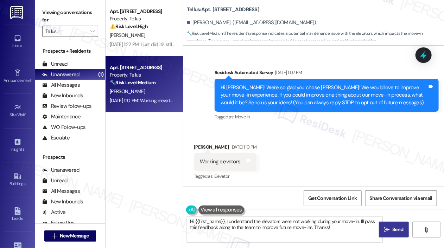
click at [220, 161] on div "Working elevators" at bounding box center [220, 161] width 40 height 7
copy div "Working elevators Tags and notes"
click at [344, 61] on div "Survey, sent via SMS Residesk Automated Survey Sep 05, 2025 at 1:07 PM Hi Hayle…" at bounding box center [313, 90] width 260 height 75
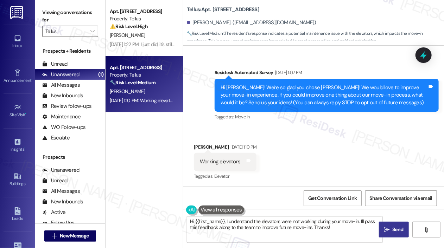
click at [337, 157] on div "Received via SMS Hayley Haddad Sep 05, 2025 at 1:10 PM Working elevators Tags a…" at bounding box center [313, 157] width 260 height 59
click at [337, 134] on div "Received via SMS Hayley Haddad Sep 05, 2025 at 1:10 PM Working elevators Tags a…" at bounding box center [313, 157] width 260 height 59
click at [318, 163] on div "Received via SMS Hayley Haddad Sep 05, 2025 at 1:10 PM Working elevators Tags a…" at bounding box center [313, 157] width 260 height 59
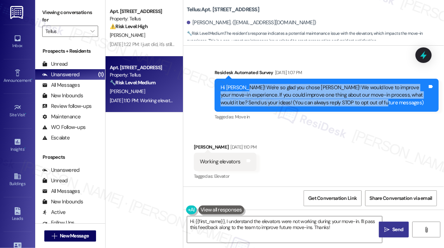
drag, startPoint x: 373, startPoint y: 104, endPoint x: 244, endPoint y: 88, distance: 130.0
click at [244, 88] on div "Hi Hayley! We're so glad you chose Tellus! We would love to improve your move-i…" at bounding box center [323, 95] width 207 height 22
copy div "We're so glad you chose Tellus! We would love to improve your move-in experienc…"
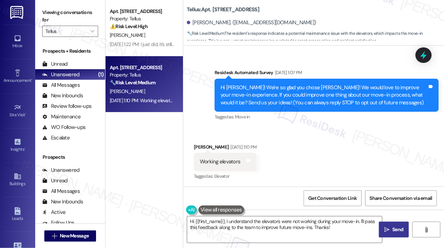
click at [230, 162] on div "Working elevators" at bounding box center [220, 161] width 40 height 7
click at [230, 161] on div "Working elevators" at bounding box center [220, 161] width 40 height 7
copy div "Working elevators Tags and notes"
click at [321, 225] on textarea "Hi {{first_name}}, I understand the elevators were not working during your move…" at bounding box center [284, 230] width 195 height 26
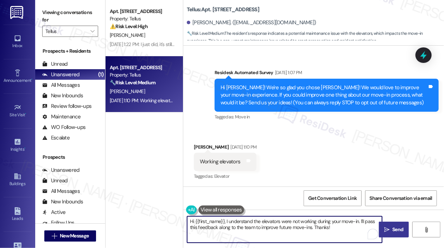
drag, startPoint x: 340, startPoint y: 227, endPoint x: 181, endPoint y: 217, distance: 158.9
click at [186, 220] on div "Hi {{first_name}}, I understand the elevators were not working during your move…" at bounding box center [280, 229] width 195 height 27
paste textarea "Thanks for your feedback—we hear you! I'm sorry to hear the elevators weren’t w…"
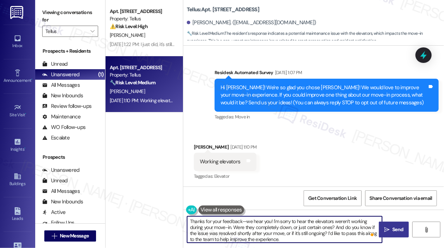
click at [191, 220] on textarea "Thanks for your feedback—we hear you! I'm sorry to hear the elevators weren’t w…" at bounding box center [284, 230] width 195 height 26
type textarea "Hi Hayley! Thanks for your feedback—we hear you! I'm sorry to hear the elevator…"
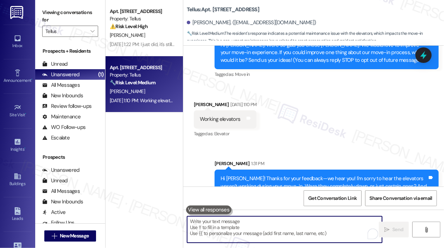
scroll to position [111, 0]
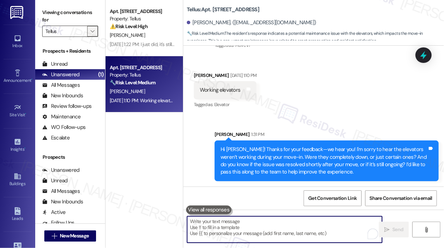
click at [95, 33] on span "" at bounding box center [92, 31] width 7 height 11
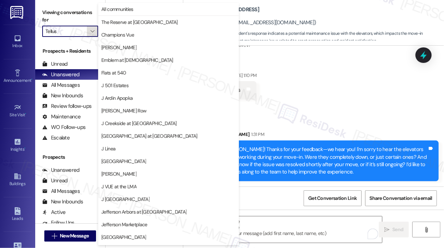
scroll to position [112, 0]
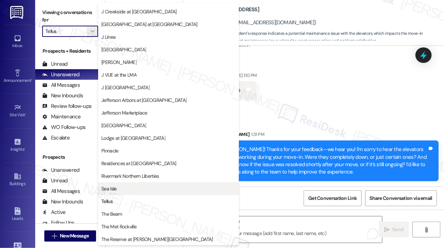
click at [114, 187] on span "Sea Isle" at bounding box center [108, 188] width 15 height 7
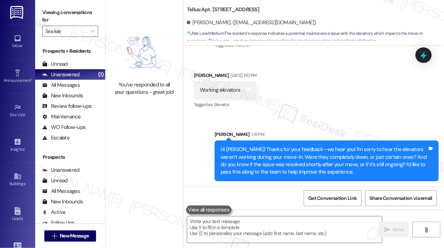
click at [345, 97] on div "Received via SMS Hayley Haddad Sep 05, 2025 at 1:10 PM Working elevators Tags a…" at bounding box center [313, 85] width 260 height 59
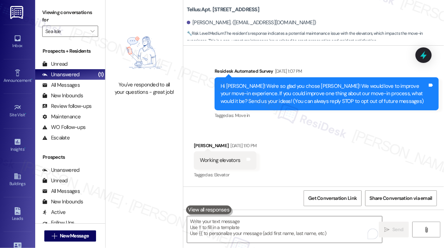
scroll to position [111, 0]
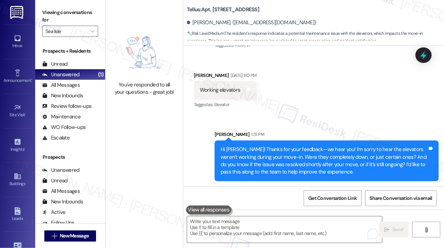
click at [270, 127] on div "Sent via SMS Sarah 1:31 PM Hi Hayley! Thanks for your feedback—we hear you! I'm…" at bounding box center [326, 155] width 234 height 61
click at [94, 33] on icon "" at bounding box center [92, 31] width 4 height 6
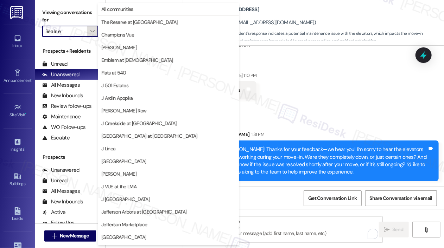
scroll to position [112, 0]
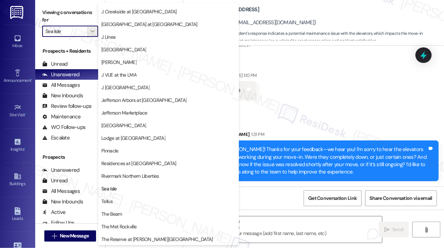
click at [135, 170] on button "Rivermark Northern Liberties" at bounding box center [168, 176] width 141 height 13
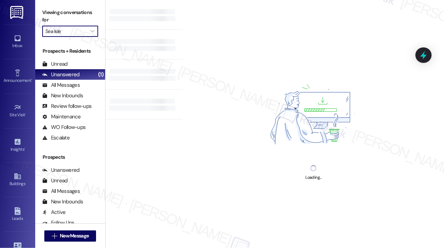
type input "Rivermark Northern Liberties"
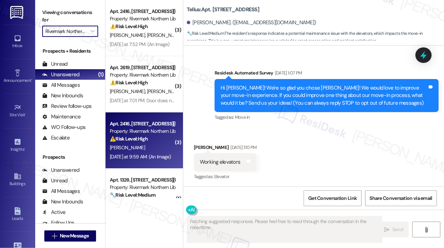
scroll to position [27, 0]
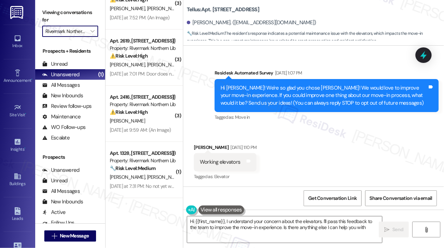
type textarea "Hi {{first_name}}, I understand your concern about the elevators. I'll pass thi…"
click at [263, 54] on div "Survey, sent via SMS Residesk Automated Survey Sep 05, 2025 at 1:07 PM Hi Hayle…" at bounding box center [313, 90] width 260 height 75
click at [279, 4] on div "Tellus: Apt. 213, 2009 14th St N Hayley Haddad. (peenyhhh@gmail.com) 🔧 Risk Lev…" at bounding box center [315, 21] width 257 height 39
